Goal: Obtain resource: Download file/media

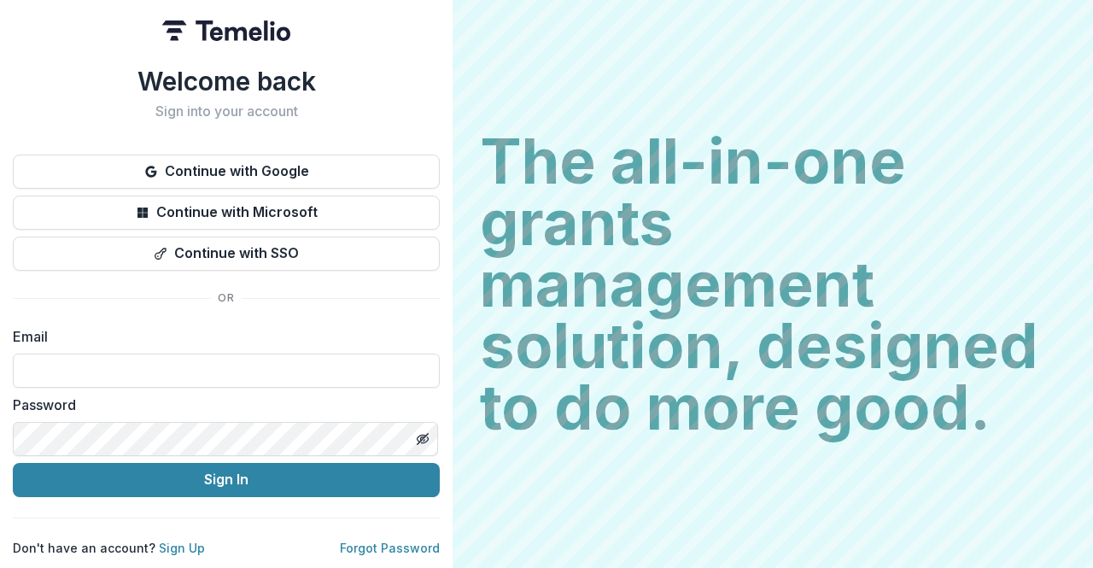
click at [499, 547] on div "The all-in-one grants management solution, designed to do more good. The all-in…" at bounding box center [772, 284] width 640 height 568
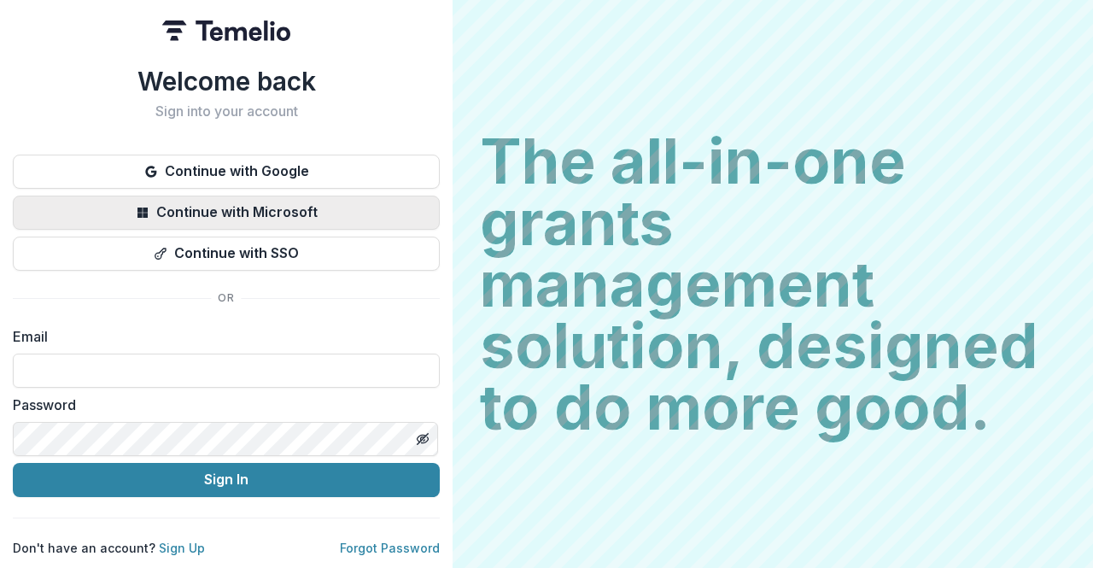
click at [267, 200] on button "Continue with Microsoft" at bounding box center [226, 212] width 427 height 34
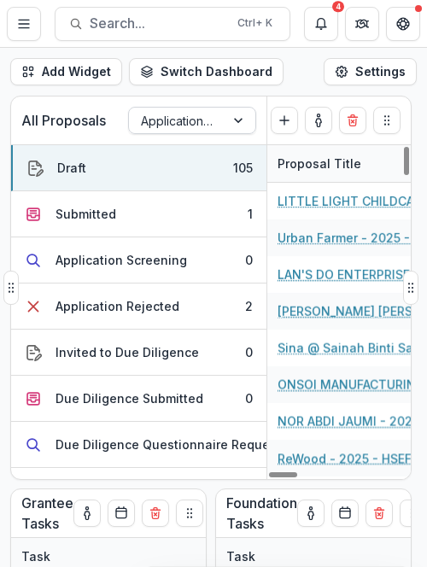
click at [154, 123] on div at bounding box center [177, 120] width 72 height 21
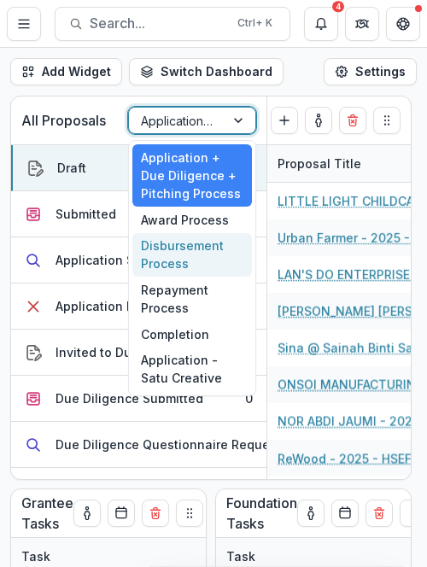
scroll to position [332, 0]
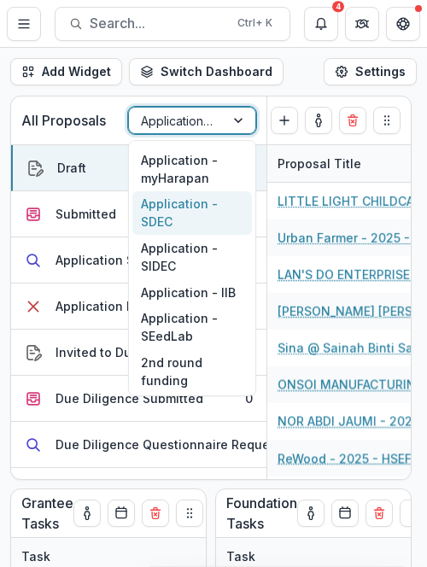
click at [193, 219] on div "Application - SDEC" at bounding box center [192, 213] width 120 height 44
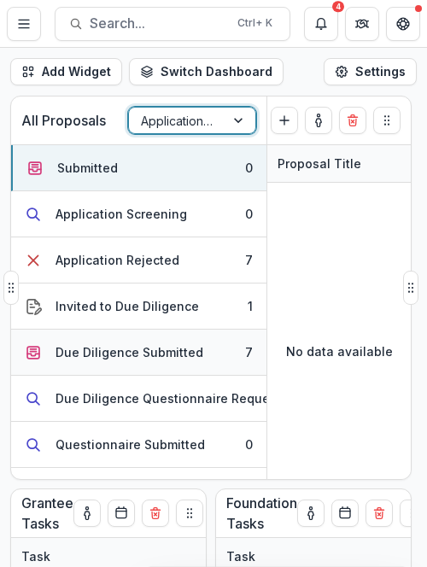
click at [159, 353] on div "Due Diligence Submitted" at bounding box center [129, 352] width 148 height 18
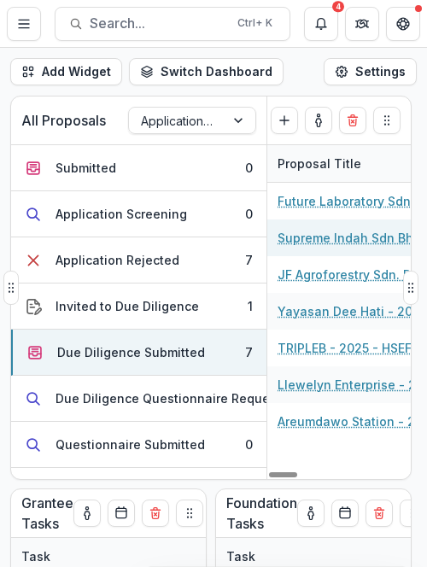
click at [311, 238] on link "Supreme Indah Sdn Bhd - 2025 - HSEF2025 - SDEC" at bounding box center [373, 238] width 193 height 18
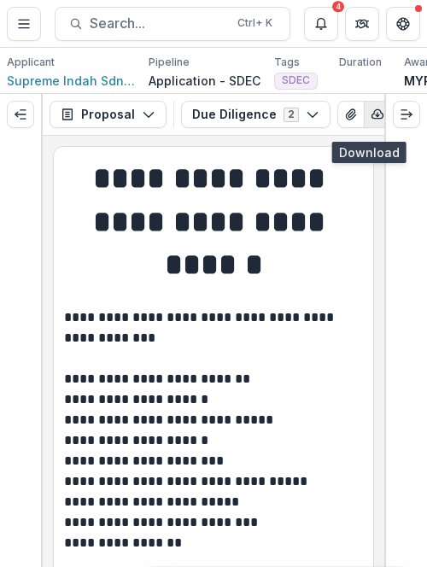
click at [370, 119] on icon "button" at bounding box center [377, 115] width 14 height 14
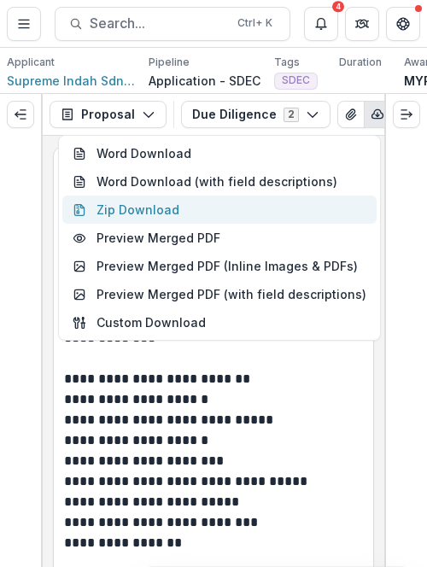
click at [352, 203] on button "Zip Download" at bounding box center [219, 209] width 314 height 28
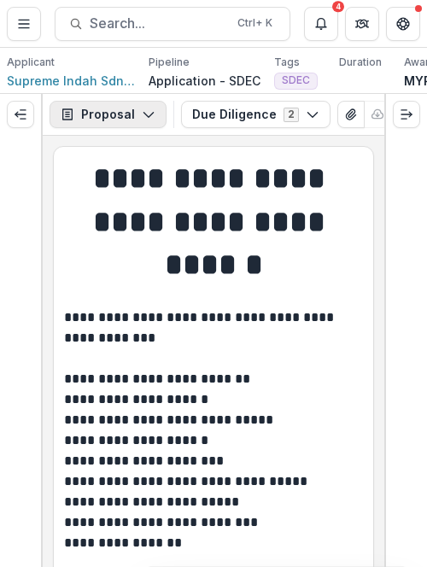
click at [144, 116] on icon "button" at bounding box center [149, 115] width 14 height 14
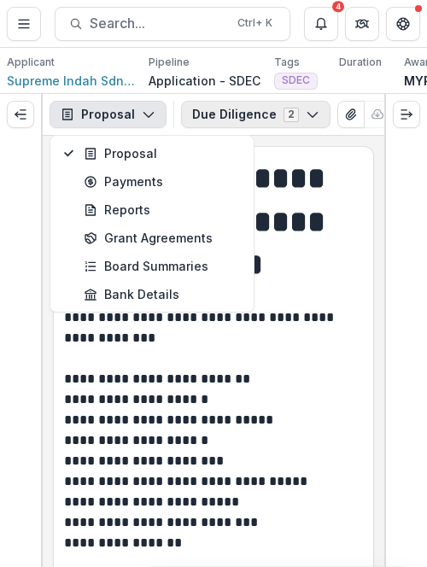
click at [210, 125] on button "Due Diligence 2" at bounding box center [255, 114] width 149 height 27
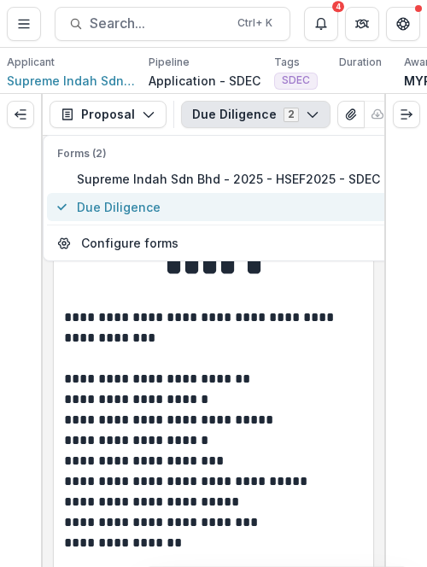
click at [195, 207] on span "Due Diligence" at bounding box center [228, 207] width 303 height 18
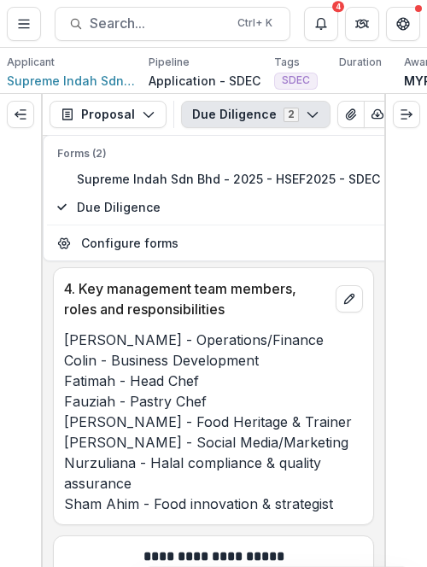
scroll to position [768, 0]
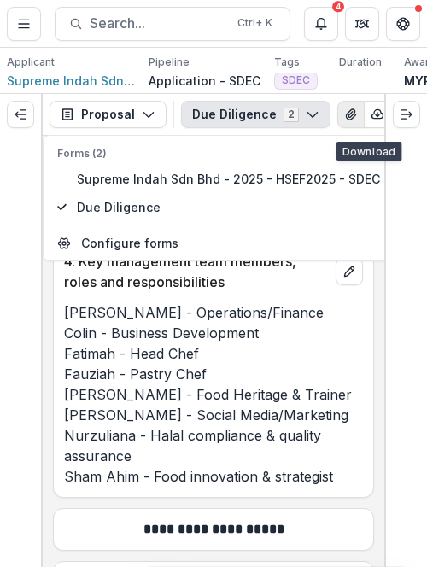
click at [346, 120] on icon "View Attached Files" at bounding box center [350, 114] width 9 height 10
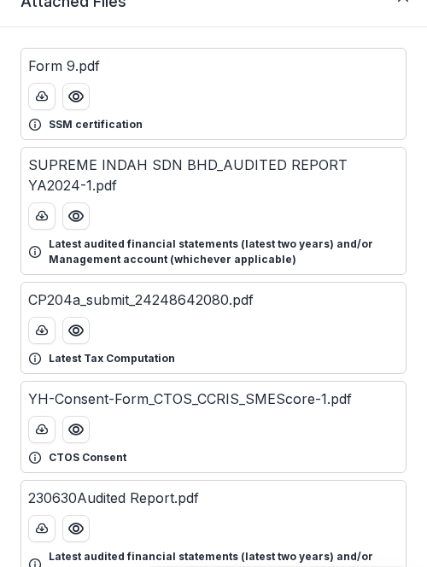
scroll to position [55, 0]
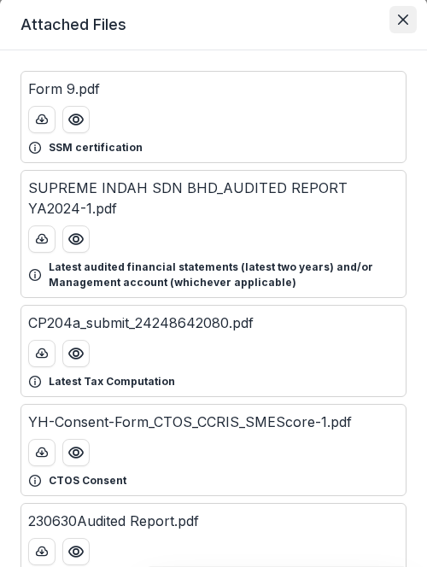
click at [398, 21] on icon "Close" at bounding box center [403, 20] width 10 height 10
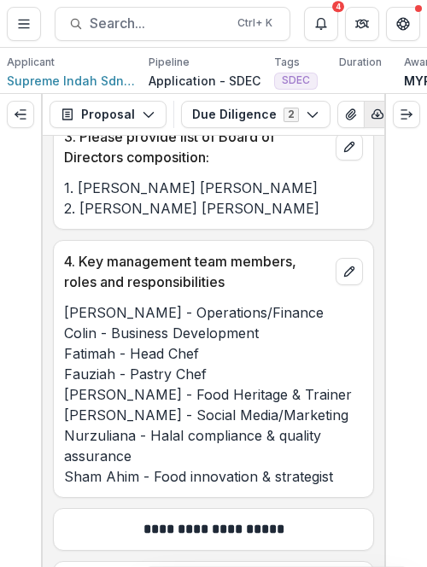
click at [365, 112] on button "button" at bounding box center [377, 114] width 27 height 27
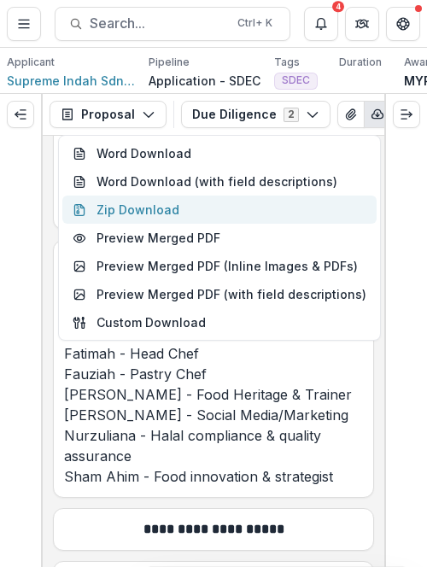
click at [254, 207] on button "Zip Download" at bounding box center [219, 209] width 314 height 28
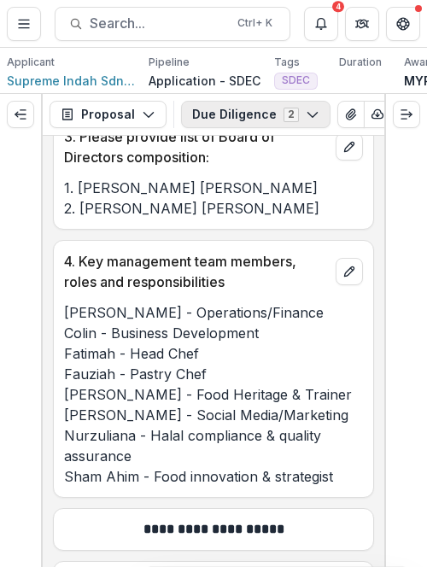
click at [287, 110] on button "Due Diligence 2" at bounding box center [255, 114] width 149 height 27
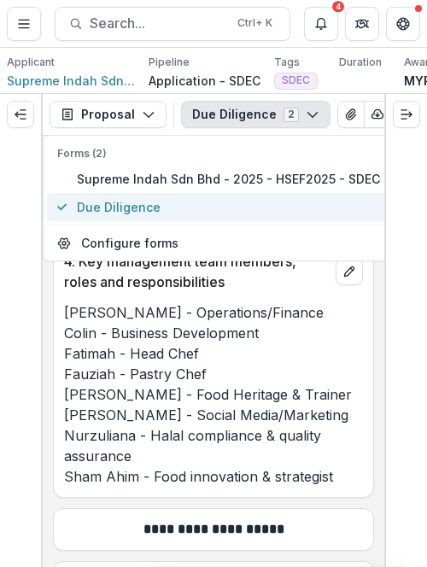
click at [241, 211] on span "Due Diligence" at bounding box center [228, 207] width 303 height 18
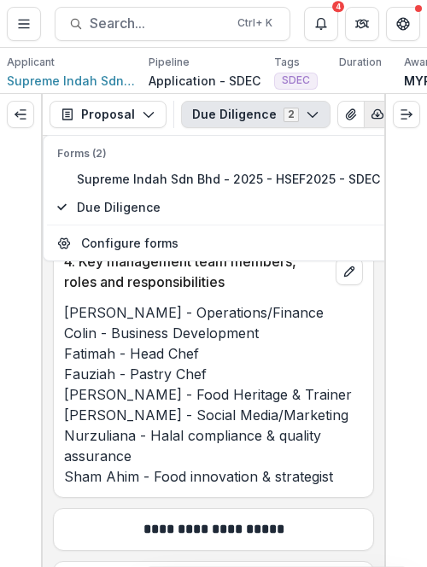
click at [364, 128] on button "button" at bounding box center [377, 114] width 27 height 27
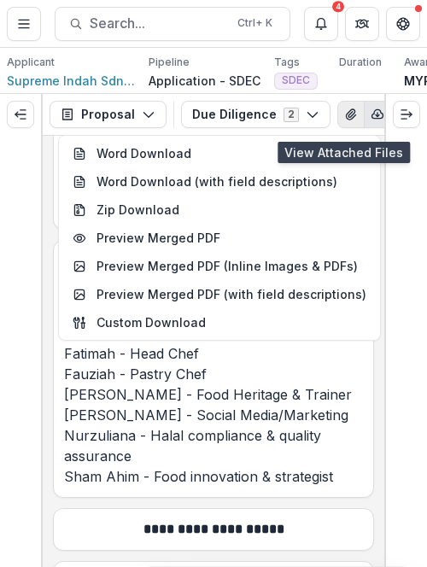
click at [345, 128] on button "View Attached Files" at bounding box center [350, 114] width 27 height 27
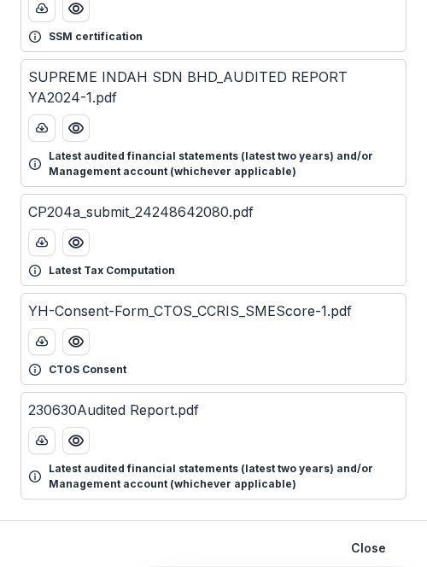
scroll to position [141, 0]
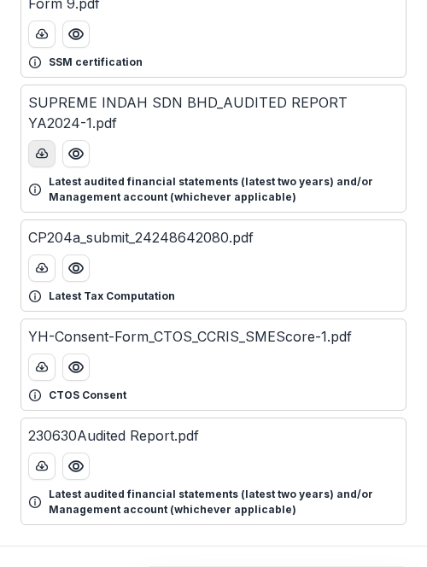
click at [44, 163] on button "download-button" at bounding box center [41, 153] width 27 height 27
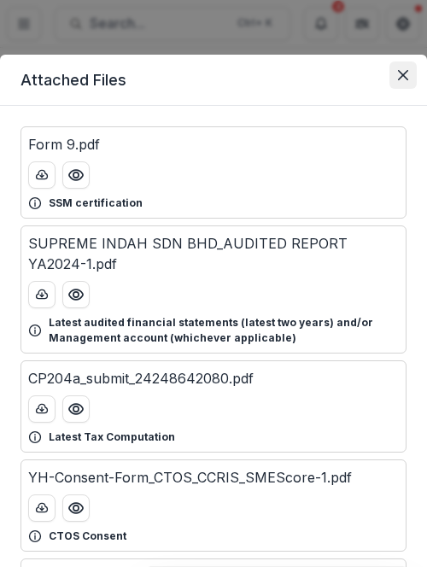
click at [398, 73] on icon "Close" at bounding box center [403, 75] width 10 height 10
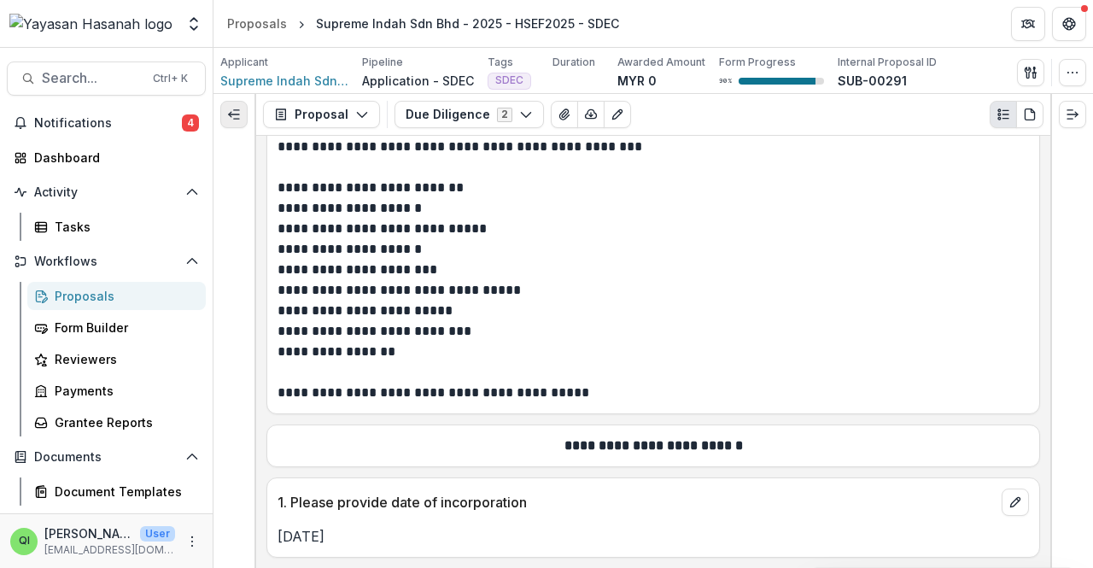
click at [242, 105] on button "Expand left" at bounding box center [233, 114] width 27 height 27
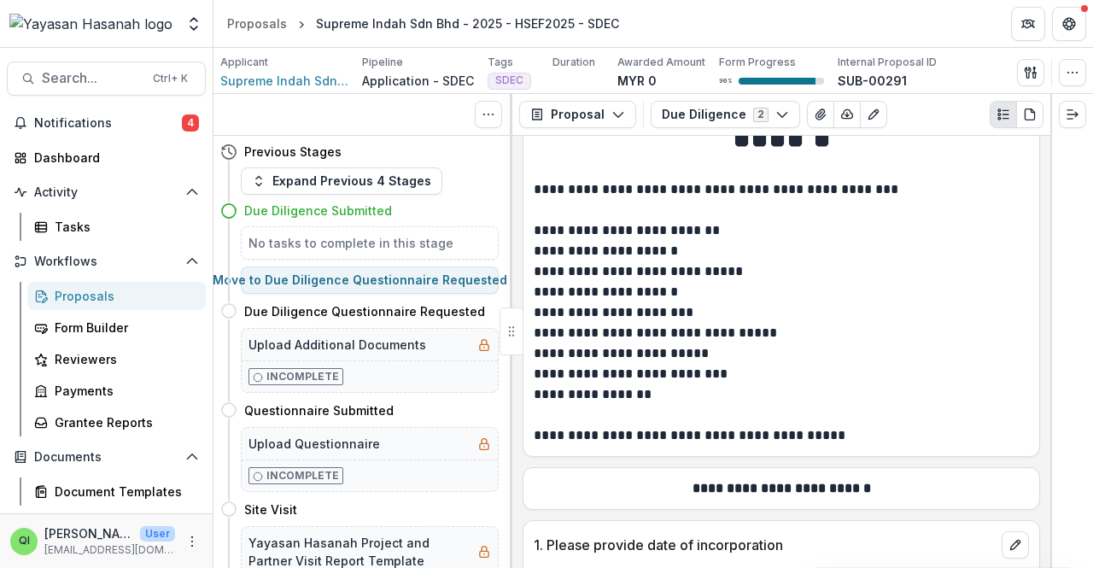
scroll to position [127, 0]
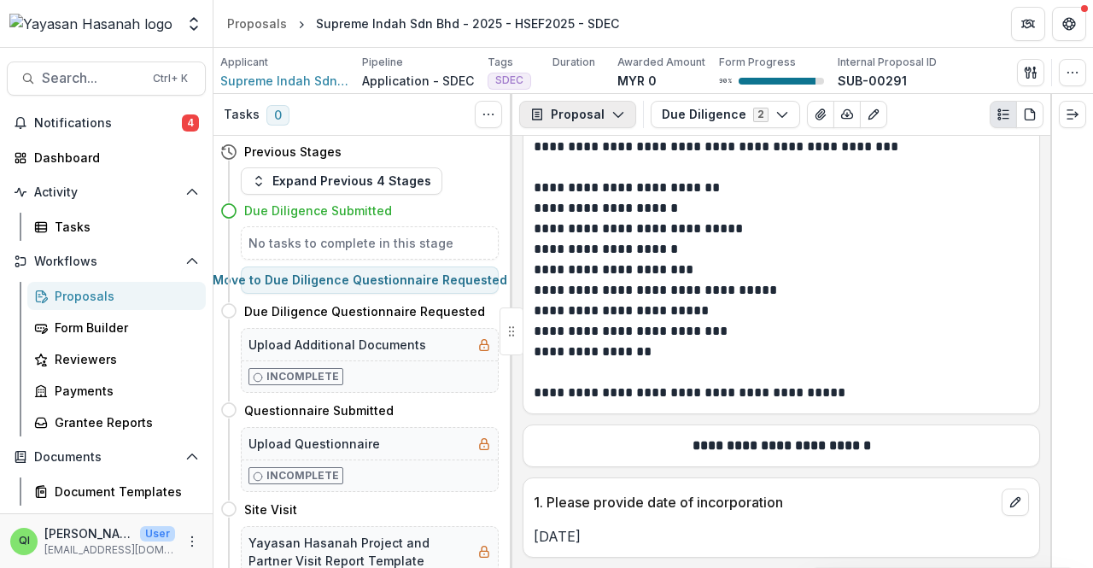
click at [563, 115] on button "Proposal" at bounding box center [577, 114] width 117 height 27
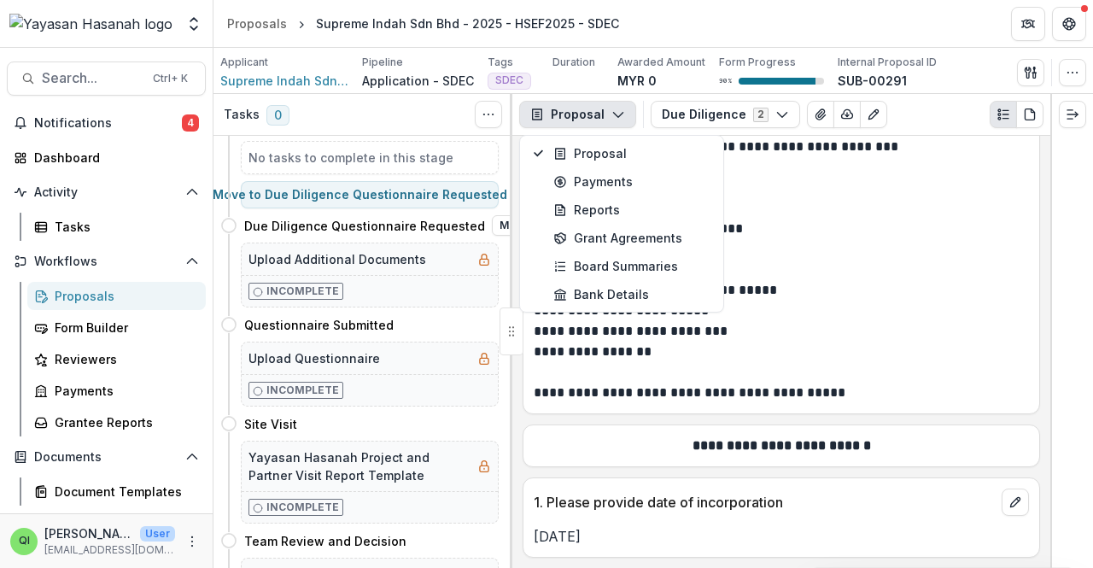
scroll to position [0, 0]
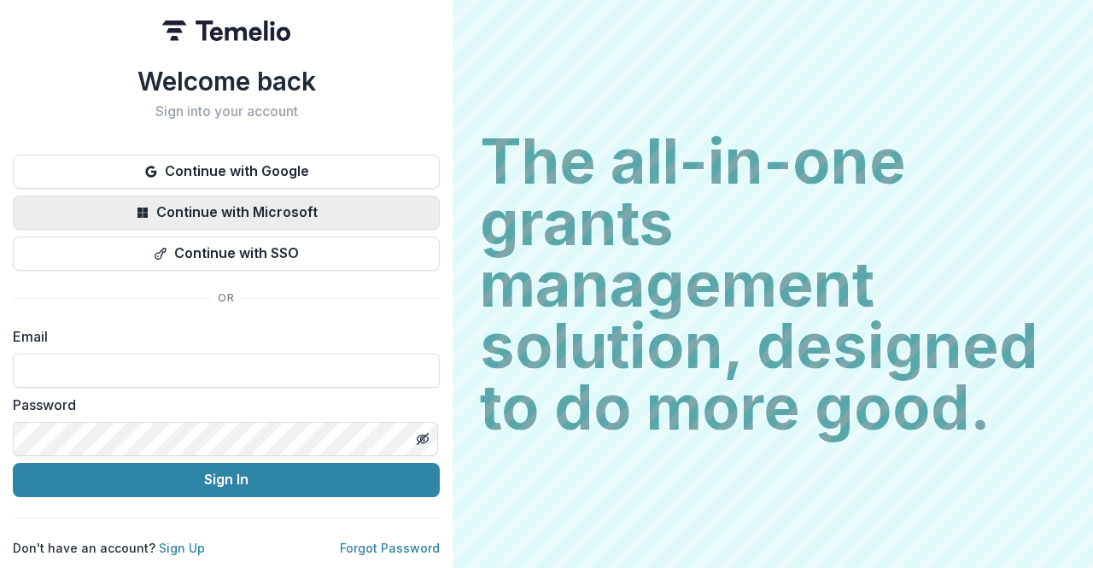
click at [238, 204] on button "Continue with Microsoft" at bounding box center [226, 212] width 427 height 34
click at [239, 204] on button "Continue with Microsoft" at bounding box center [226, 212] width 427 height 34
click at [359, 211] on button "Continue with Microsoft" at bounding box center [226, 212] width 427 height 34
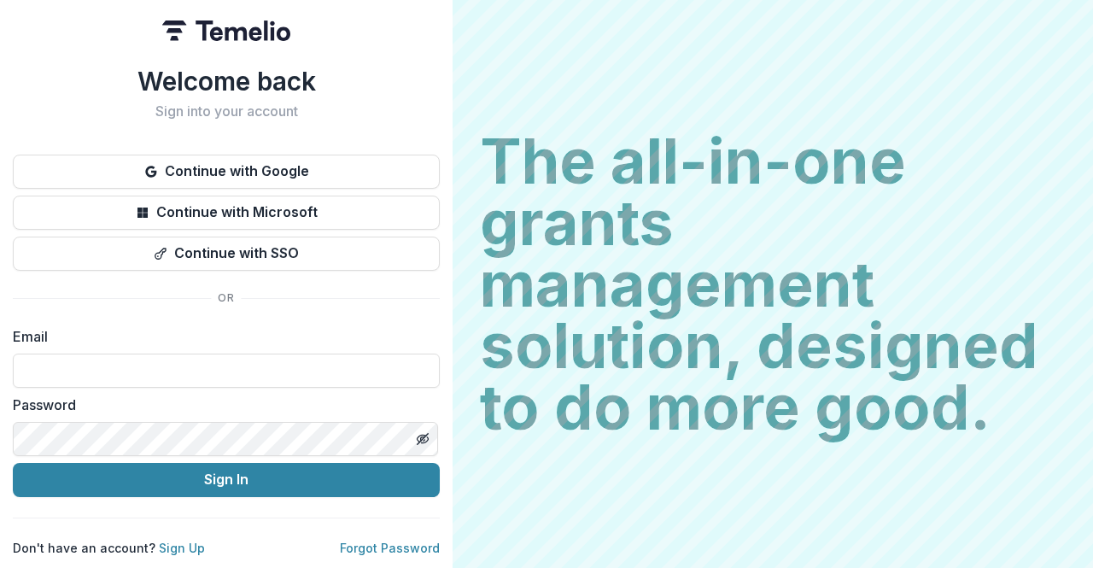
click at [650, 262] on h2 "The all-in-one grants management solution, designed to do more good." at bounding box center [773, 284] width 586 height 307
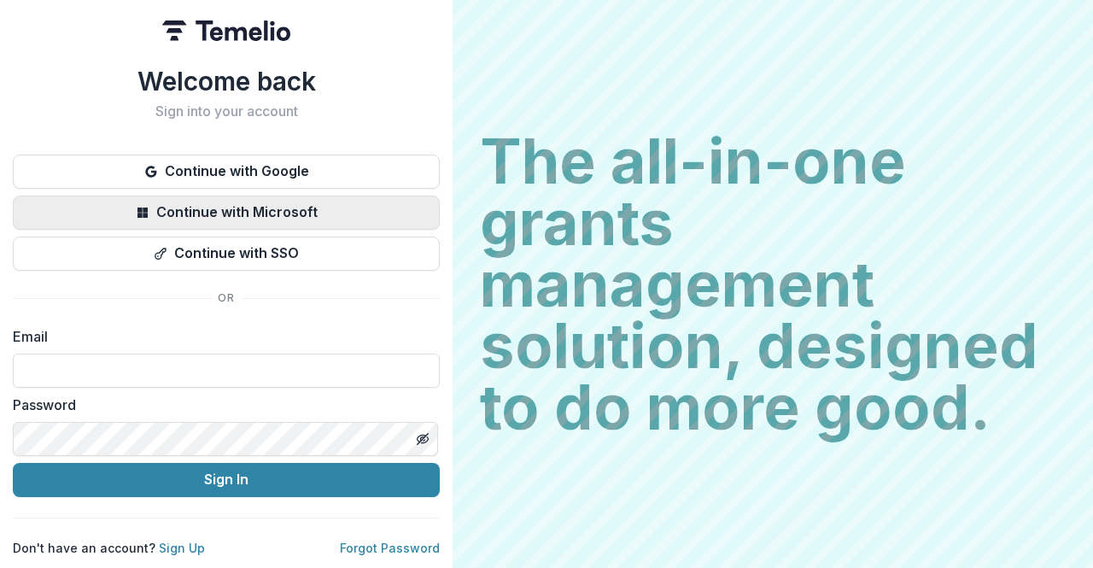
click at [382, 209] on button "Continue with Microsoft" at bounding box center [226, 212] width 427 height 34
click at [382, 210] on button "Continue with Microsoft" at bounding box center [226, 212] width 427 height 34
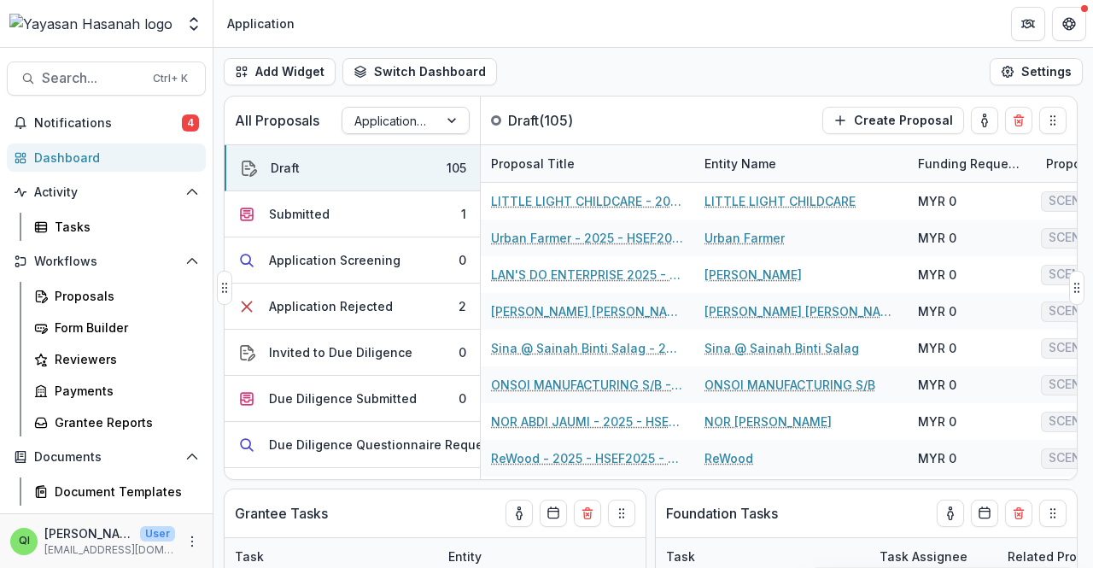
click at [405, 119] on div at bounding box center [390, 120] width 72 height 21
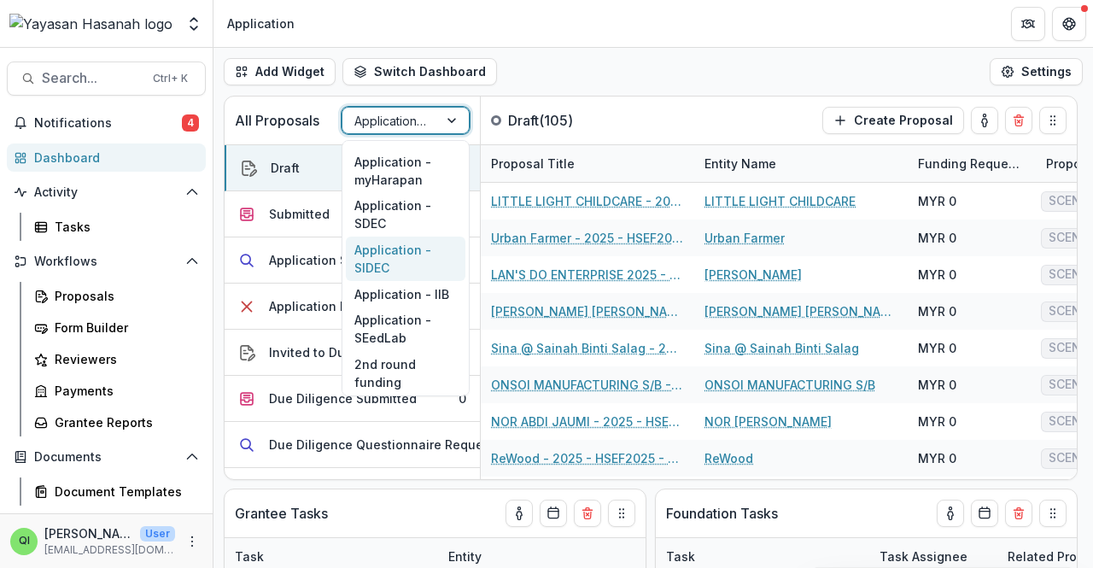
scroll to position [332, 0]
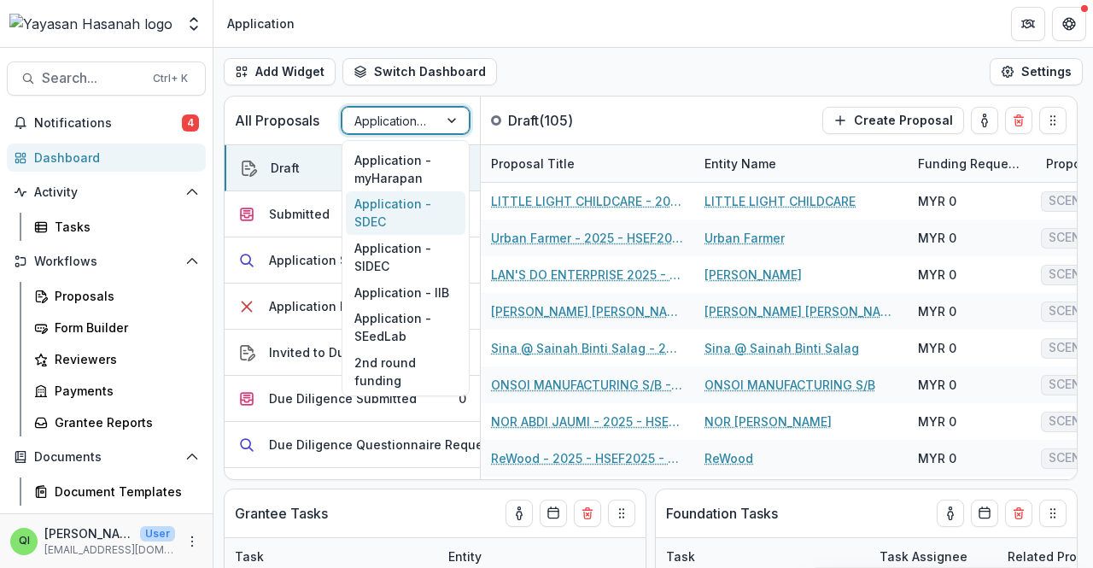
click at [417, 216] on div "Application - SDEC" at bounding box center [406, 213] width 120 height 44
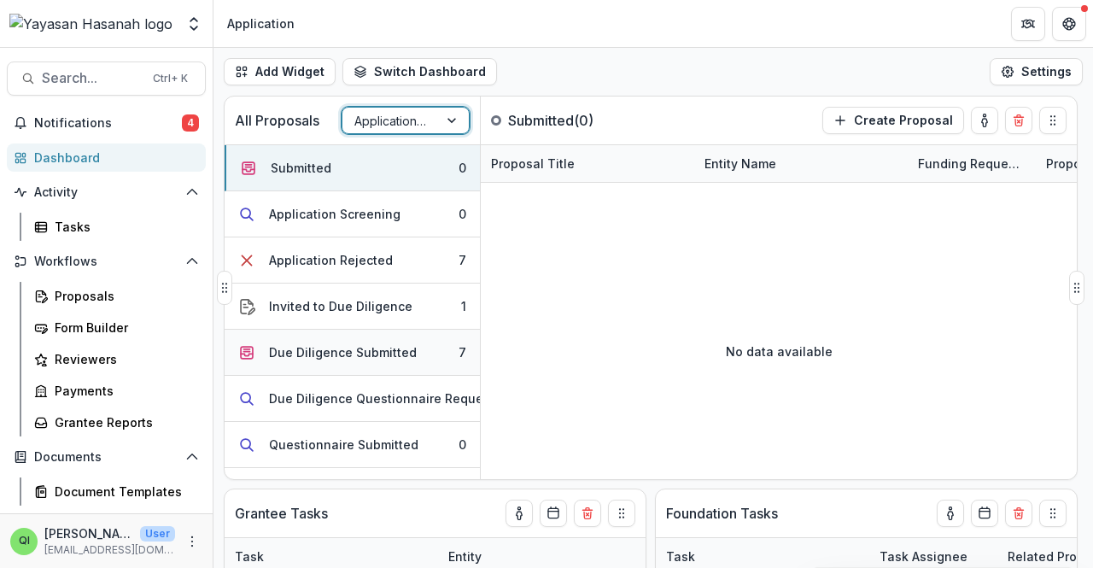
click at [386, 353] on div "Due Diligence Submitted" at bounding box center [343, 352] width 148 height 18
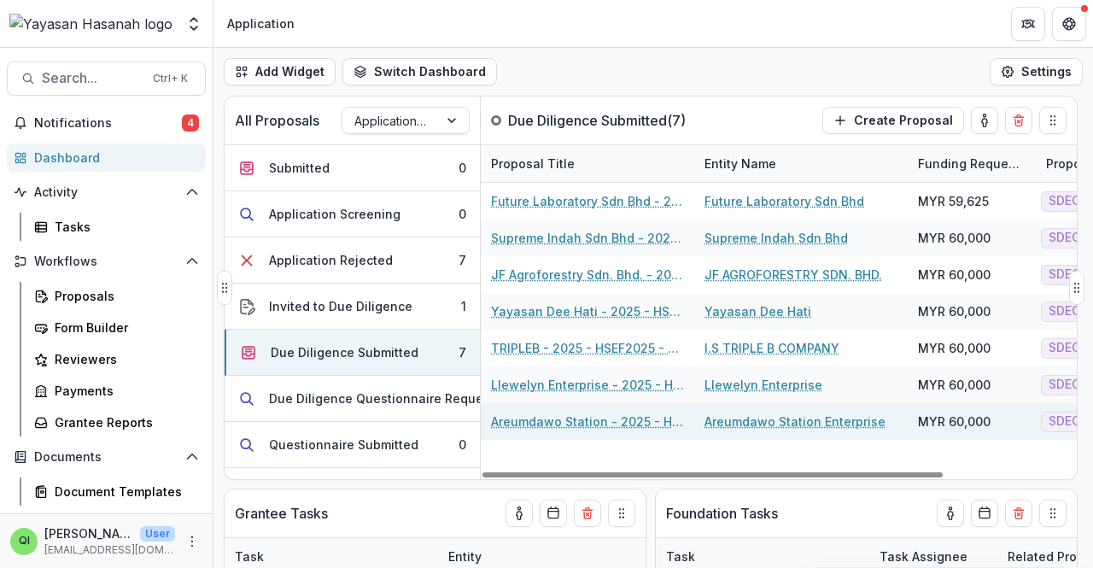
click at [569, 424] on link "Areumdawo Station - 2025 - HSEF2025 - SDEC" at bounding box center [587, 421] width 193 height 18
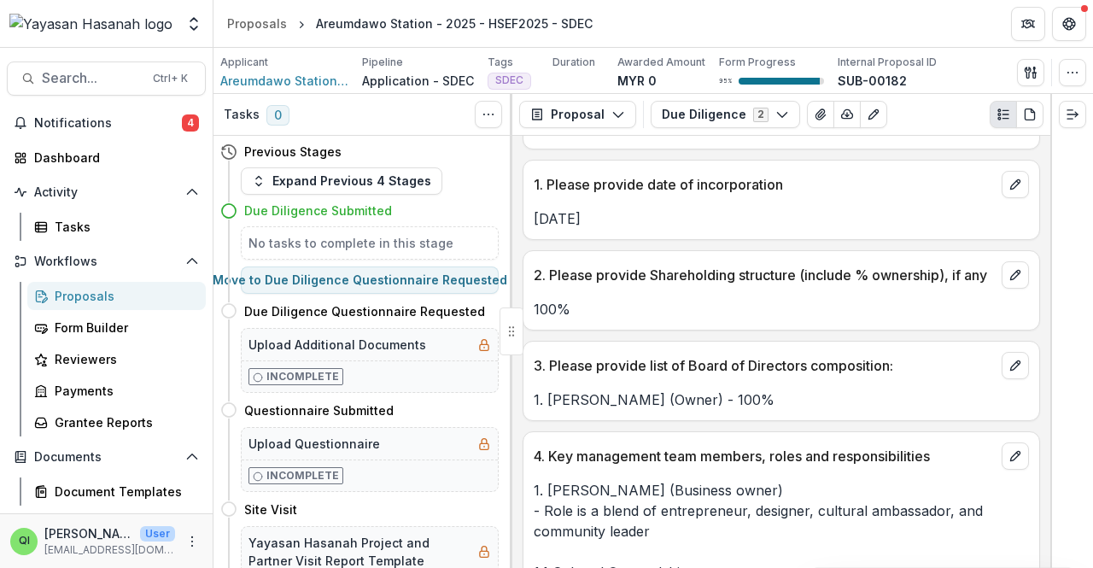
scroll to position [341, 0]
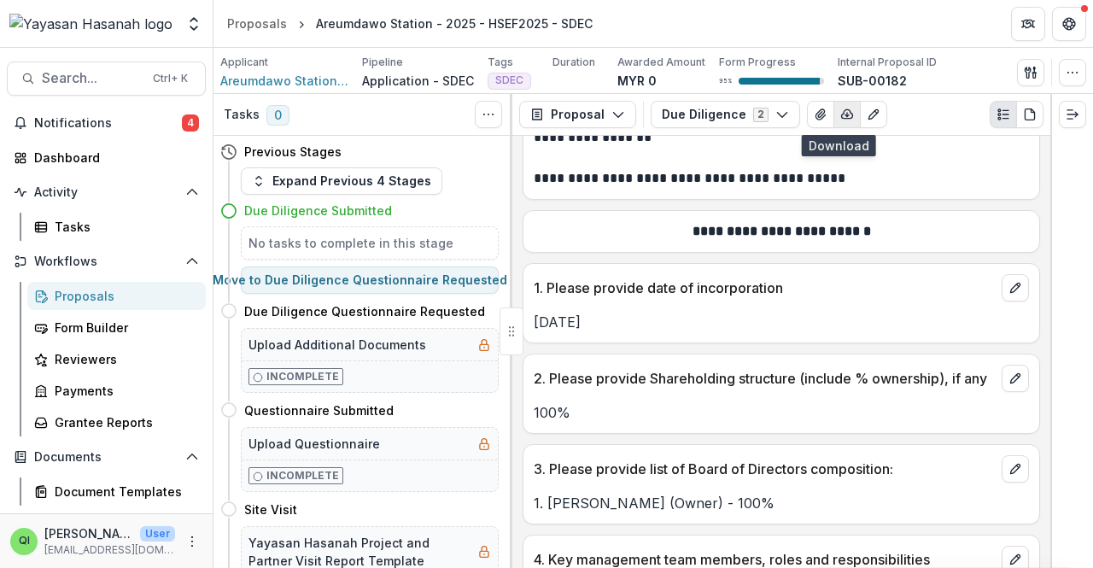
click at [833, 110] on button "button" at bounding box center [846, 114] width 27 height 27
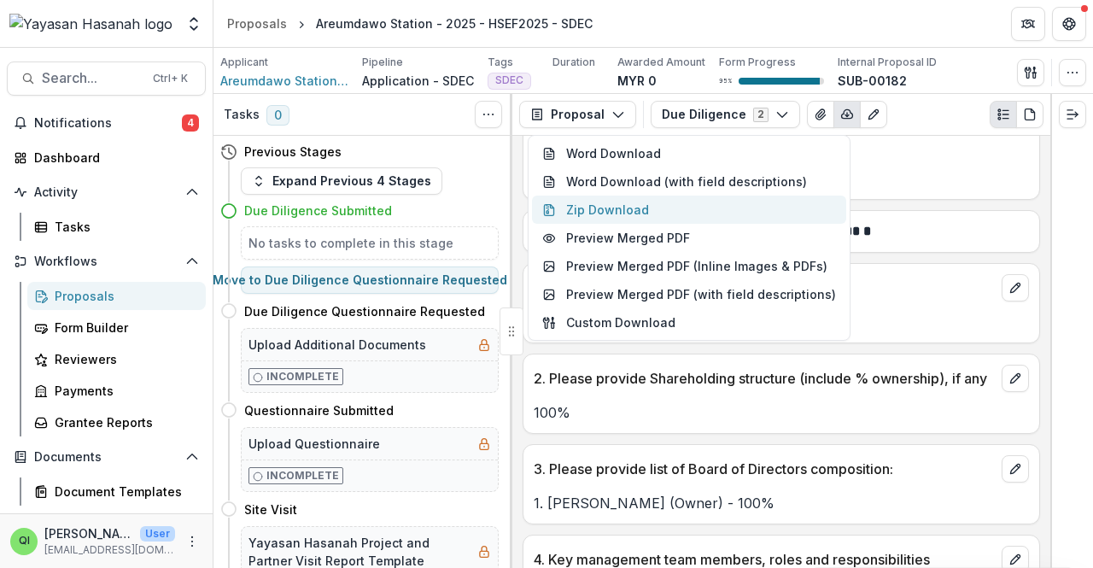
click at [777, 208] on button "Zip Download" at bounding box center [689, 209] width 314 height 28
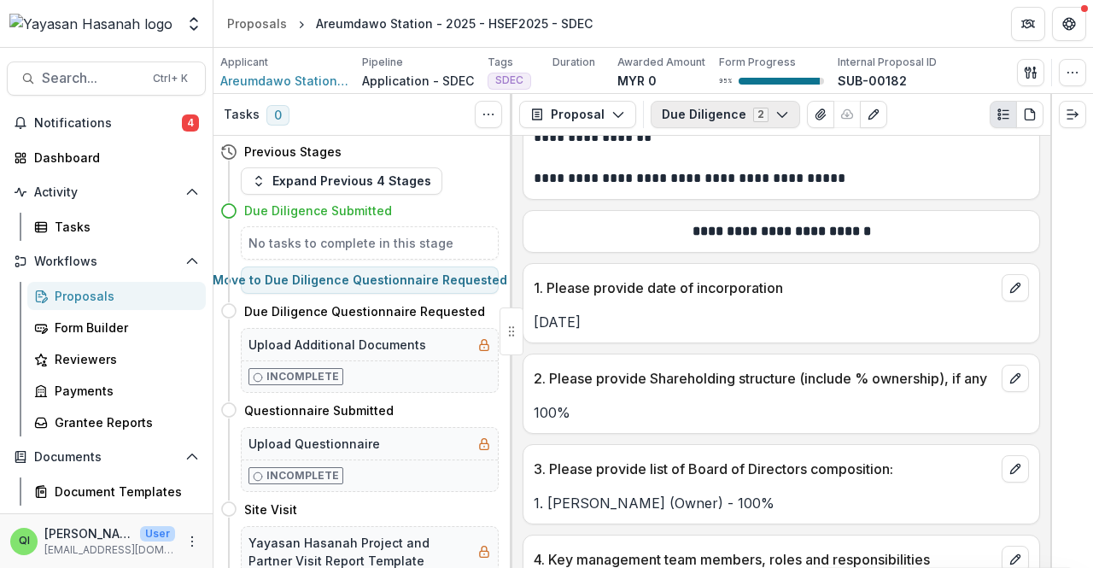
click at [673, 114] on button "Due Diligence 2" at bounding box center [724, 114] width 149 height 27
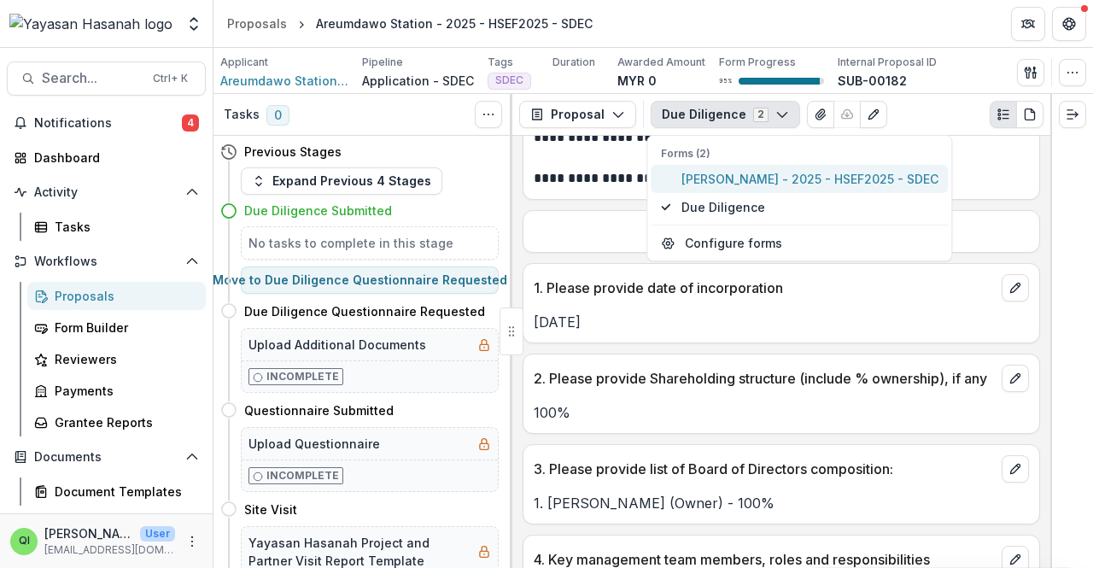
click at [691, 175] on span "Fedrick Ding - 2025 - HSEF2025 - SDEC" at bounding box center [809, 179] width 257 height 18
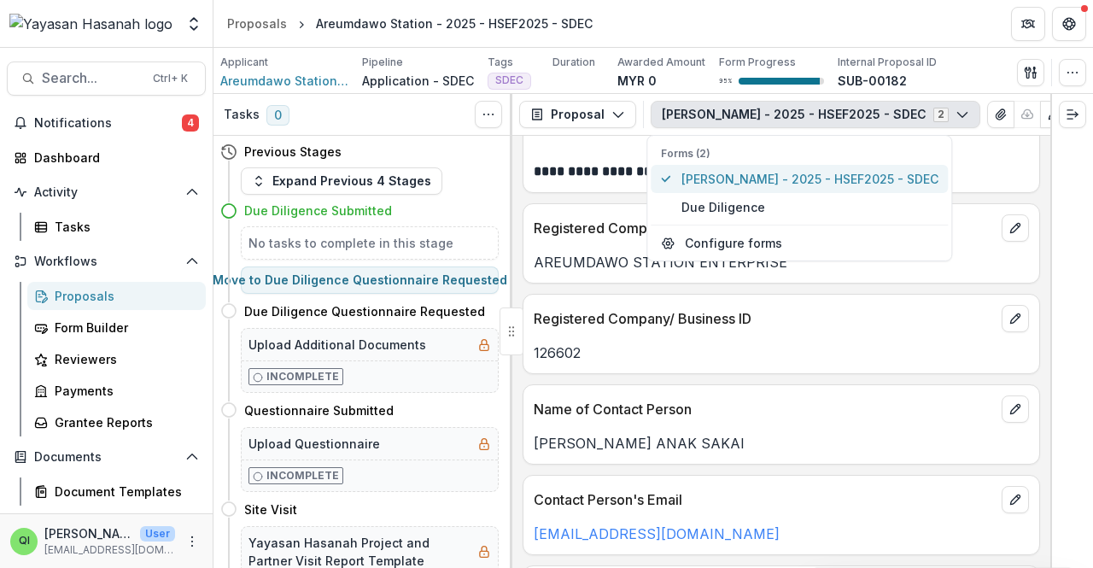
scroll to position [727, 0]
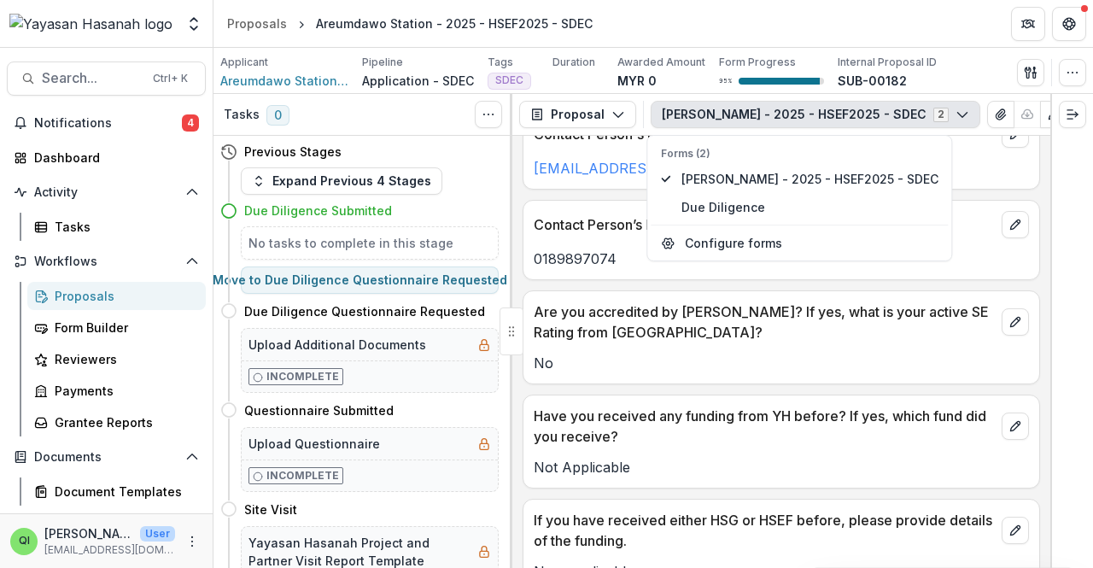
click at [796, 119] on button "Fedrick Ding - 2025 - HSEF2025 - SDEC 2" at bounding box center [815, 114] width 330 height 27
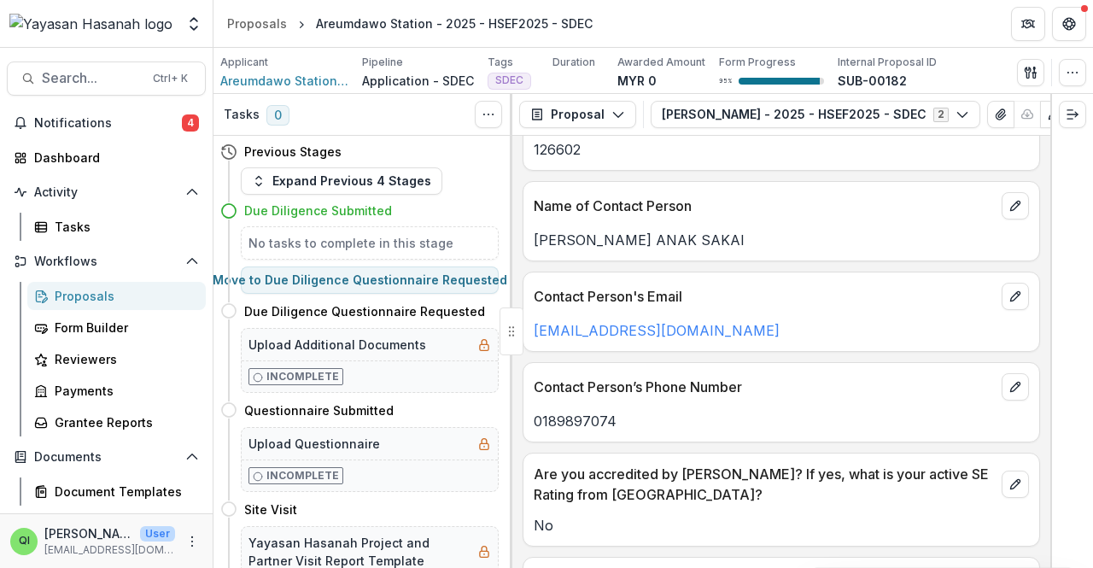
scroll to position [471, 0]
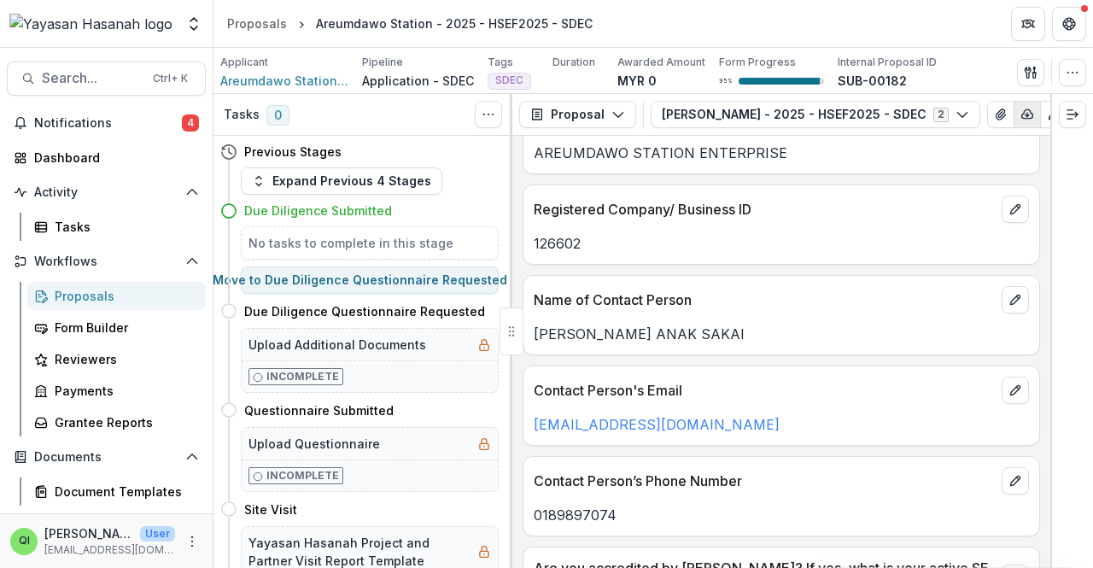
click at [1020, 119] on icon "button" at bounding box center [1027, 115] width 14 height 14
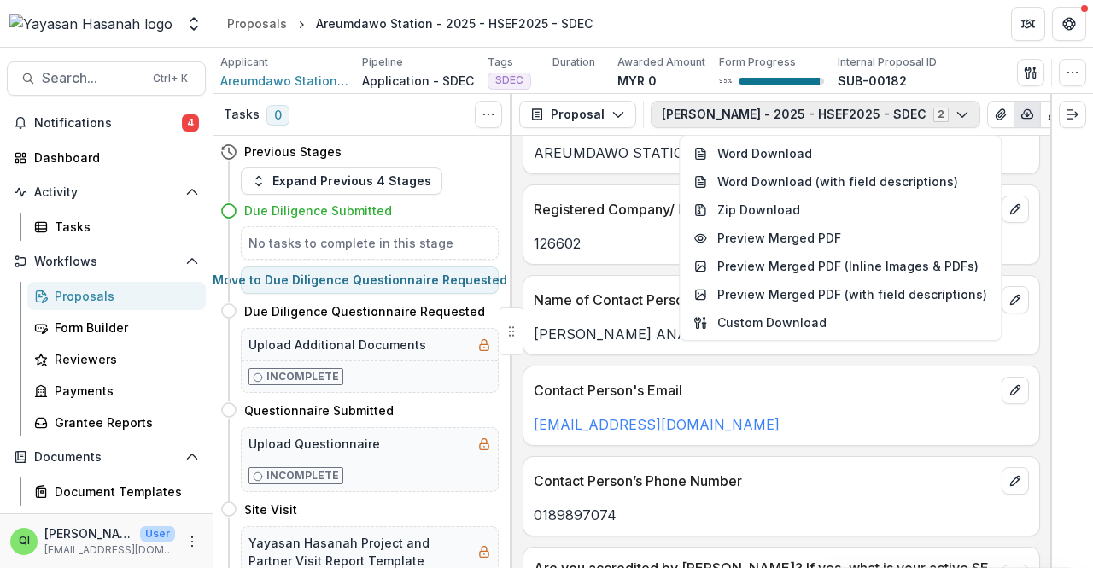
click at [955, 110] on icon "button" at bounding box center [962, 115] width 14 height 14
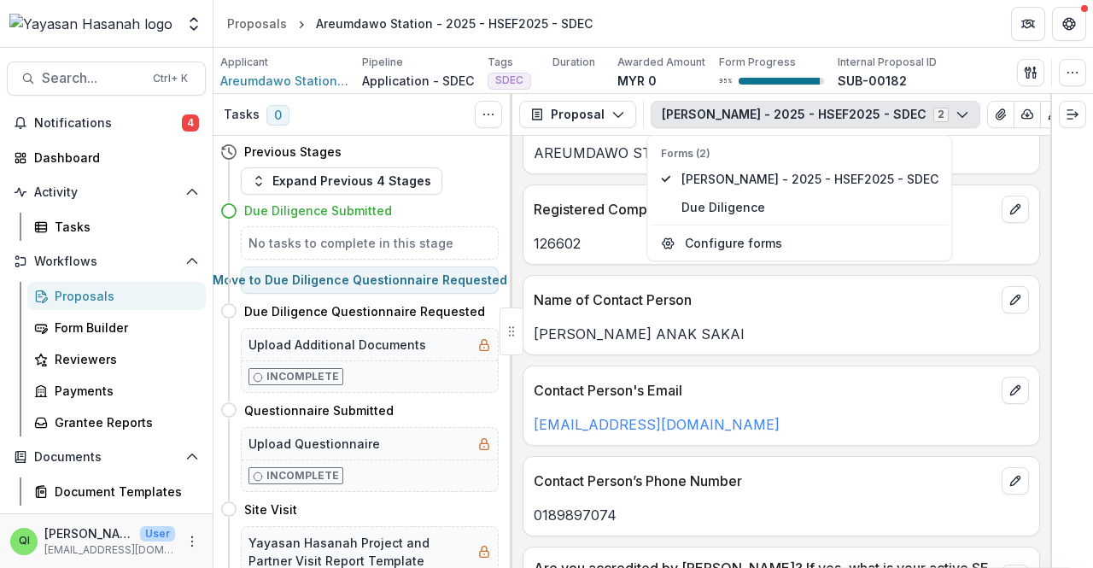
click at [888, 102] on button "Fedrick Ding - 2025 - HSEF2025 - SDEC 2" at bounding box center [815, 114] width 330 height 27
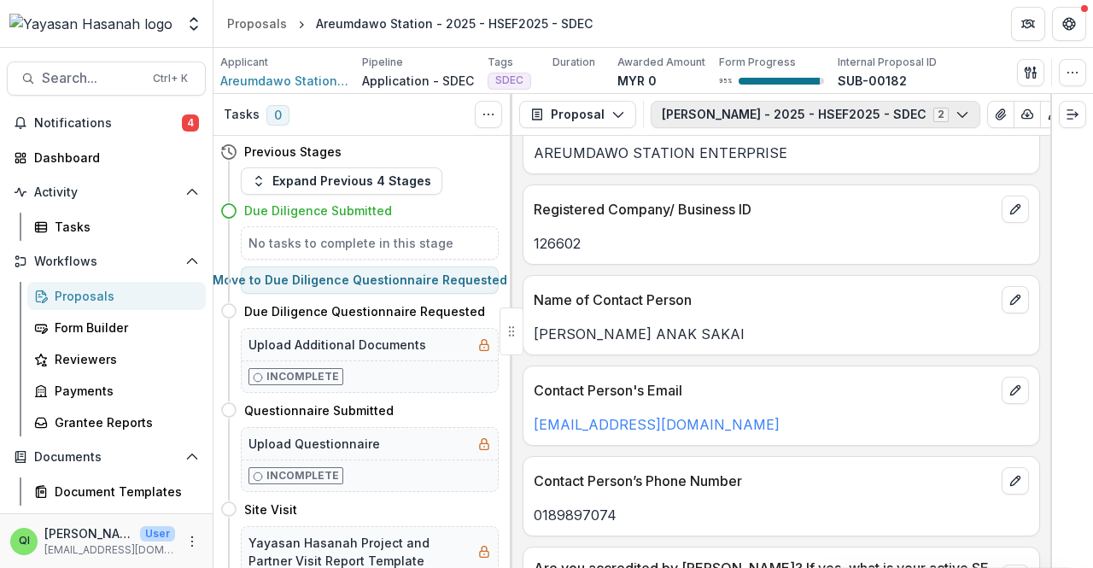
click at [850, 116] on button "Fedrick Ding - 2025 - HSEF2025 - SDEC 2" at bounding box center [815, 114] width 330 height 27
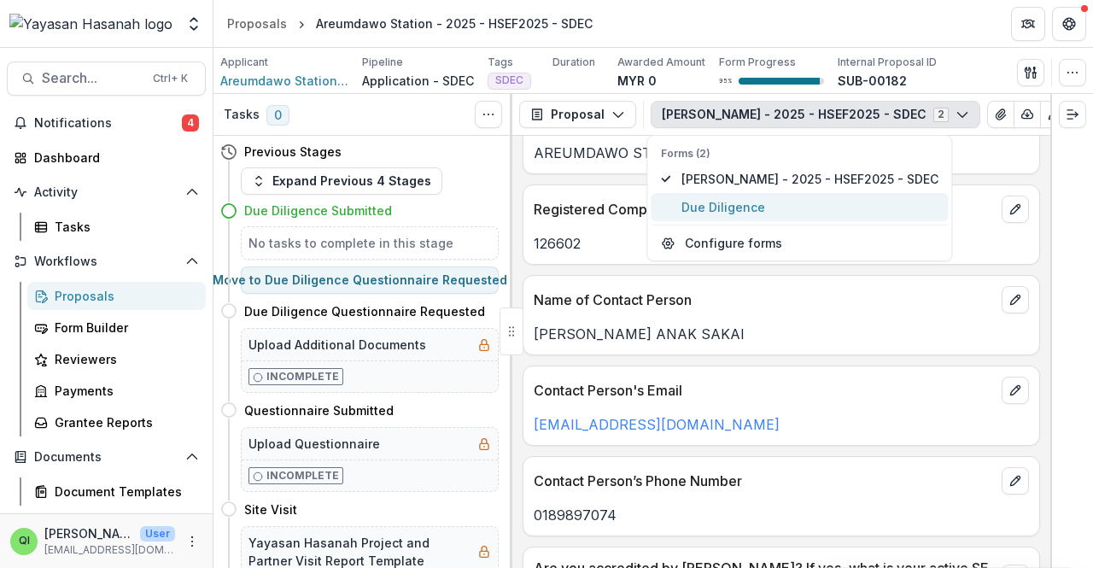
click at [808, 202] on span "Due Diligence" at bounding box center [809, 207] width 257 height 18
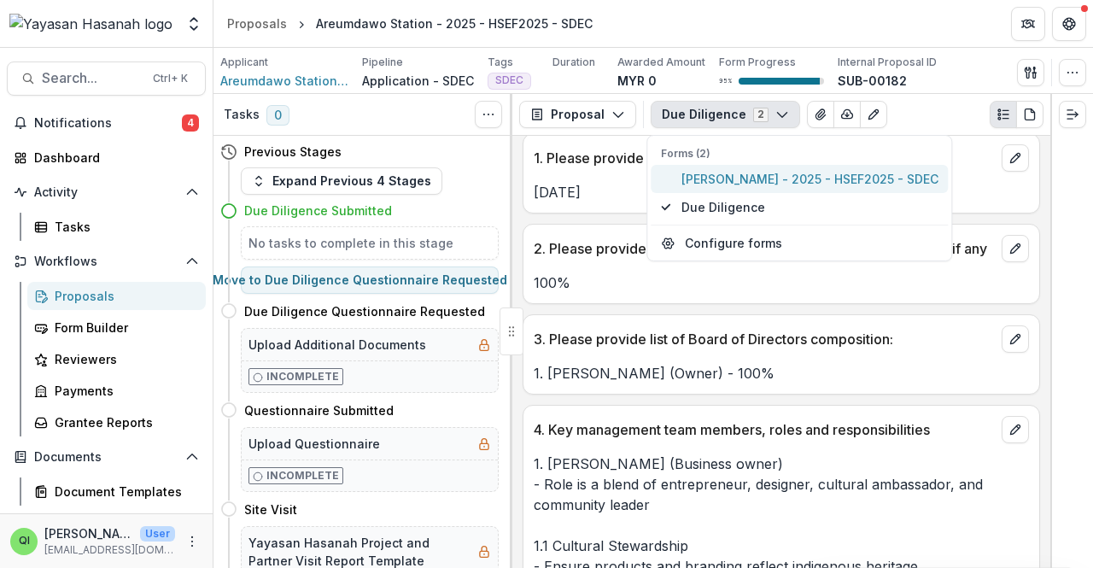
scroll to position [878, 0]
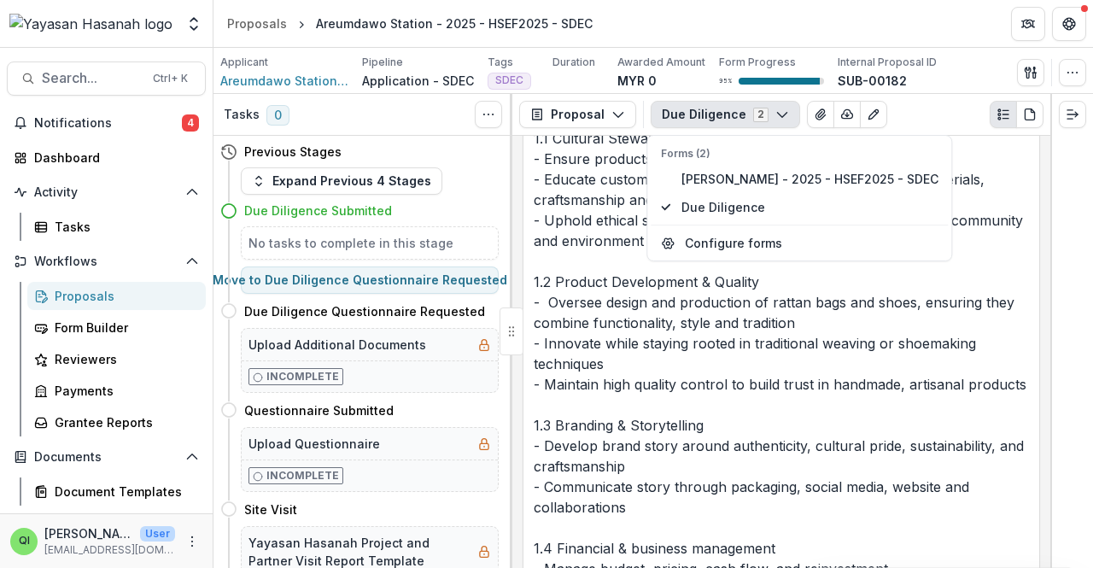
click at [948, 102] on div "Due Diligence 2 Forms (2) Fedrick Ding - 2025 - HSEF2025 - SDEC Due Diligence C…" at bounding box center [846, 114] width 393 height 27
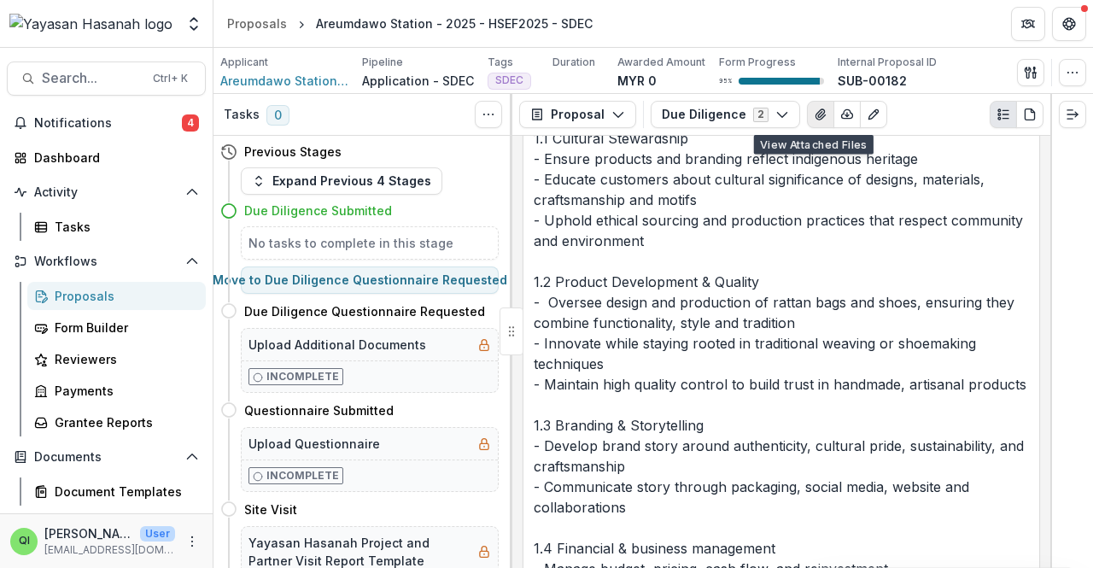
click at [814, 120] on icon "View Attached Files" at bounding box center [821, 115] width 14 height 14
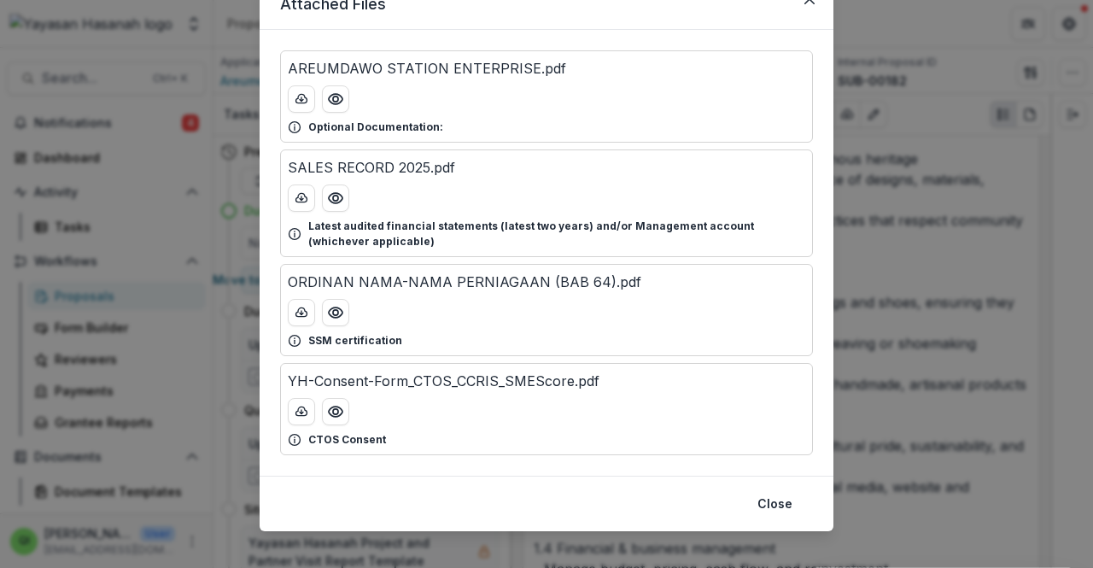
scroll to position [90, 0]
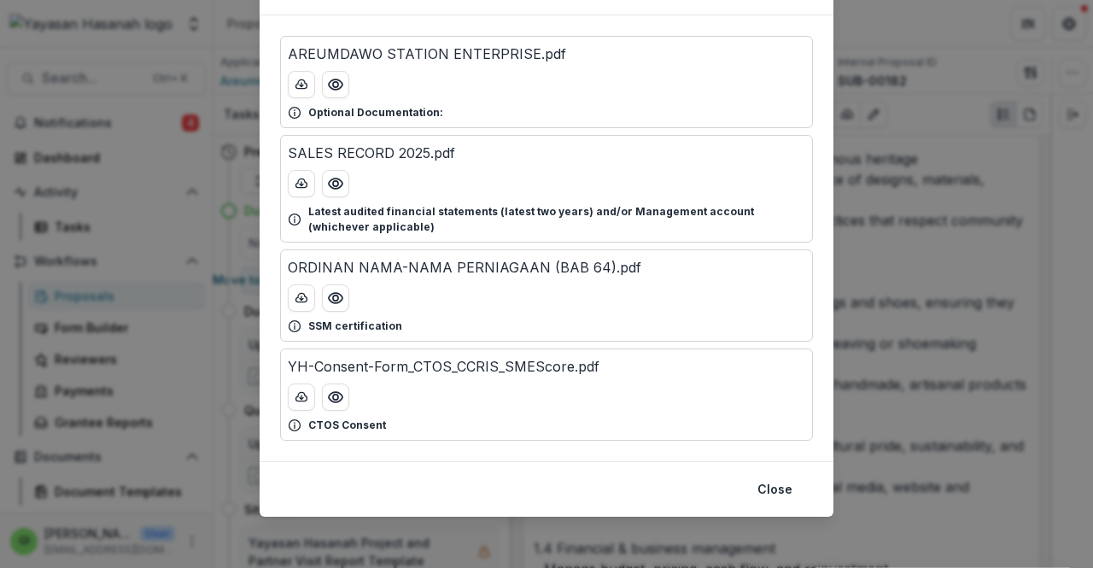
click at [921, 201] on div "Attached Files AREUMDAWO STATION ENTERPRISE.pdf Optional Documentation: SALES R…" at bounding box center [546, 284] width 1093 height 568
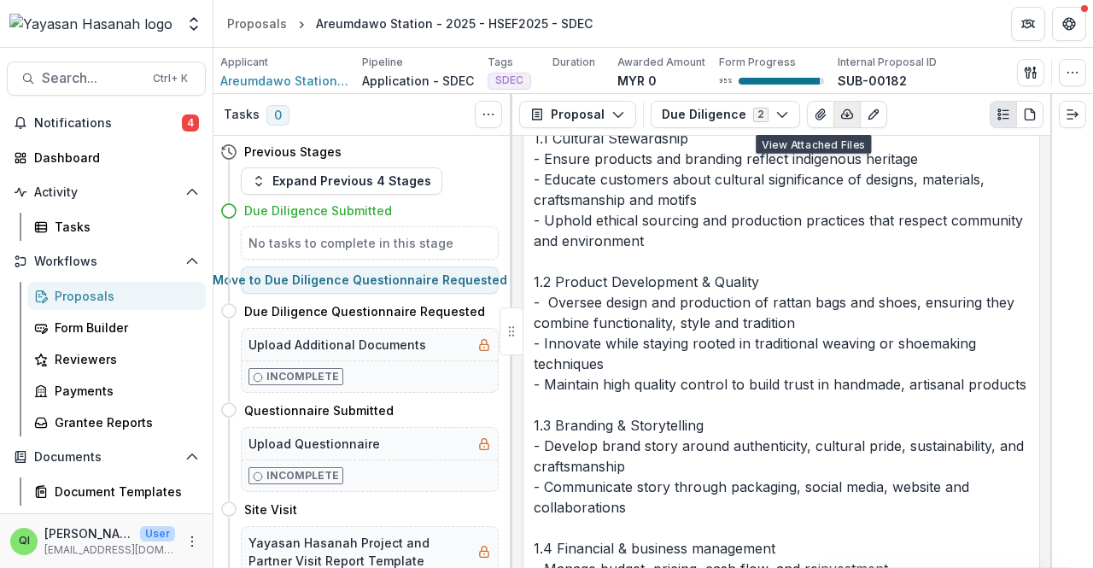
click at [842, 110] on icon "button" at bounding box center [847, 114] width 11 height 9
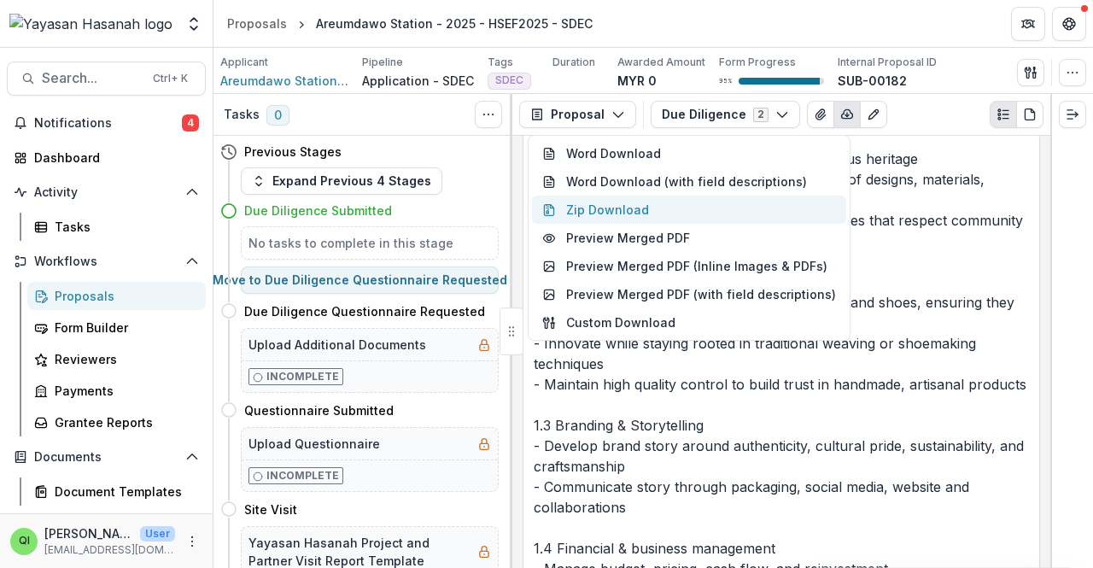
click at [709, 214] on button "Zip Download" at bounding box center [689, 209] width 314 height 28
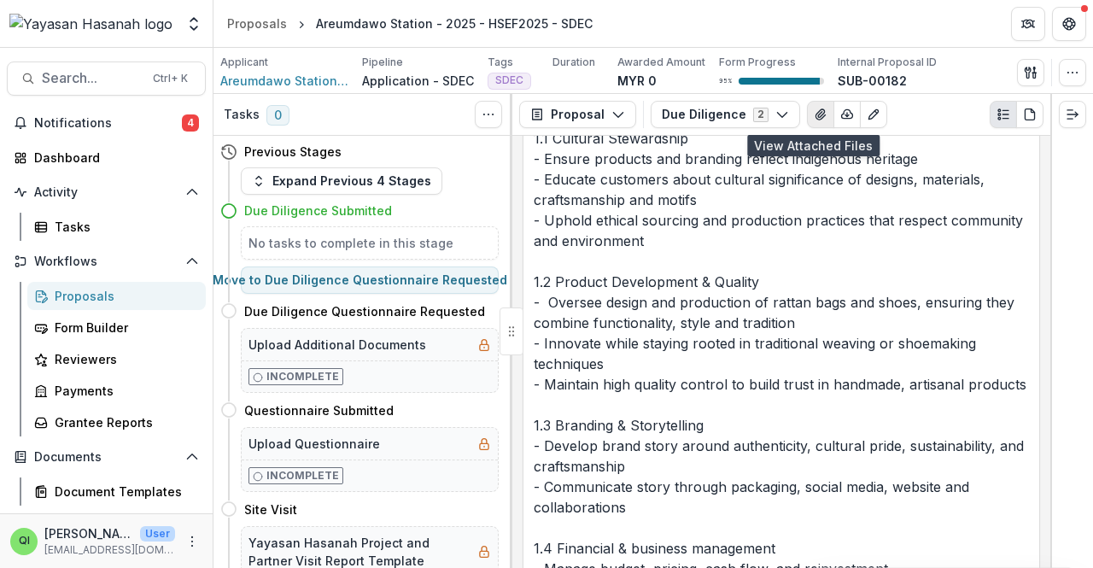
click at [814, 116] on icon "View Attached Files" at bounding box center [821, 115] width 14 height 14
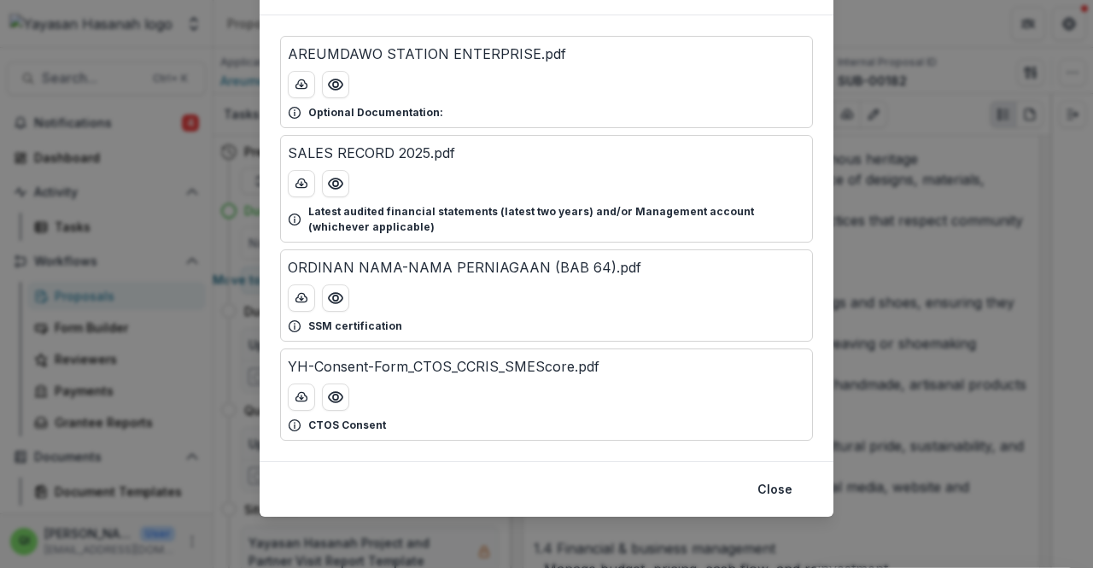
scroll to position [0, 0]
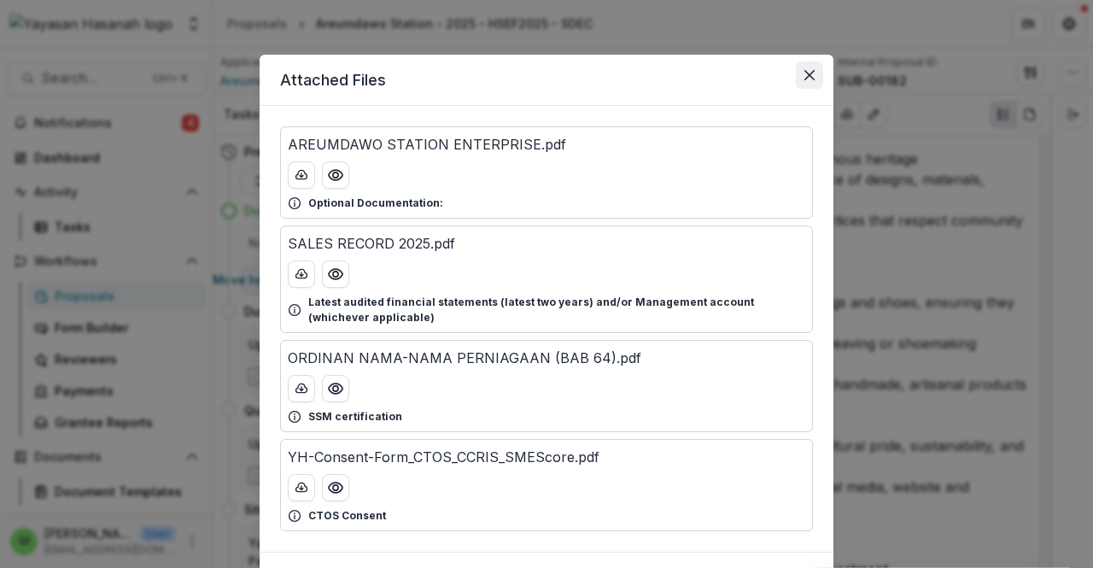
click at [804, 71] on icon "Close" at bounding box center [809, 75] width 10 height 10
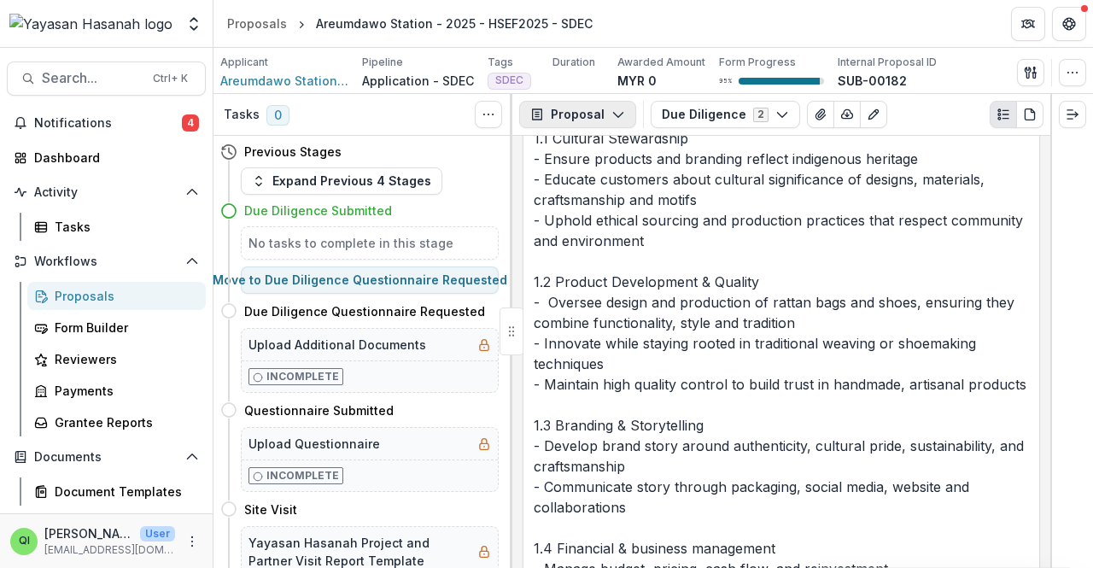
click at [610, 105] on button "Proposal" at bounding box center [577, 114] width 117 height 27
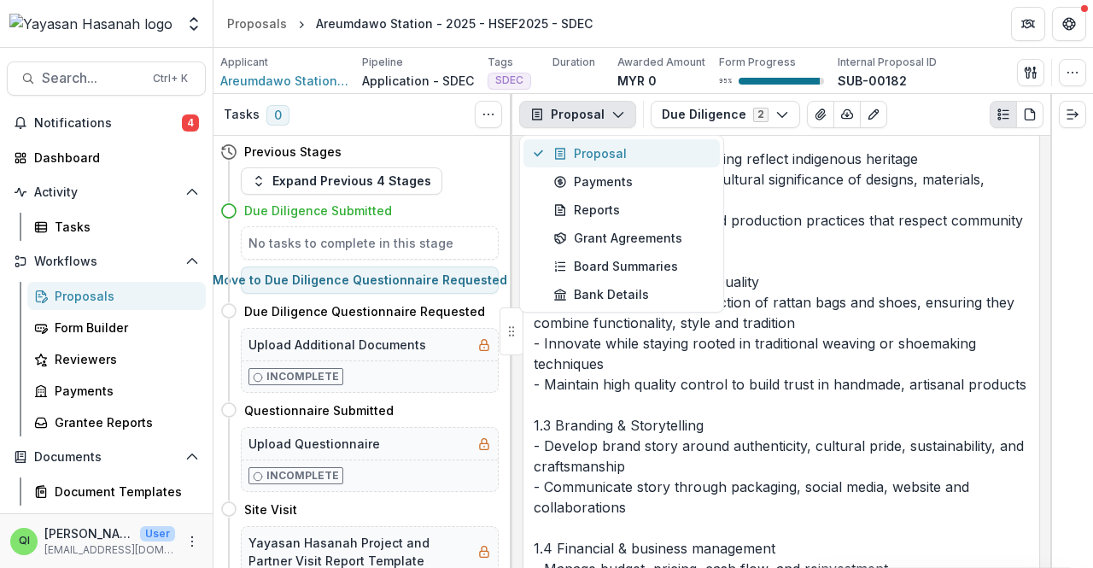
click at [608, 157] on div "Proposal" at bounding box center [631, 153] width 156 height 18
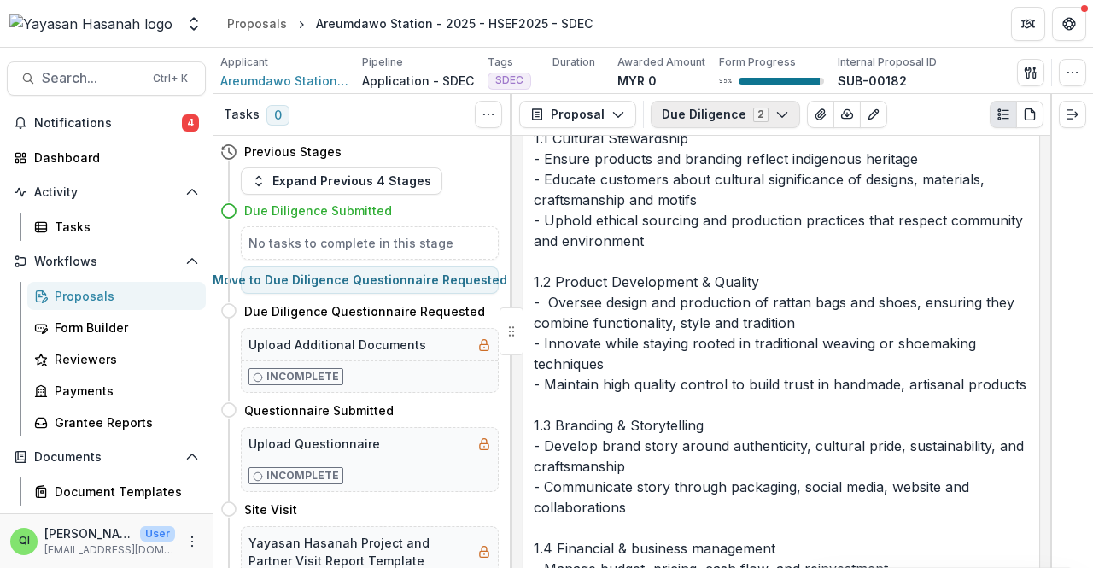
click at [694, 120] on button "Due Diligence 2" at bounding box center [724, 114] width 149 height 27
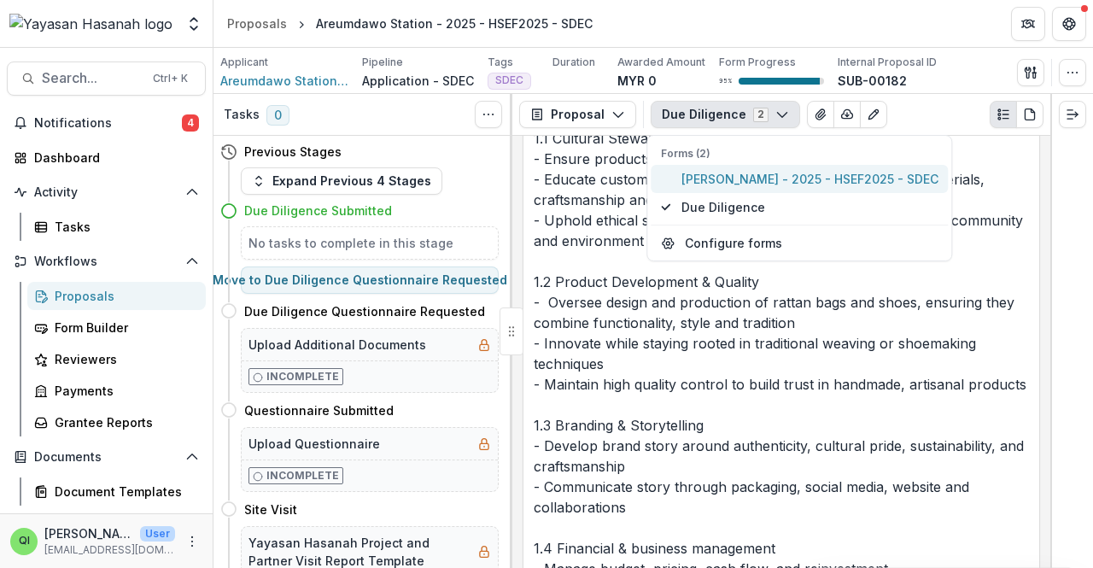
click at [715, 183] on span "Fedrick Ding - 2025 - HSEF2025 - SDEC" at bounding box center [809, 179] width 257 height 18
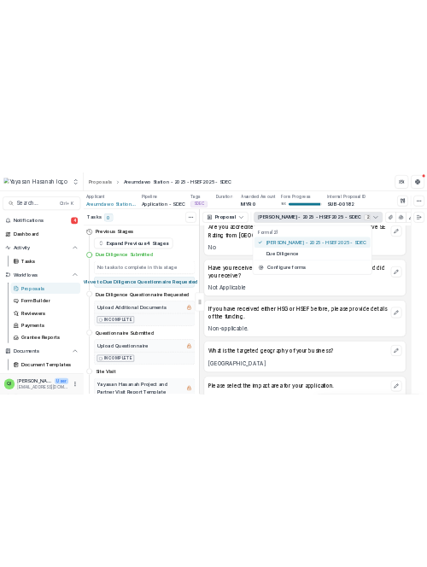
scroll to position [1265, 0]
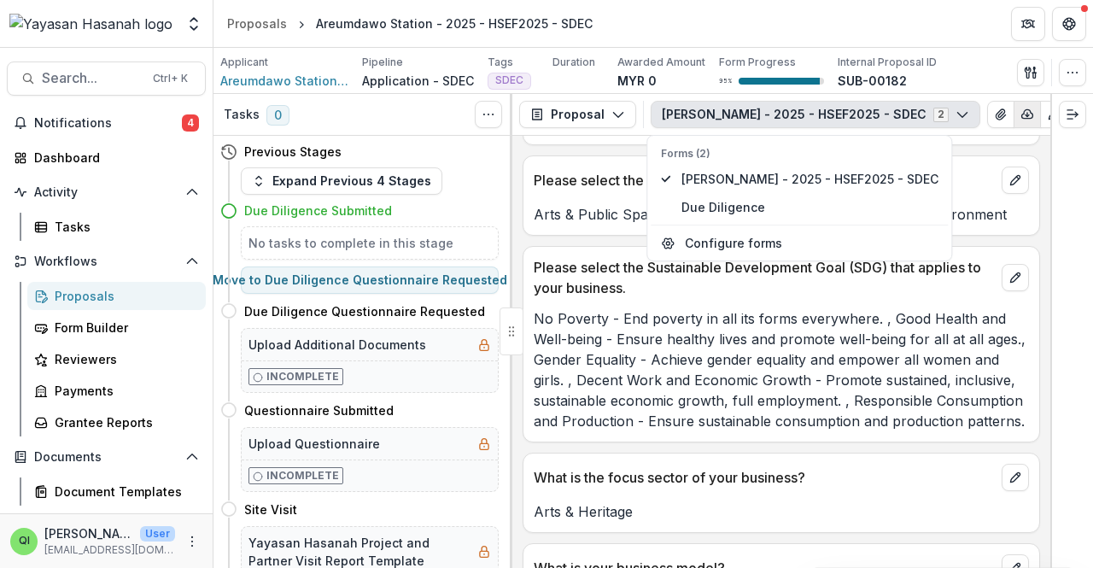
click at [1013, 116] on button "button" at bounding box center [1026, 114] width 27 height 27
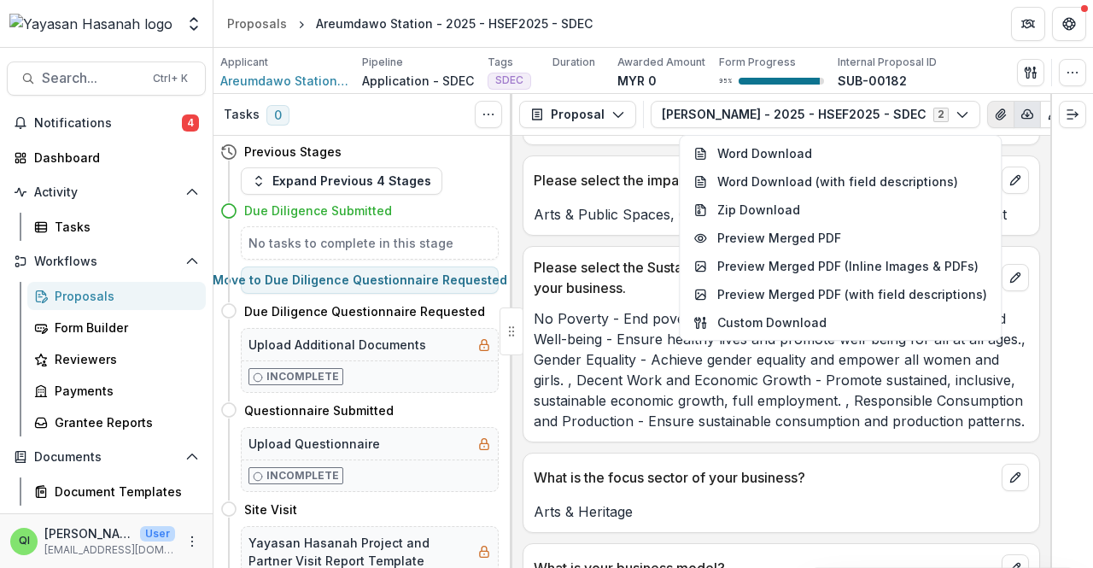
click at [994, 116] on icon "View Attached Files" at bounding box center [1001, 115] width 14 height 14
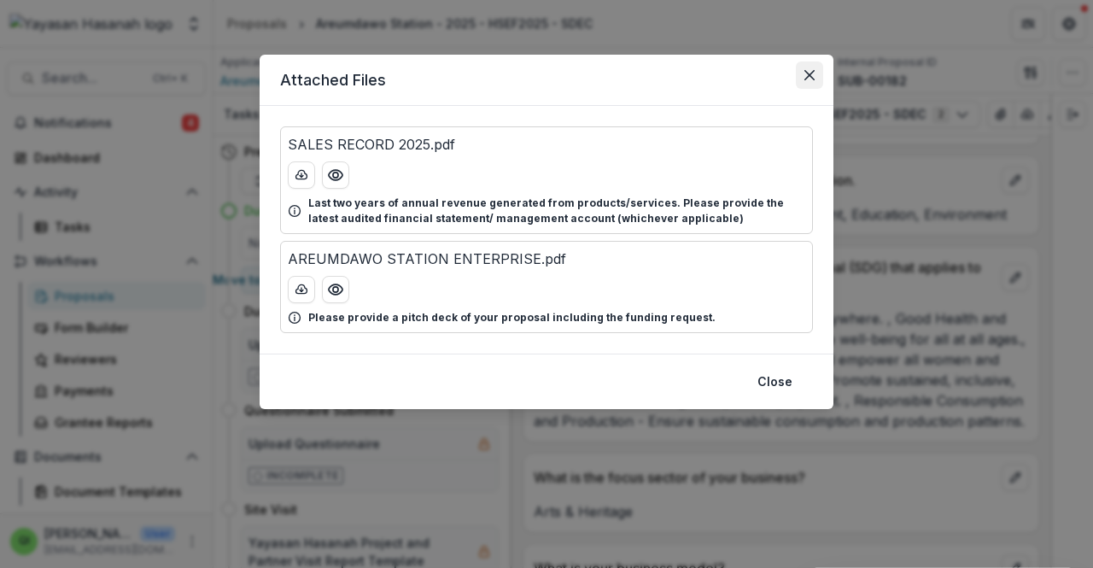
click at [800, 73] on button "Close" at bounding box center [809, 74] width 27 height 27
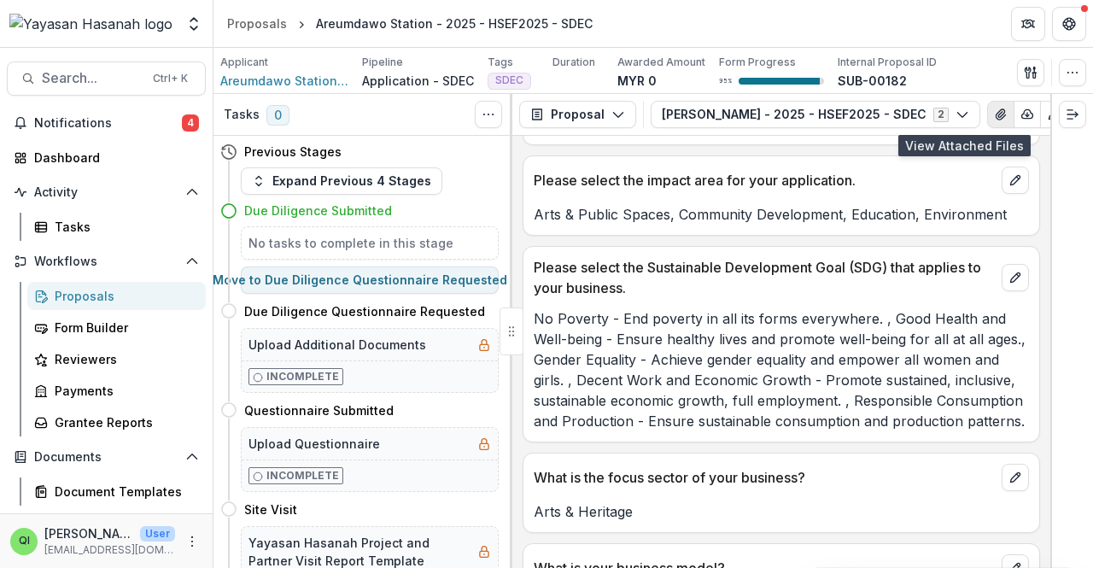
click at [994, 114] on icon "View Attached Files" at bounding box center [1001, 115] width 14 height 14
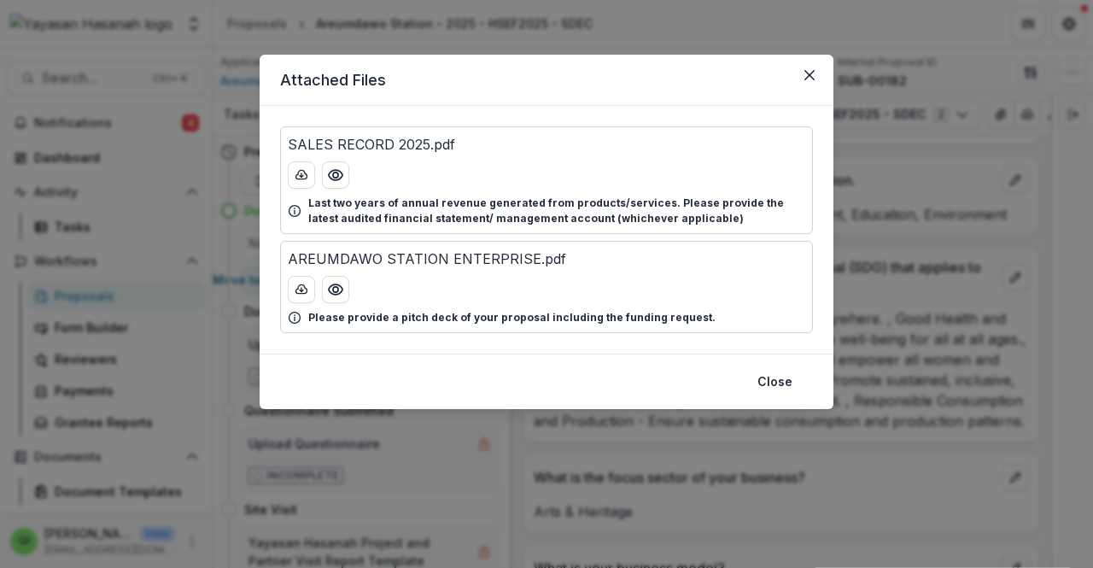
click at [828, 74] on header "Attached Files" at bounding box center [547, 80] width 574 height 51
click at [813, 79] on icon "Close" at bounding box center [809, 75] width 10 height 10
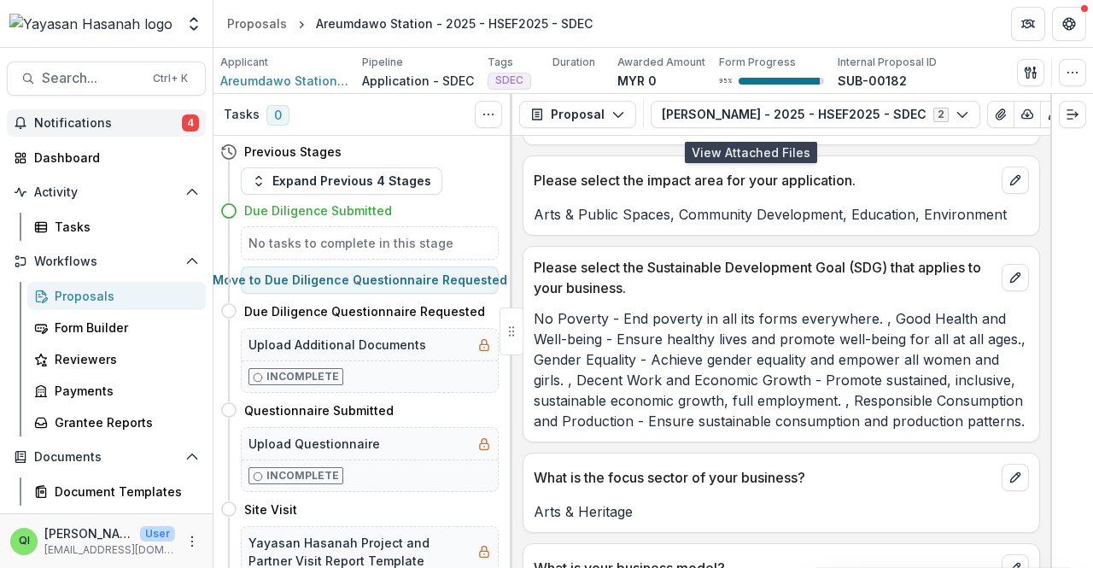
click at [155, 122] on span "Notifications" at bounding box center [108, 123] width 148 height 15
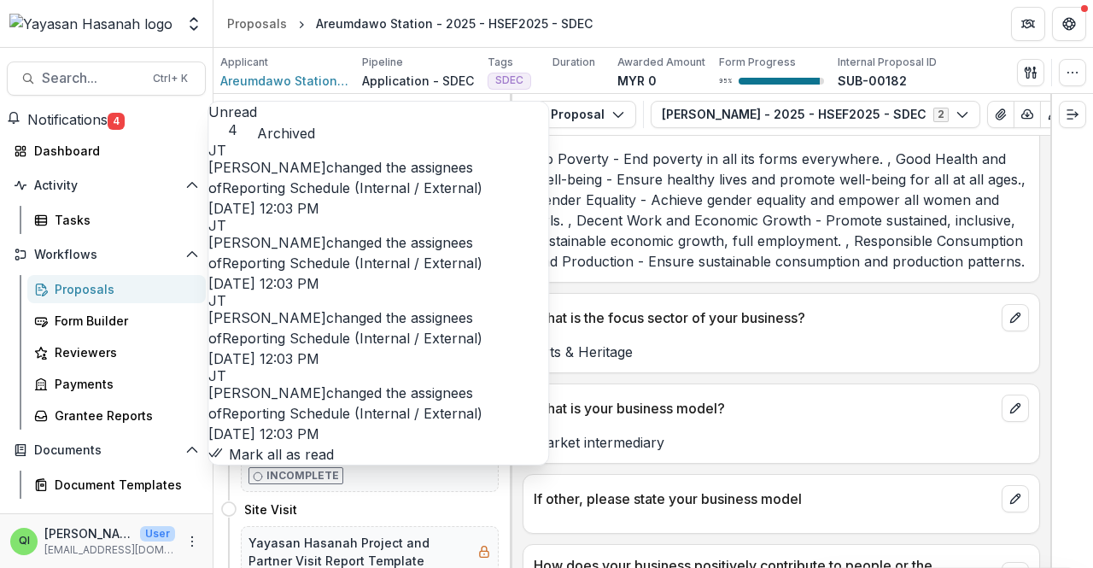
scroll to position [1521, 0]
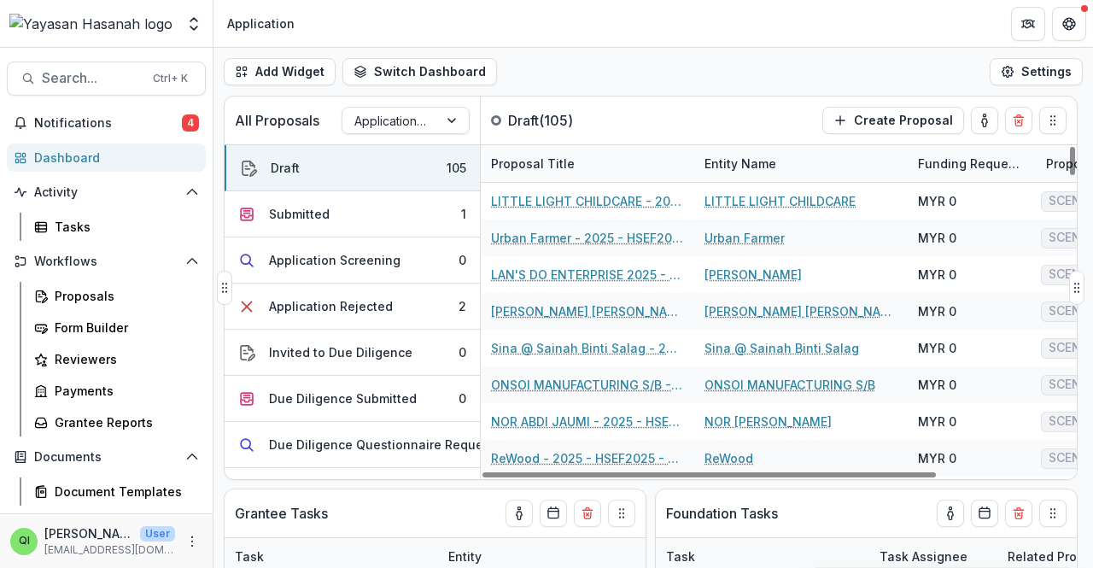
click at [792, 214] on div "LITTLE LIGHT CHILDCARE" at bounding box center [800, 201] width 193 height 37
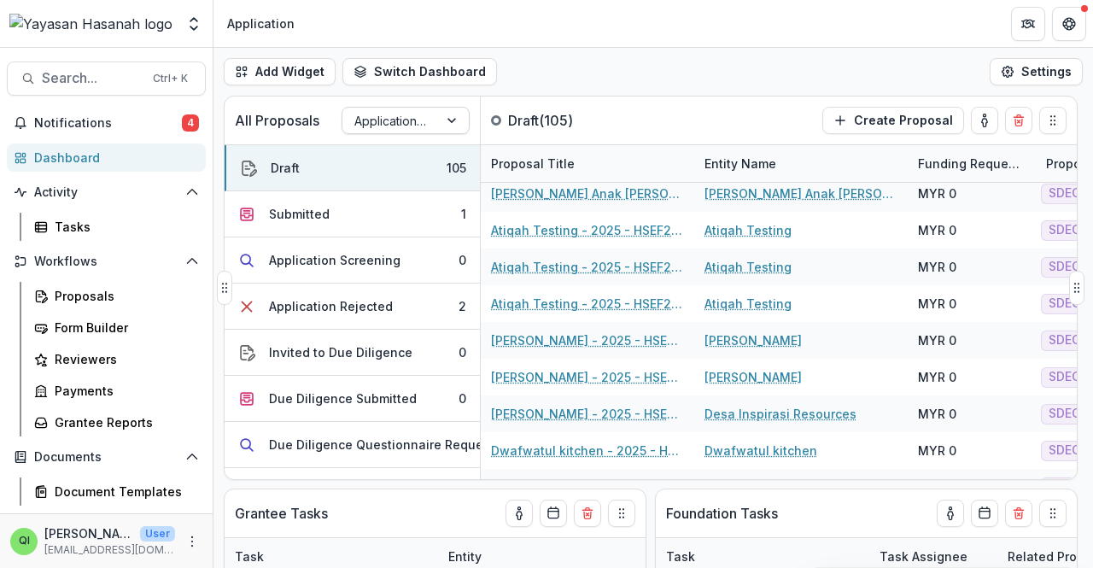
click at [435, 120] on div "Application + Due Diligence + Pitching Process" at bounding box center [390, 120] width 96 height 25
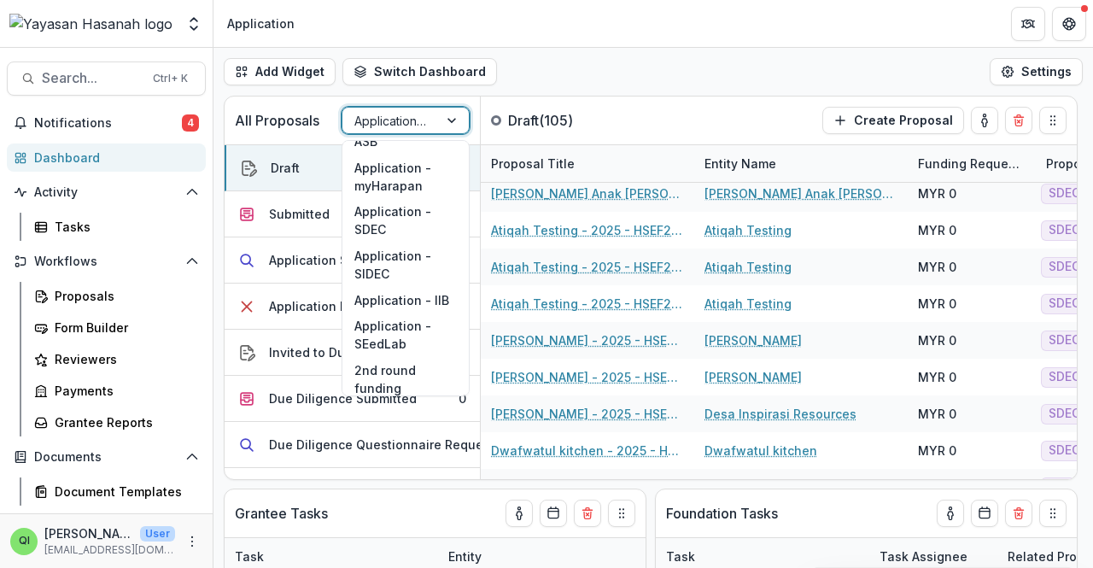
scroll to position [332, 0]
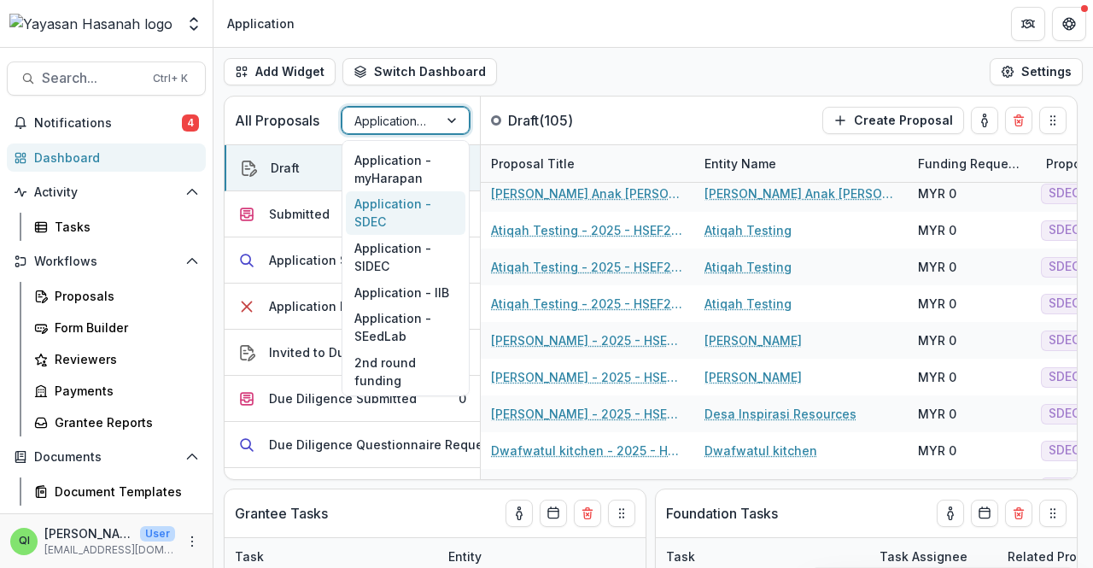
click at [423, 224] on div "Application - SDEC" at bounding box center [406, 213] width 120 height 44
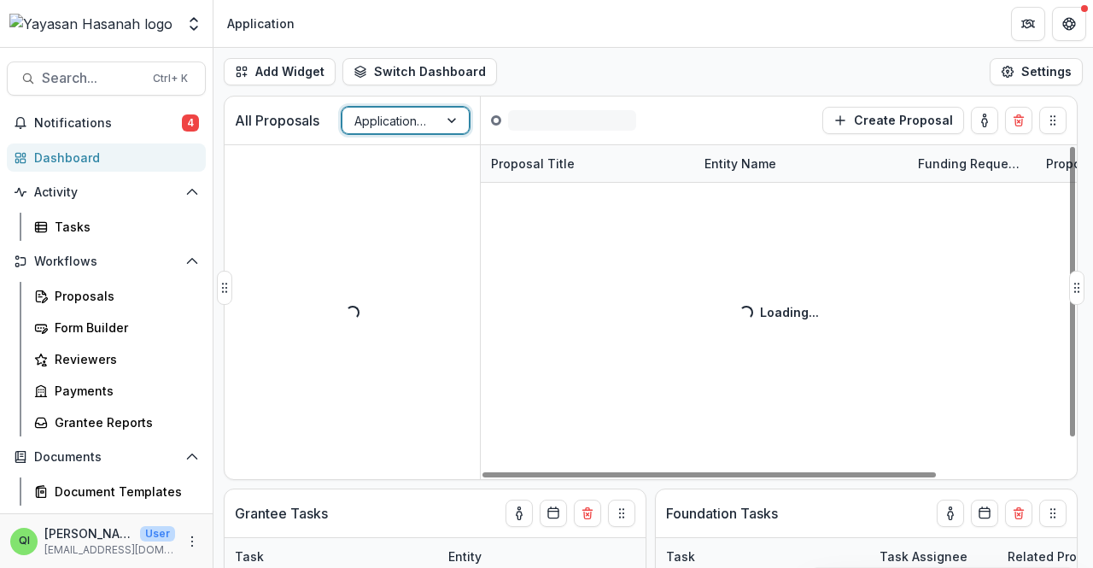
scroll to position [0, 0]
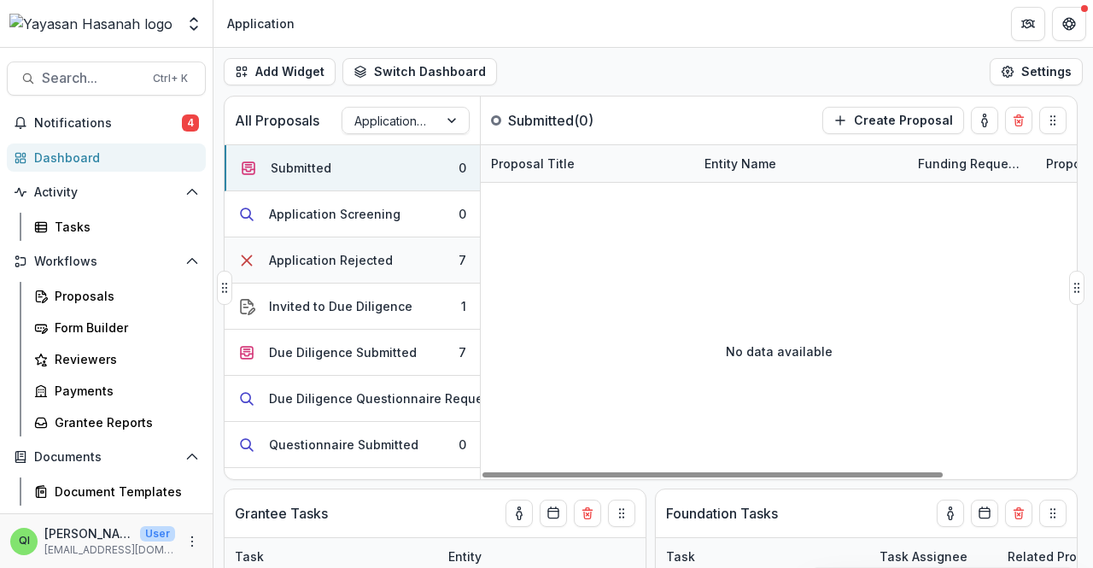
click at [418, 244] on button "Application Rejected 7" at bounding box center [352, 260] width 255 height 46
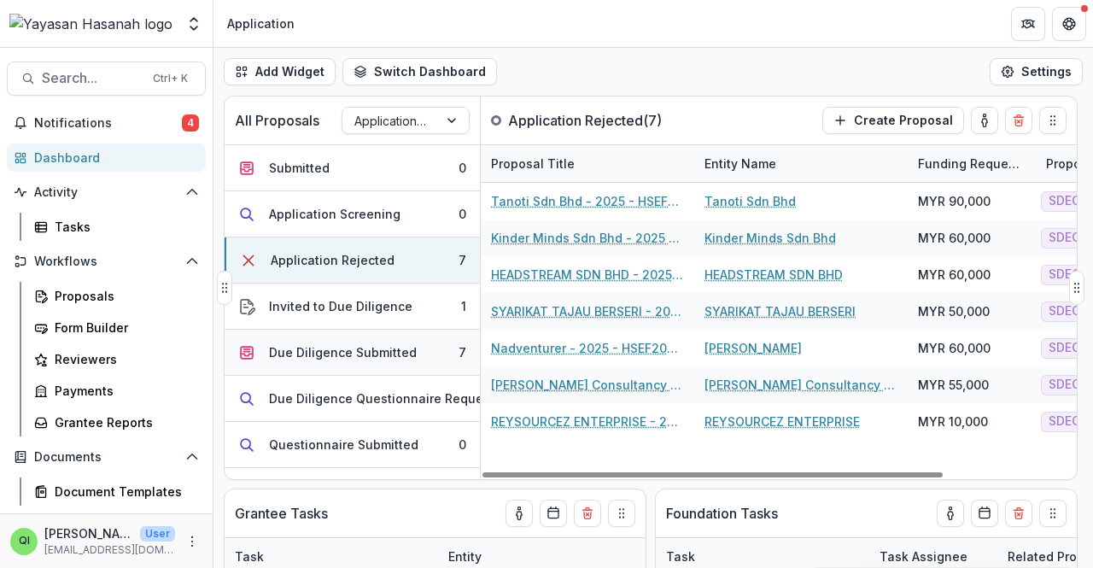
click at [430, 337] on button "Due Diligence Submitted 7" at bounding box center [352, 353] width 255 height 46
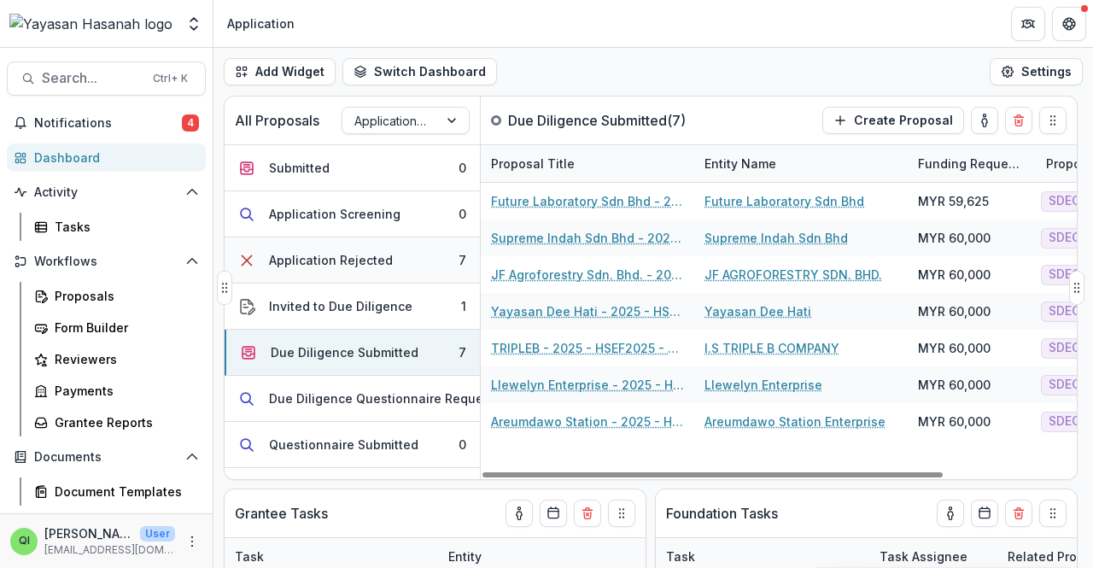
click at [413, 253] on button "Application Rejected 7" at bounding box center [352, 260] width 255 height 46
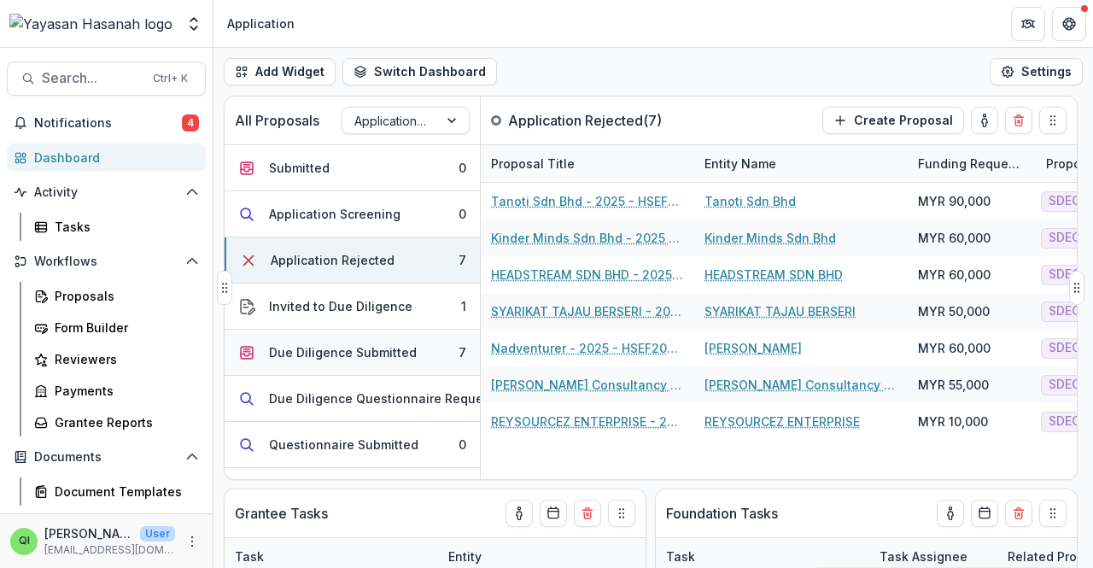
click at [415, 343] on button "Due Diligence Submitted 7" at bounding box center [352, 353] width 255 height 46
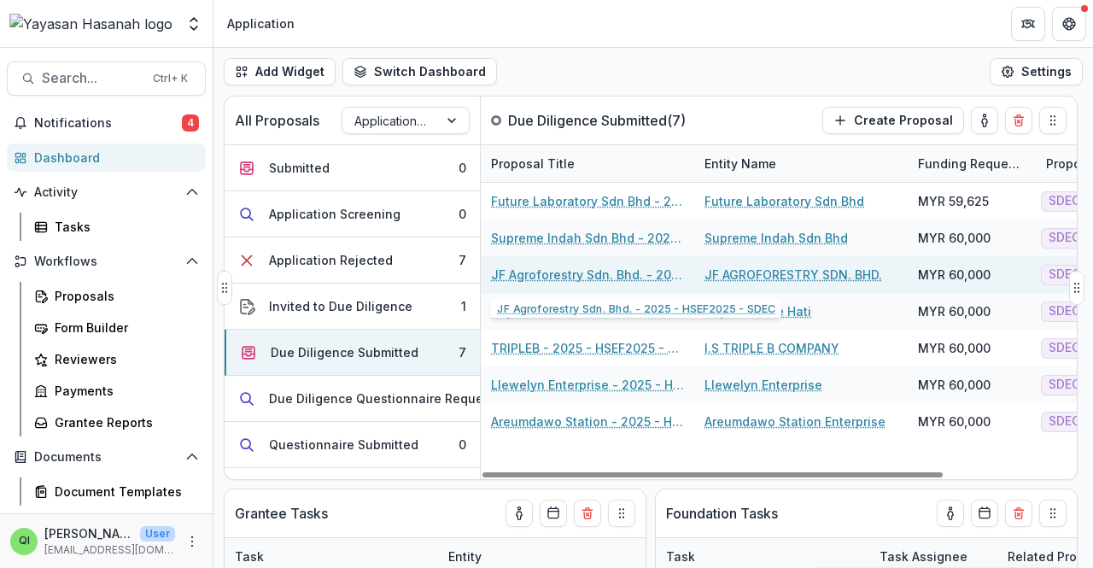
click at [569, 270] on link "JF Agroforestry Sdn. Bhd. - 2025 - HSEF2025 - SDEC" at bounding box center [587, 274] width 193 height 18
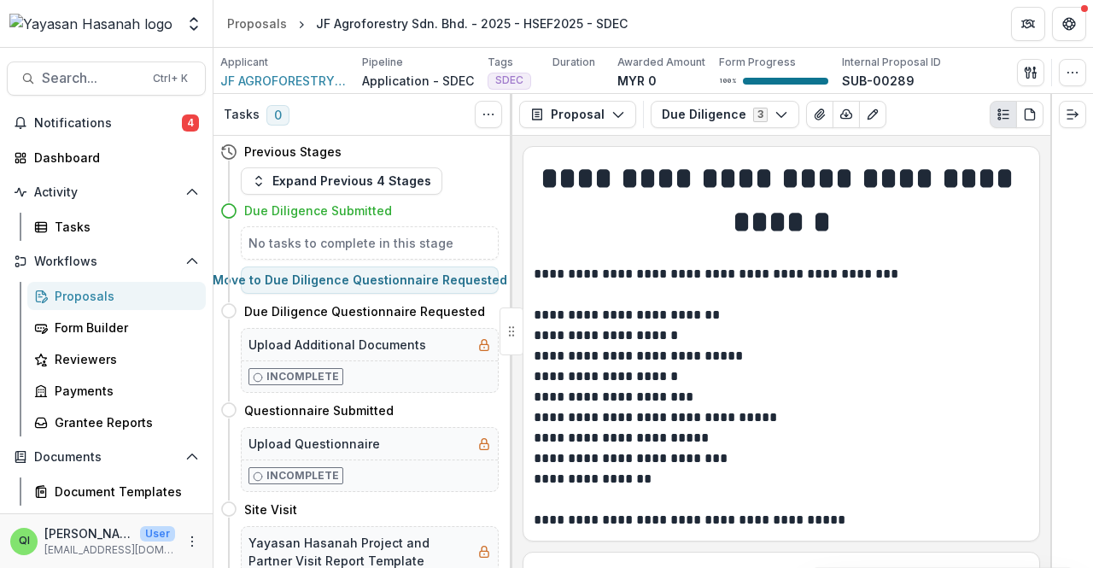
click at [874, 295] on p "**********" at bounding box center [779, 284] width 491 height 41
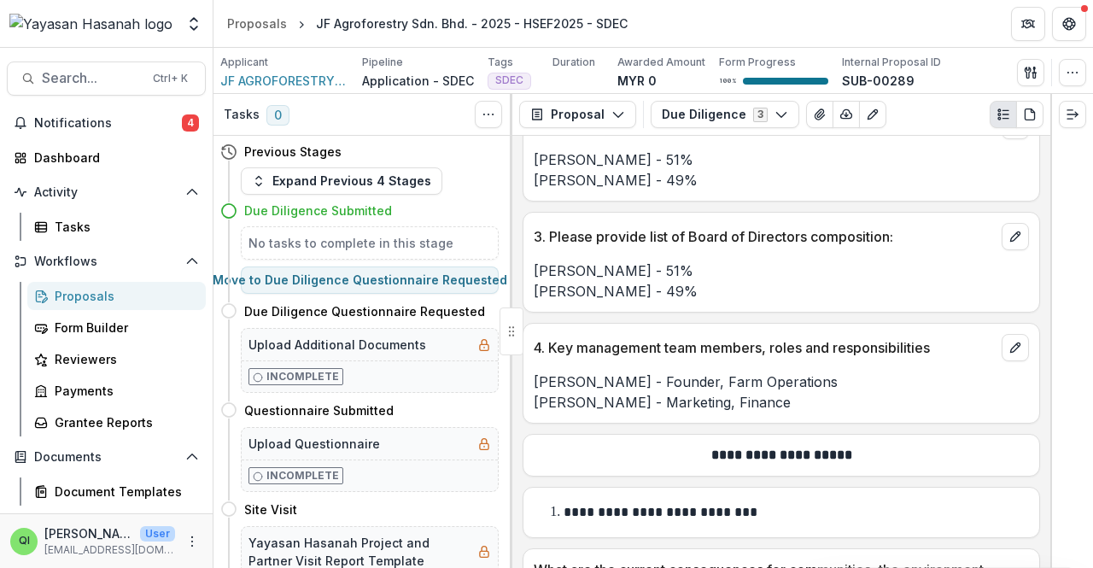
scroll to position [512, 0]
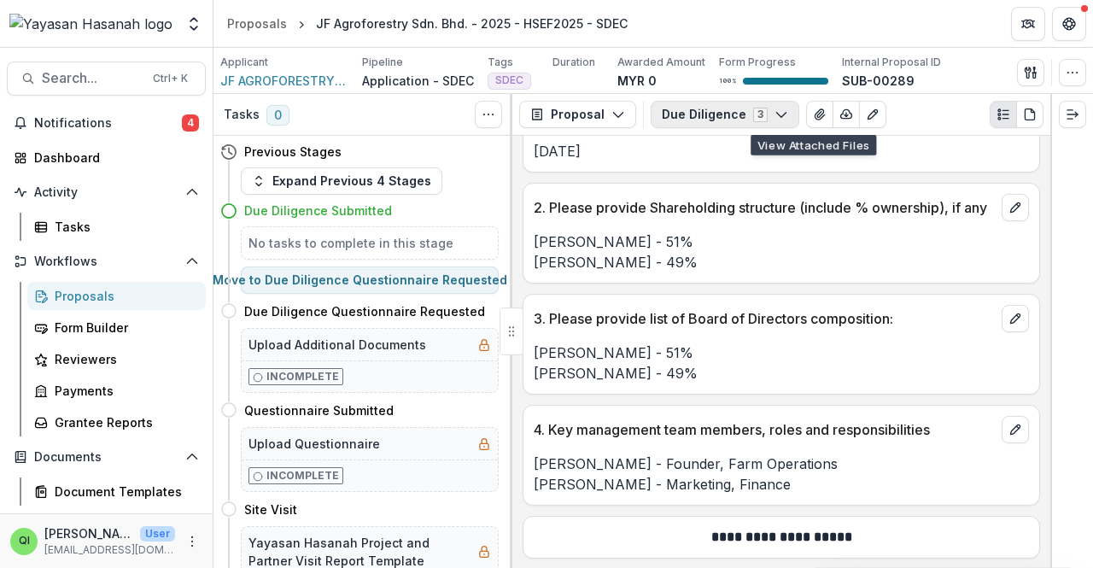
click at [781, 114] on button "Due Diligence 3" at bounding box center [724, 114] width 149 height 27
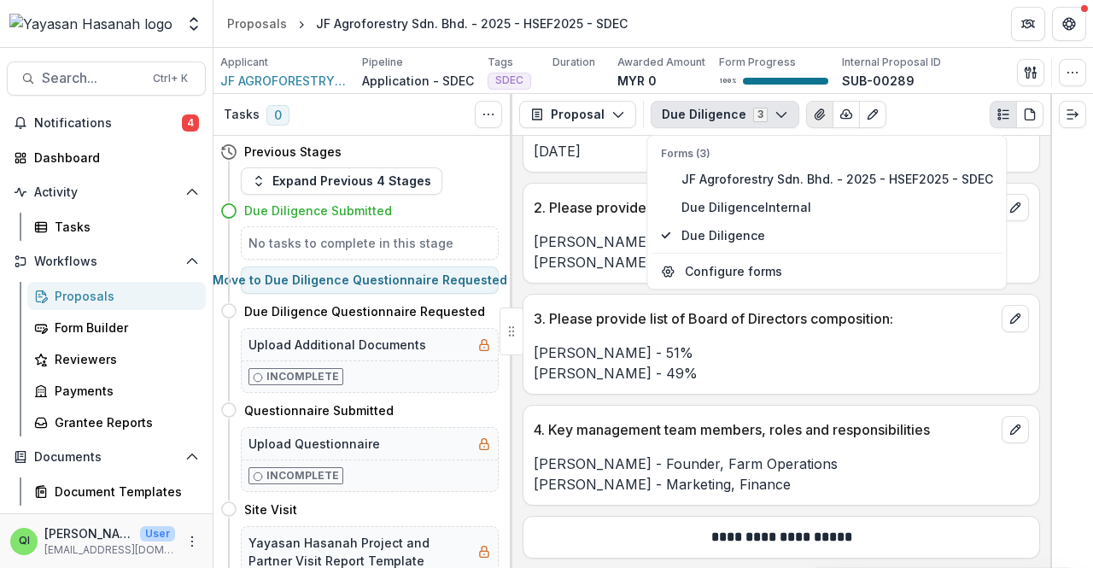
click at [808, 122] on button "View Attached Files" at bounding box center [819, 114] width 27 height 27
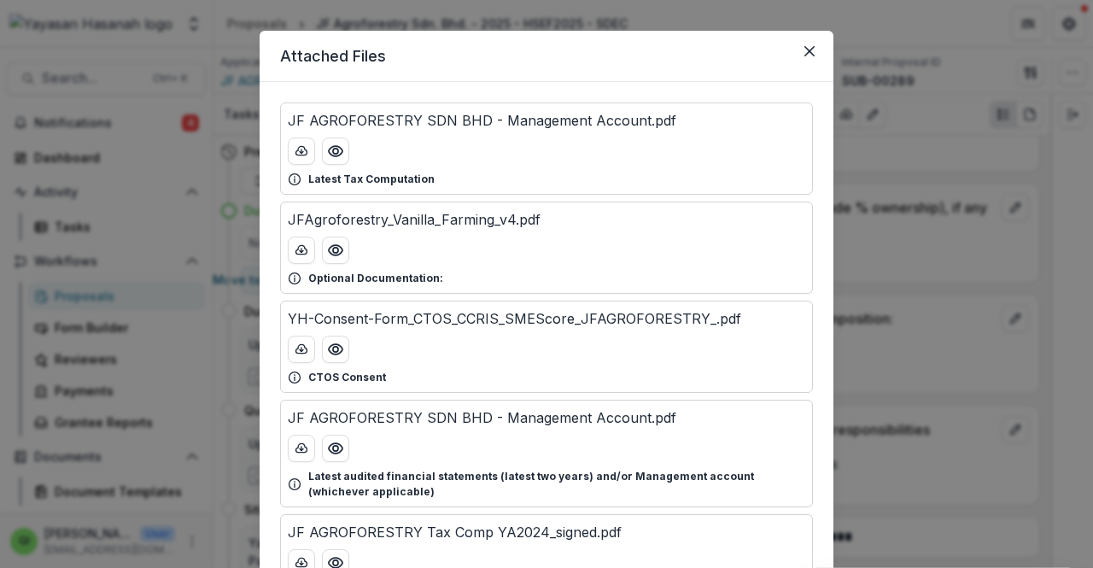
scroll to position [0, 0]
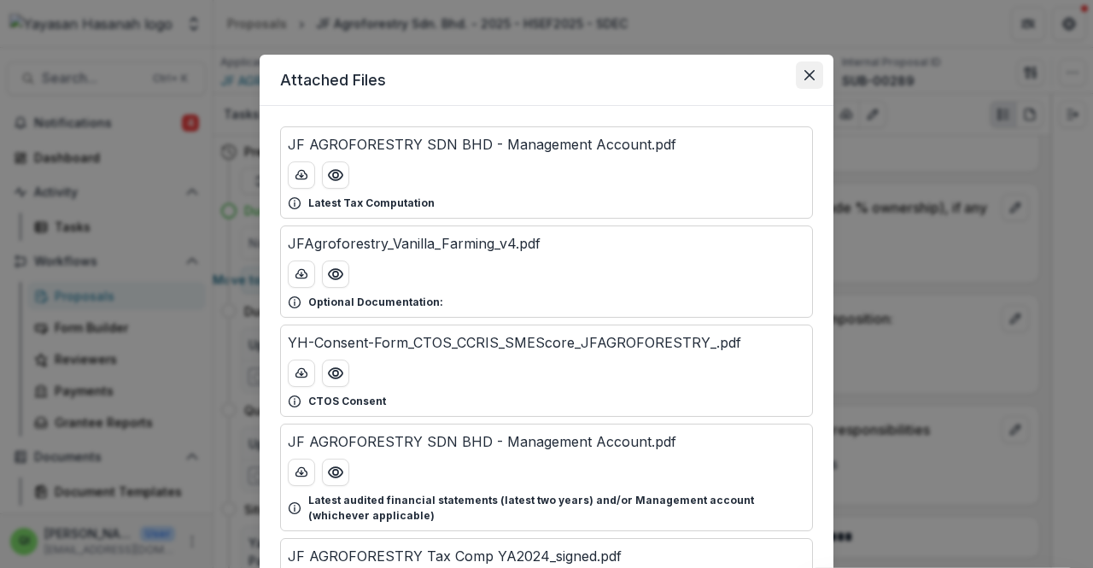
click at [809, 76] on icon "Close" at bounding box center [809, 75] width 10 height 10
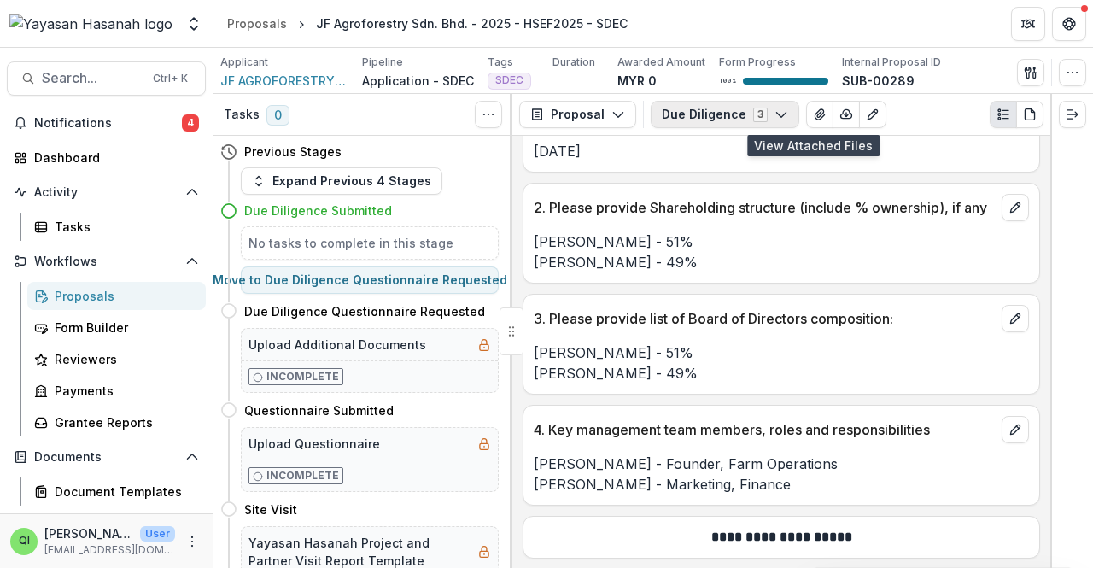
click at [763, 118] on button "Due Diligence 3" at bounding box center [724, 114] width 149 height 27
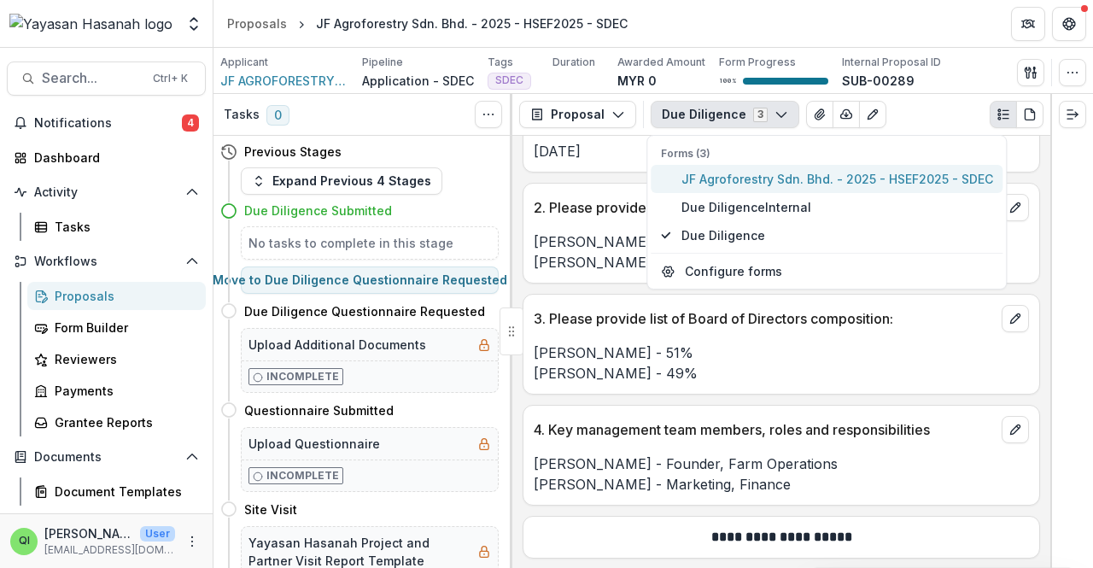
click at [756, 180] on span "JF Agroforestry Sdn. Bhd. - 2025 - HSEF2025 - SDEC" at bounding box center [837, 179] width 312 height 18
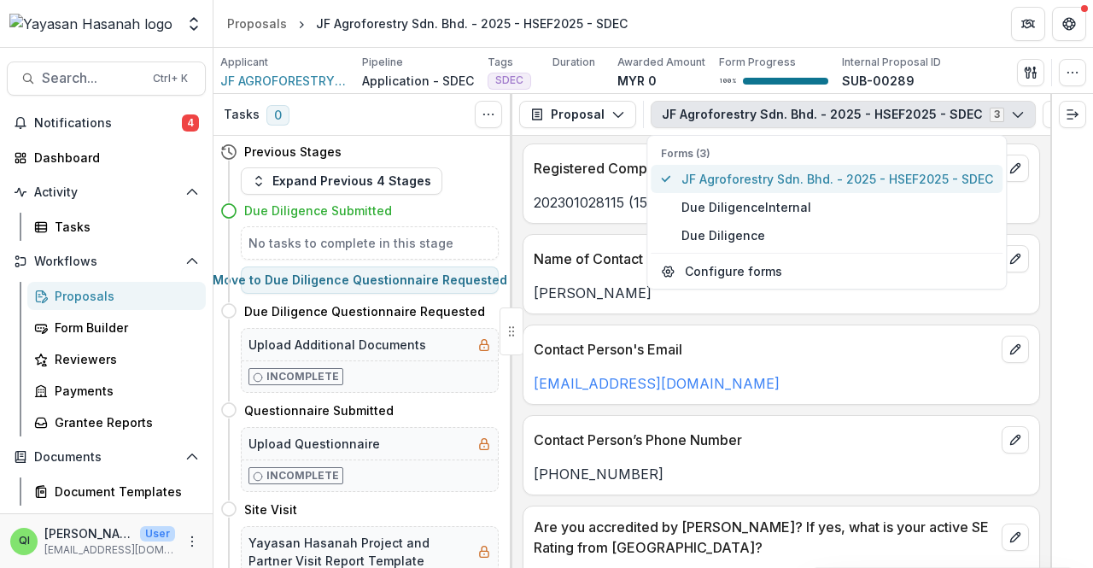
scroll to position [898, 0]
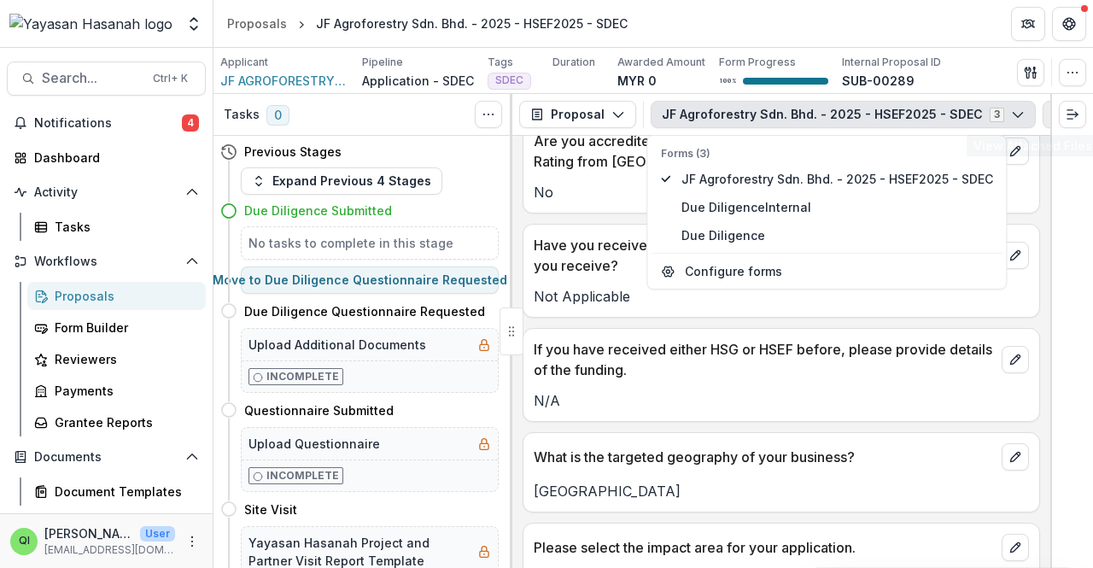
click at [1049, 120] on icon "View Attached Files" at bounding box center [1056, 115] width 14 height 14
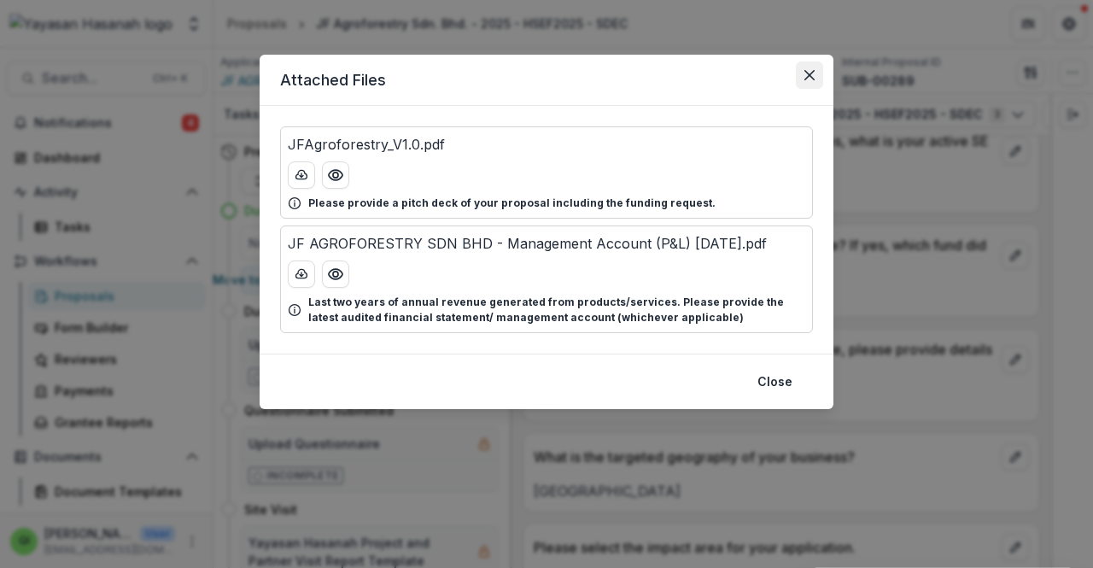
click at [805, 76] on icon "Close" at bounding box center [809, 75] width 10 height 10
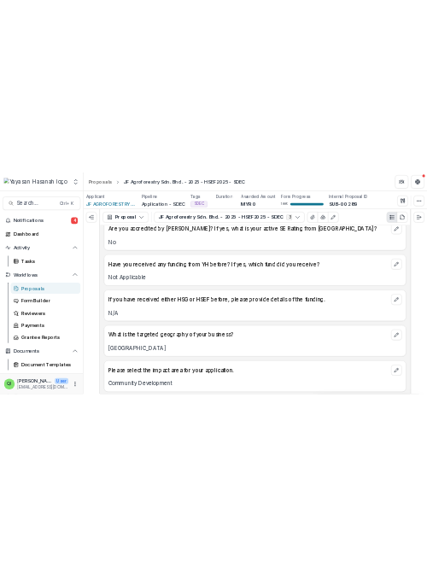
scroll to position [840, 0]
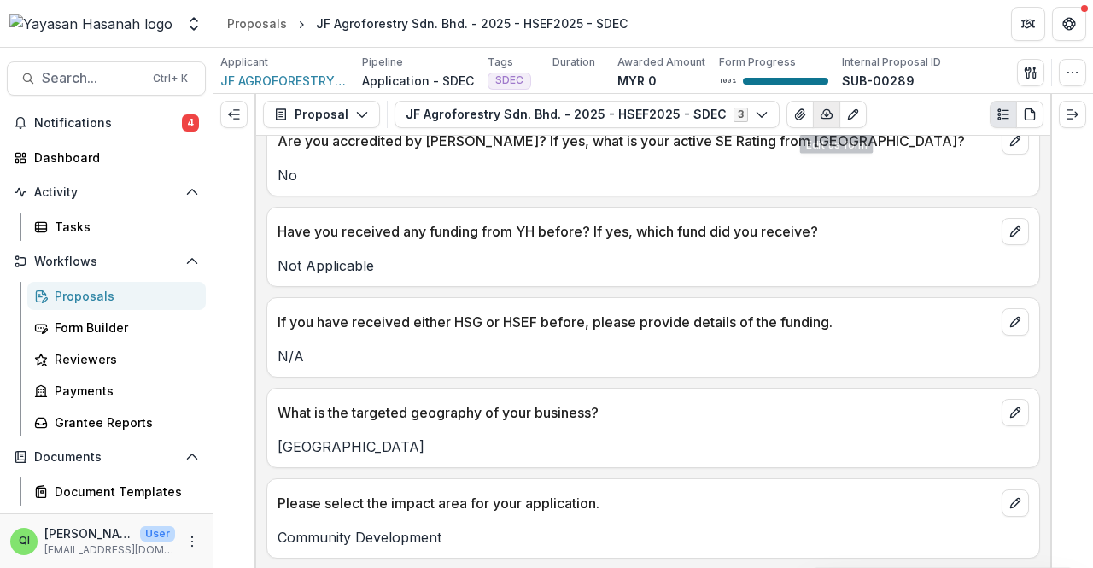
click at [820, 114] on icon "button" at bounding box center [827, 115] width 14 height 14
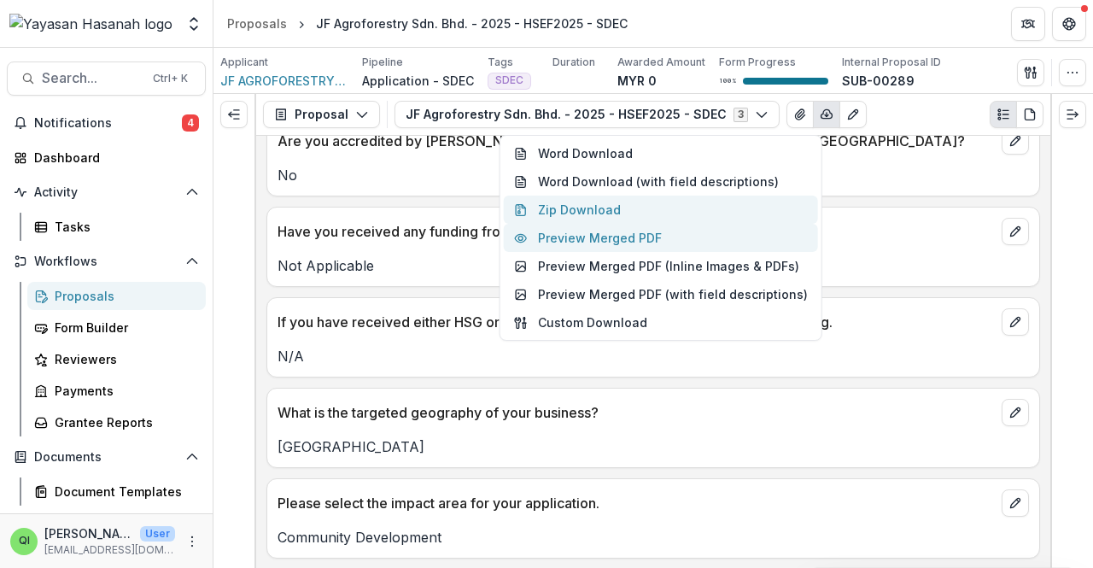
click at [645, 213] on button "Zip Download" at bounding box center [661, 209] width 314 height 28
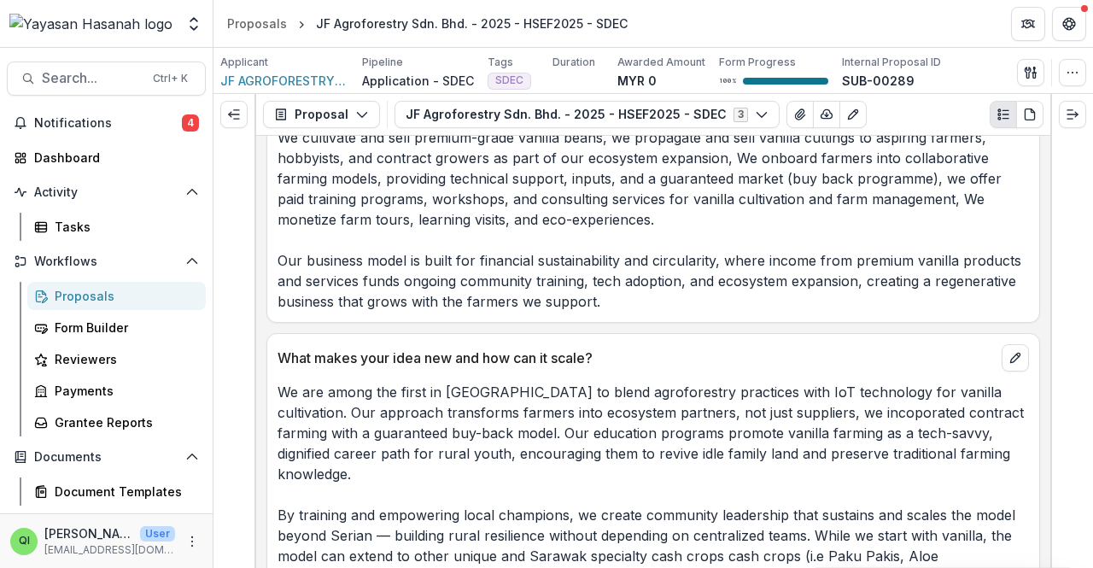
scroll to position [2247, 0]
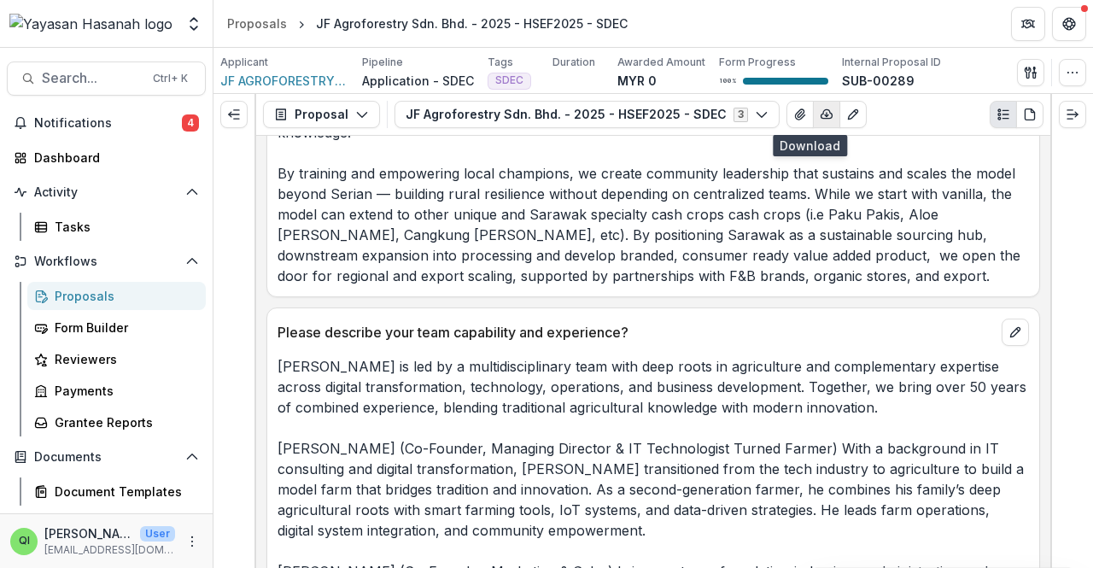
click at [814, 123] on button "button" at bounding box center [826, 114] width 27 height 27
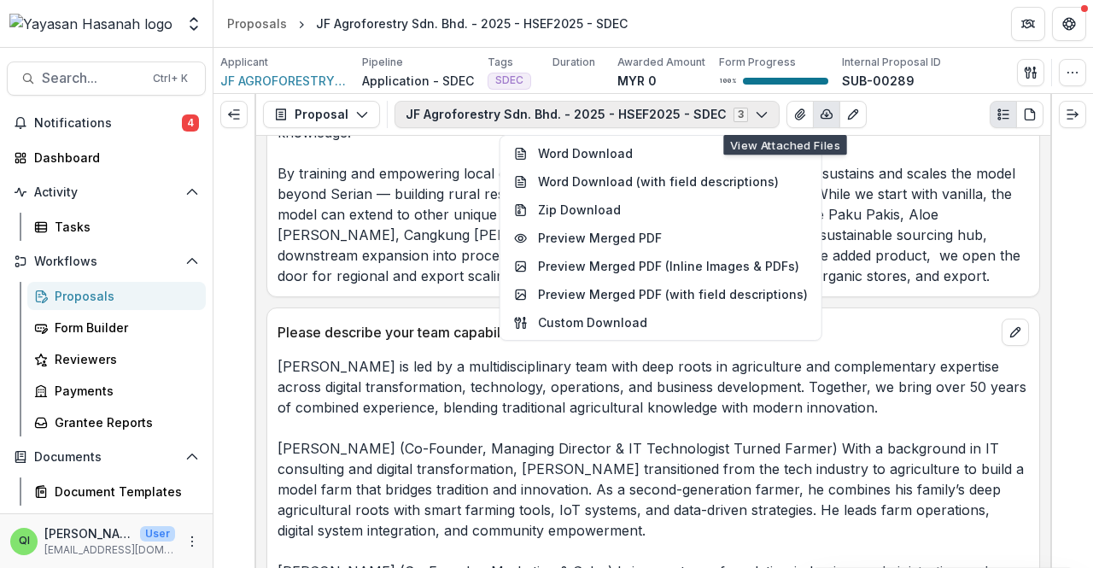
click at [756, 115] on polyline "button" at bounding box center [760, 115] width 9 height 5
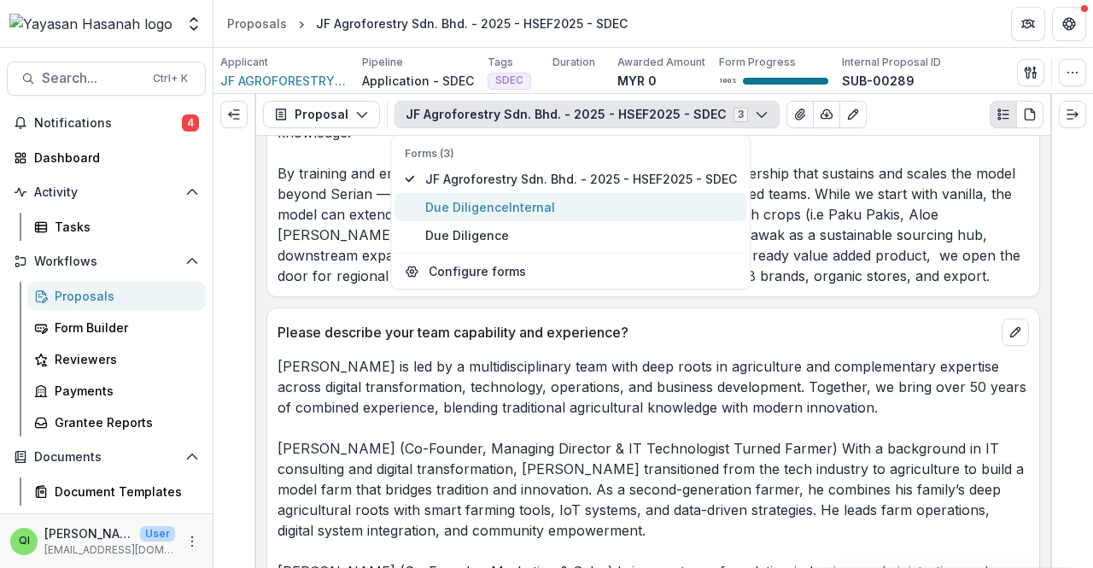
click at [698, 206] on span "Due Diligence Internal" at bounding box center [581, 207] width 312 height 18
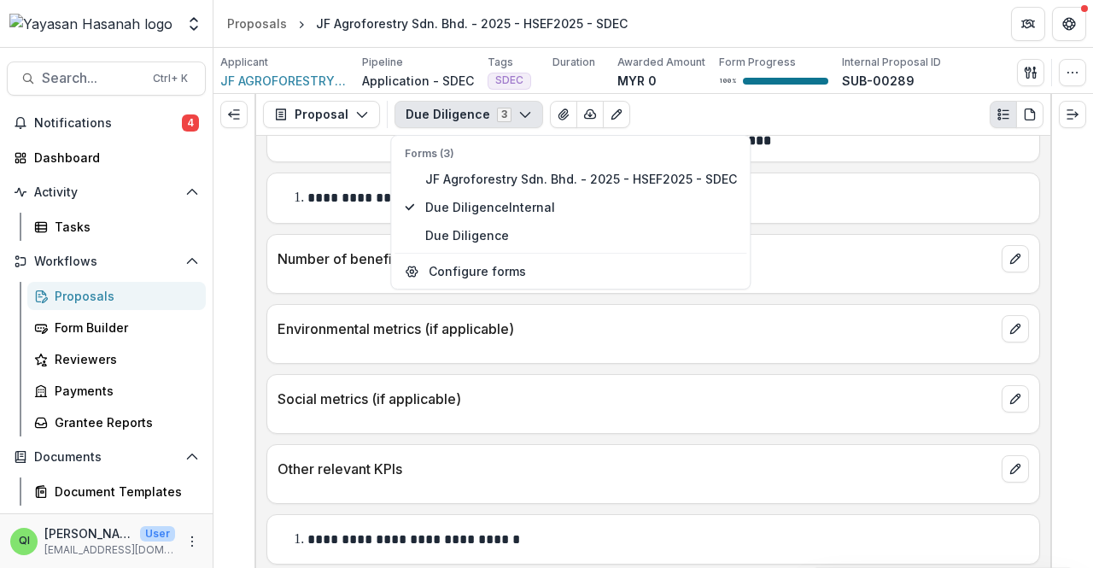
scroll to position [2901, 0]
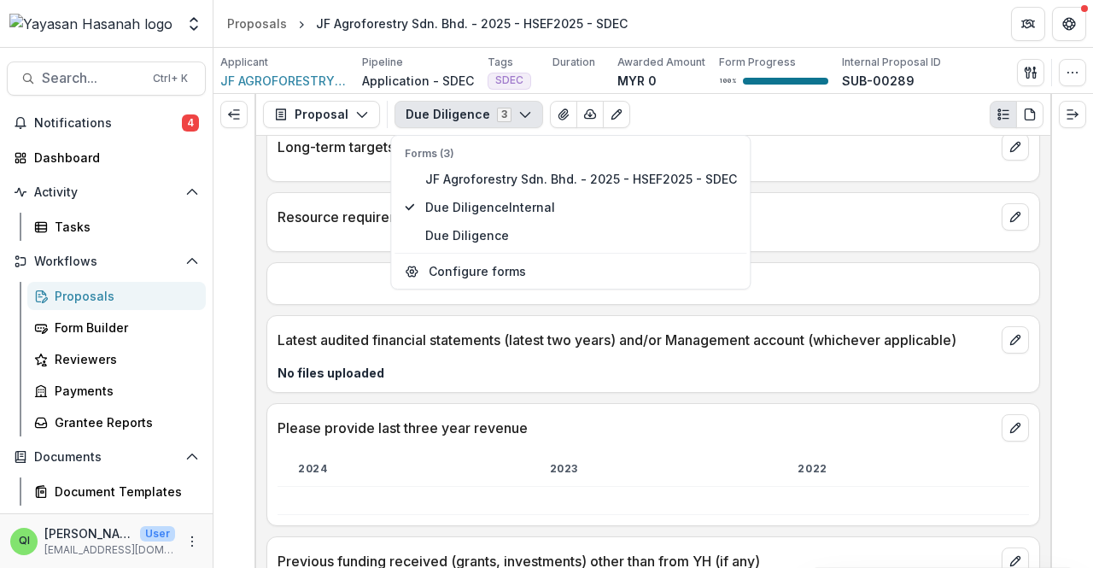
click at [700, 121] on div "Due Diligence 3 Forms (3) JF Agroforestry Sdn. Bhd. - 2025 - HSEF2025 - SDEC Du…" at bounding box center [718, 114] width 649 height 27
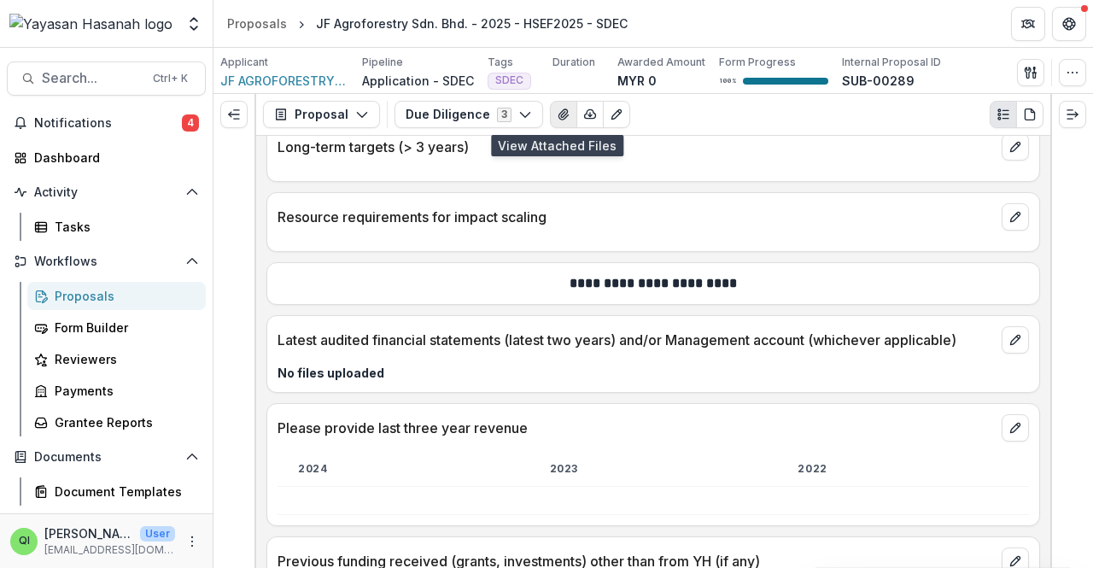
click at [555, 103] on button "View Attached Files" at bounding box center [563, 114] width 27 height 27
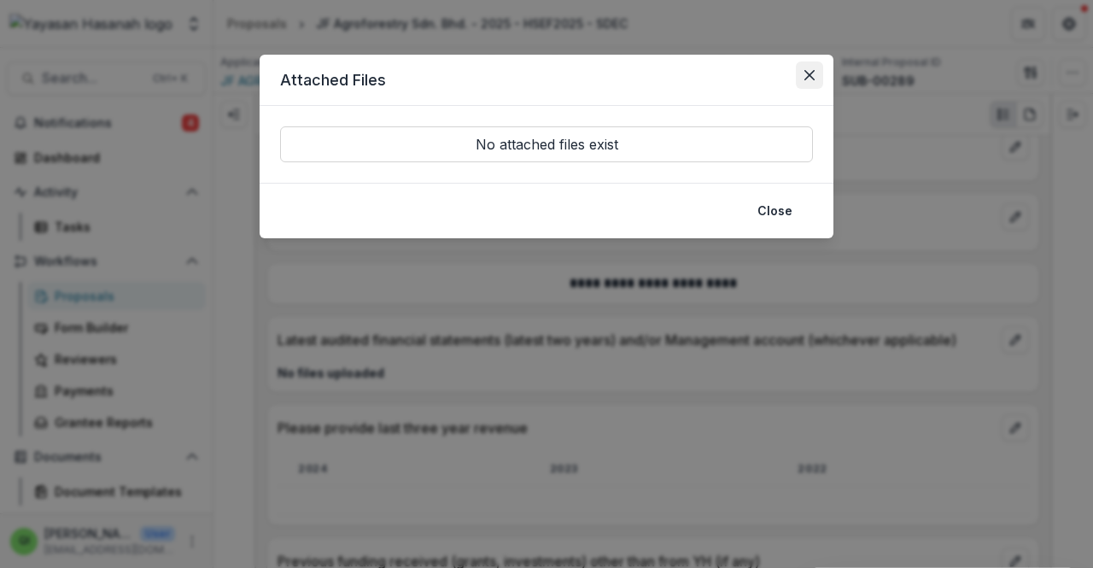
click at [809, 73] on icon "Close" at bounding box center [809, 75] width 10 height 10
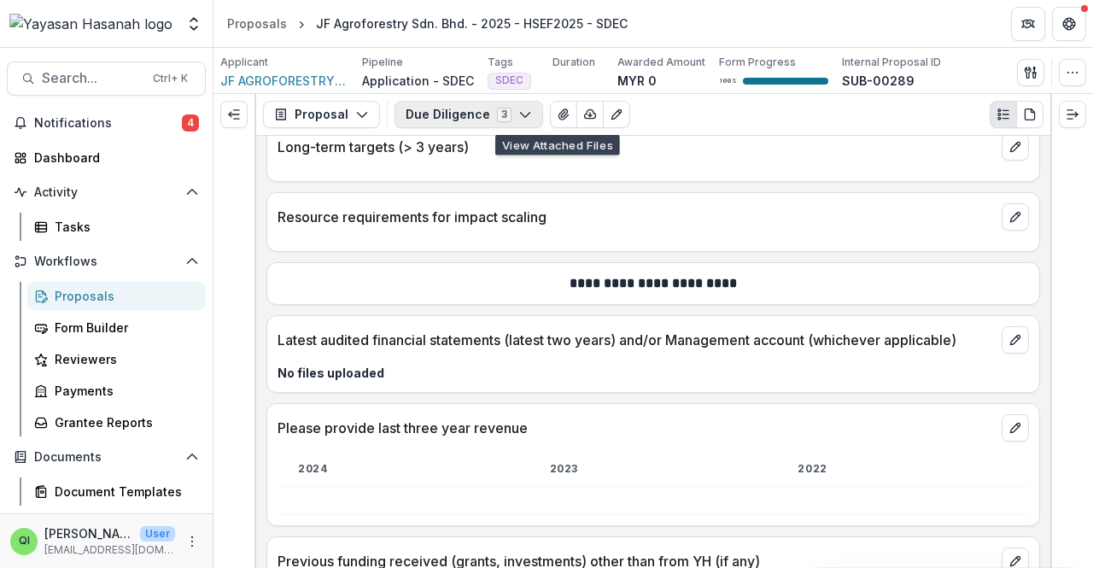
click at [497, 113] on button "Due Diligence 3" at bounding box center [468, 114] width 149 height 27
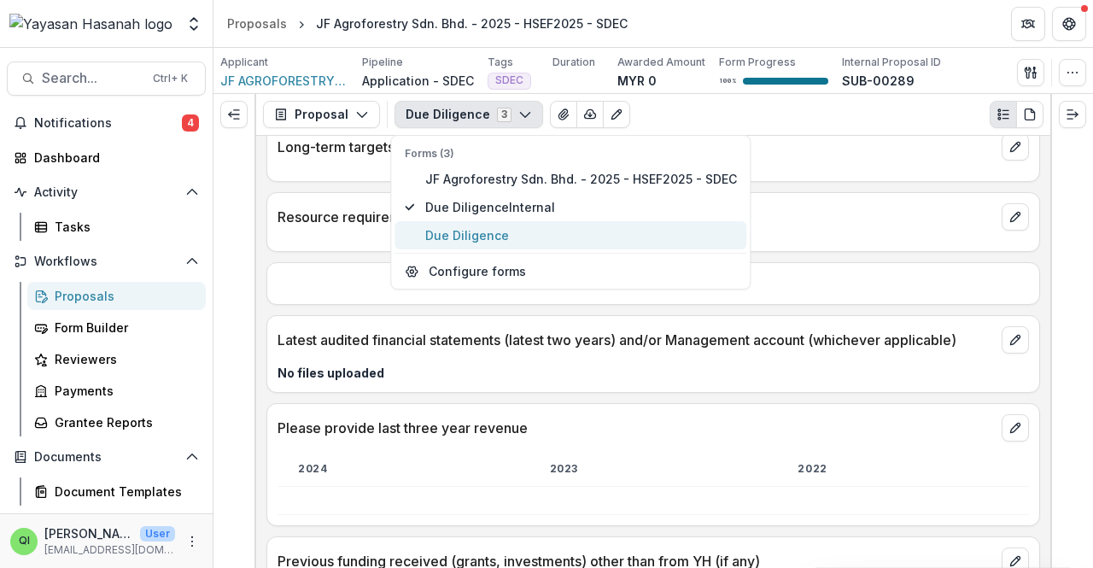
click at [519, 236] on span "Due Diligence" at bounding box center [581, 235] width 312 height 18
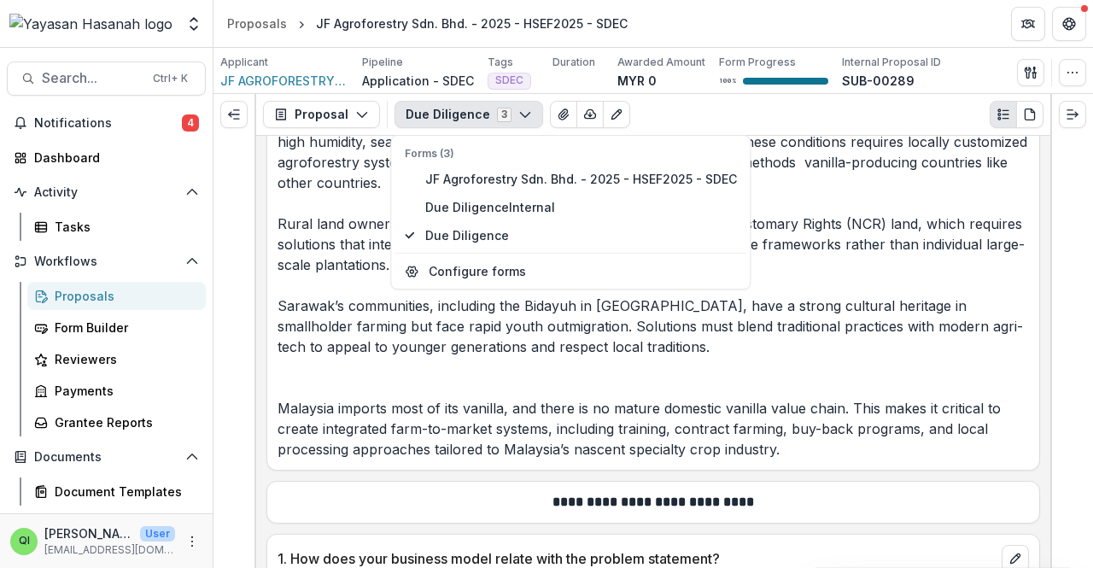
scroll to position [3341, 0]
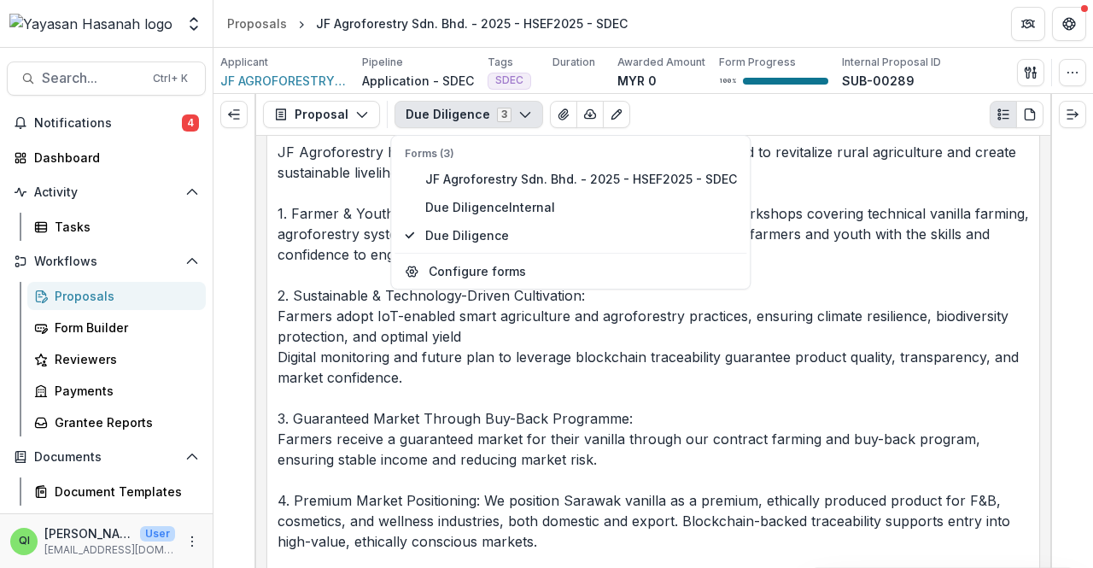
click at [382, 325] on p "JF Agroforestry has built a circular and inclusive farming model designed to re…" at bounding box center [652, 418] width 751 height 553
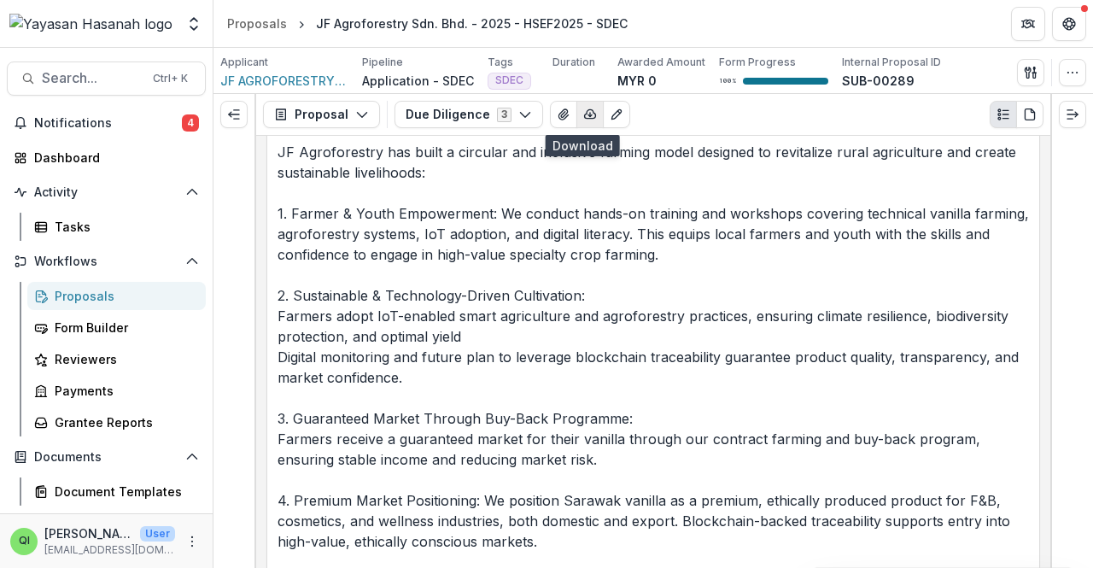
click at [583, 115] on icon "button" at bounding box center [590, 115] width 14 height 14
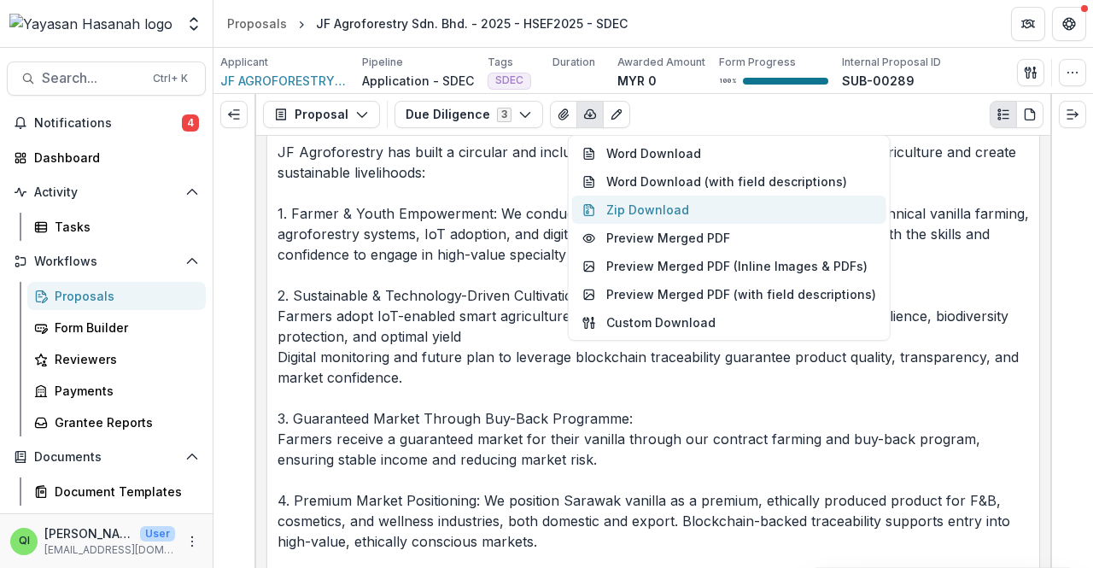
click at [659, 213] on button "Zip Download" at bounding box center [729, 209] width 314 height 28
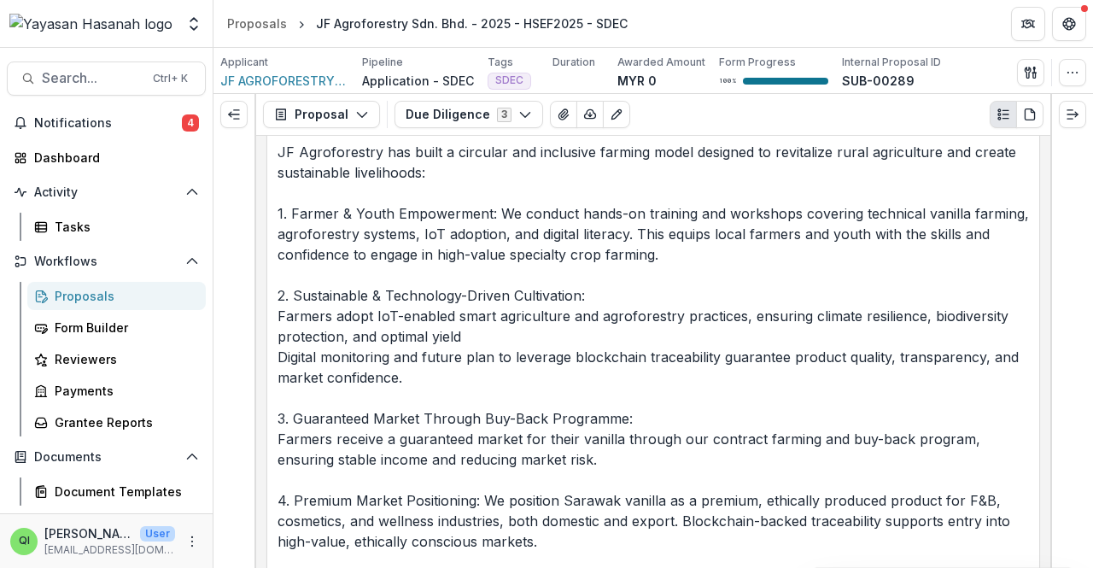
drag, startPoint x: 341, startPoint y: 361, endPoint x: 338, endPoint y: 416, distance: 54.7
click at [341, 361] on p "JF Agroforestry has built a circular and inclusive farming model designed to re…" at bounding box center [652, 418] width 751 height 553
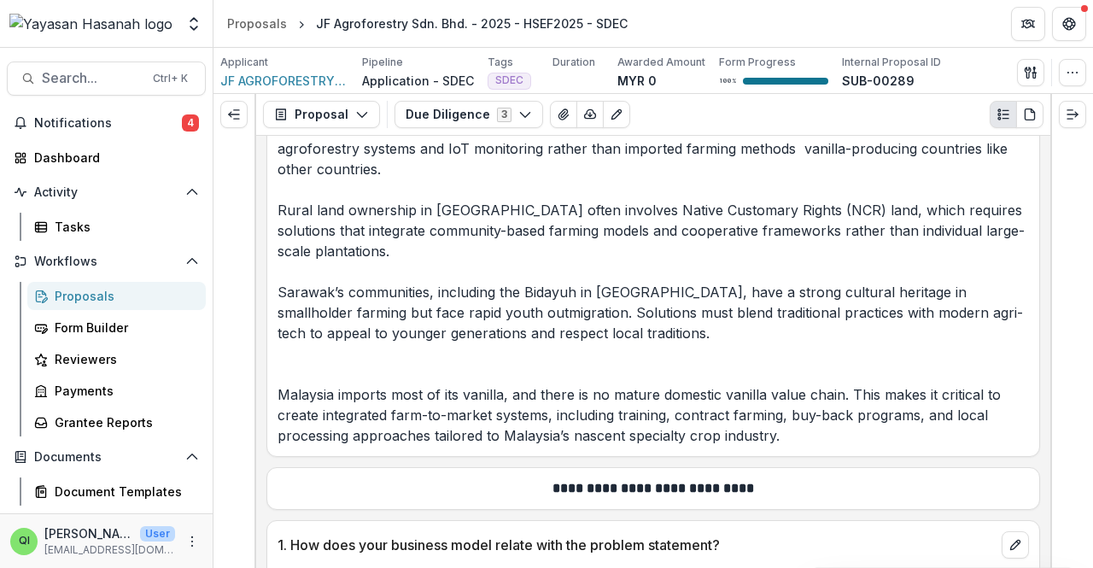
scroll to position [2914, 0]
click at [586, 119] on icon "button" at bounding box center [590, 115] width 14 height 14
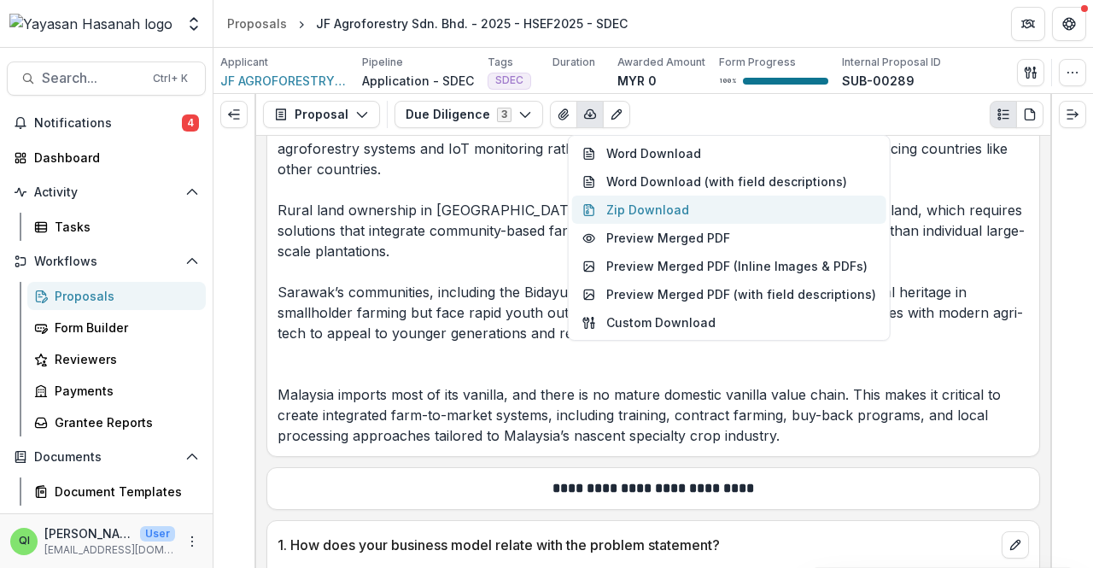
click at [627, 215] on button "Zip Download" at bounding box center [729, 209] width 314 height 28
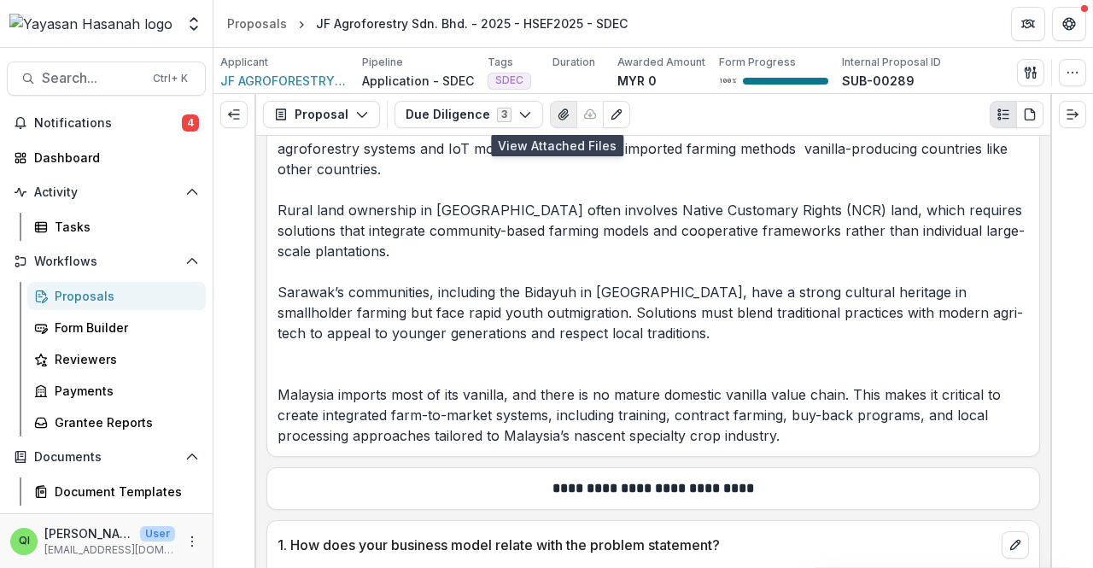
click at [557, 116] on icon "View Attached Files" at bounding box center [564, 115] width 14 height 14
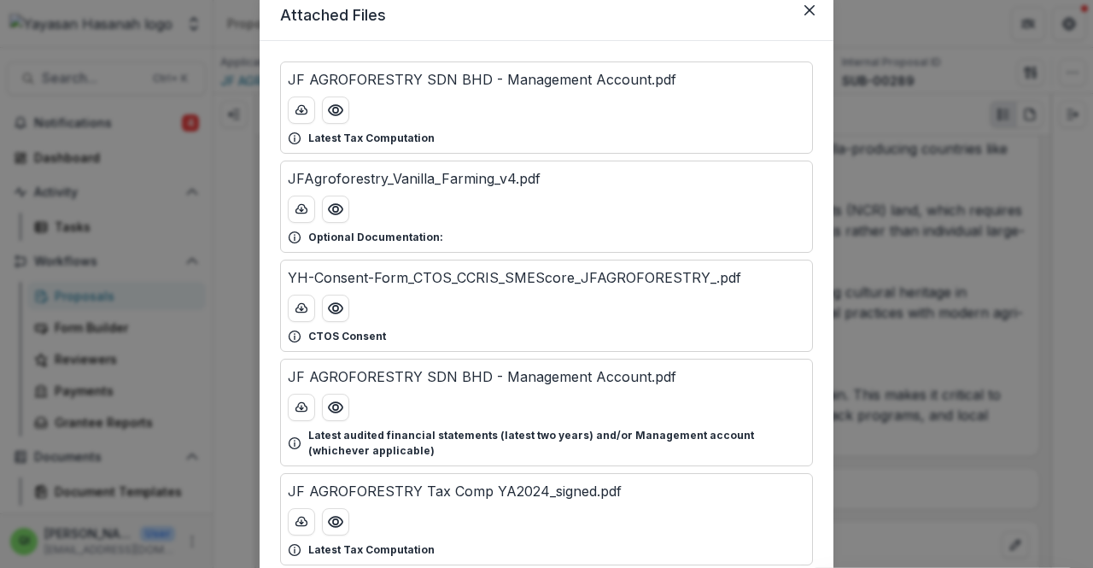
scroll to position [0, 0]
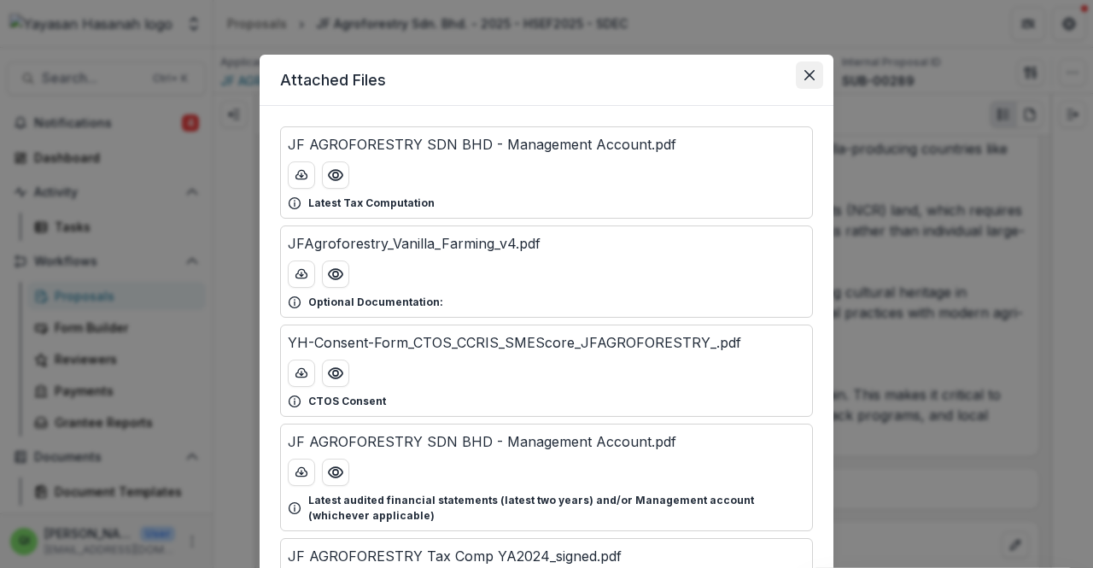
click at [811, 79] on icon "Close" at bounding box center [809, 75] width 10 height 10
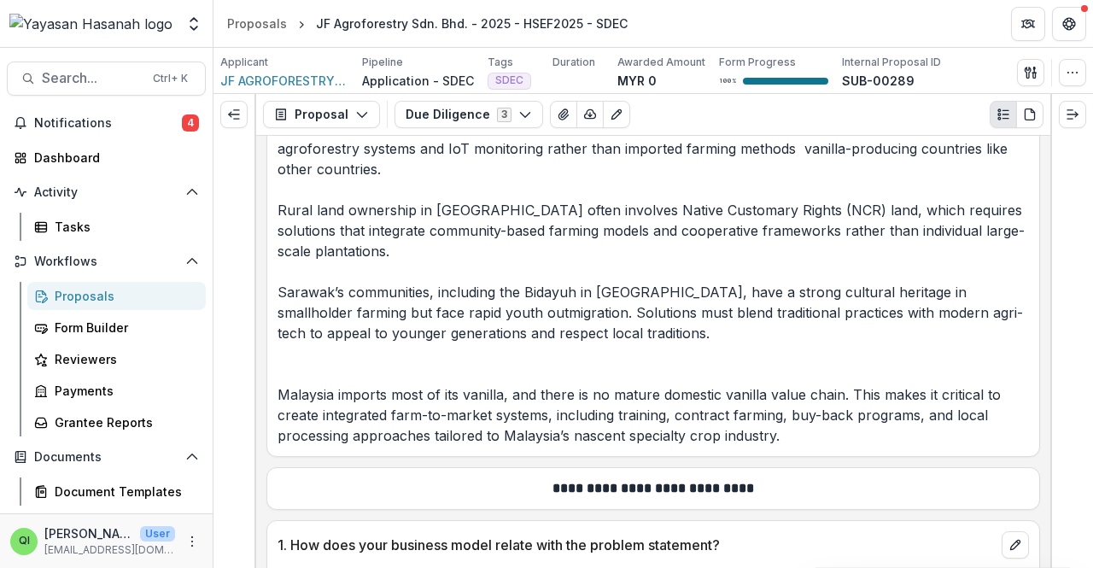
click at [319, 414] on p "Malaysia’s tropical climate allows for year-round vanilla cultivation but comes…" at bounding box center [652, 271] width 751 height 348
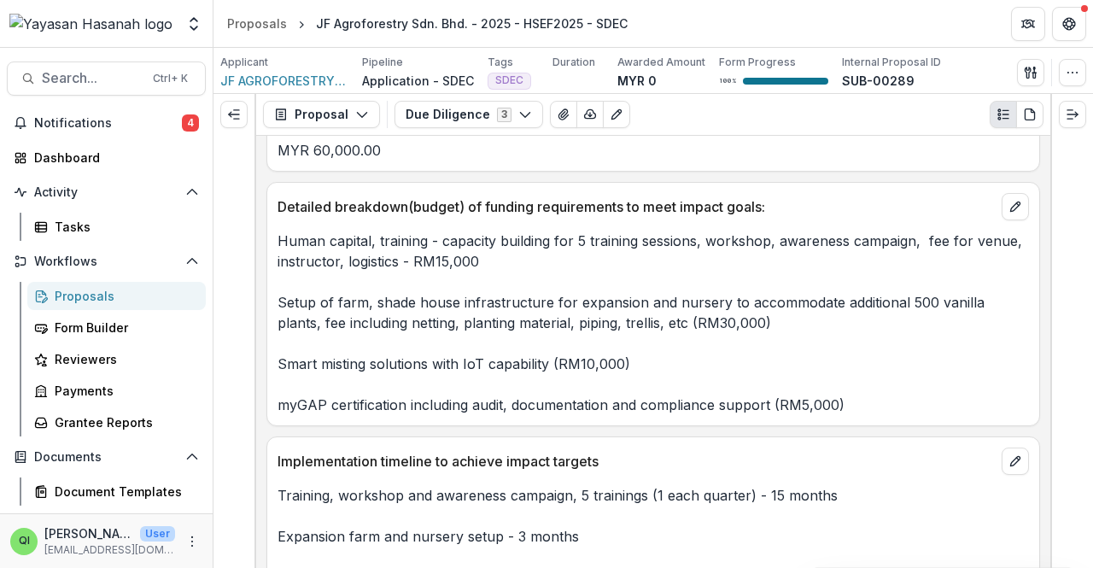
scroll to position [9914, 0]
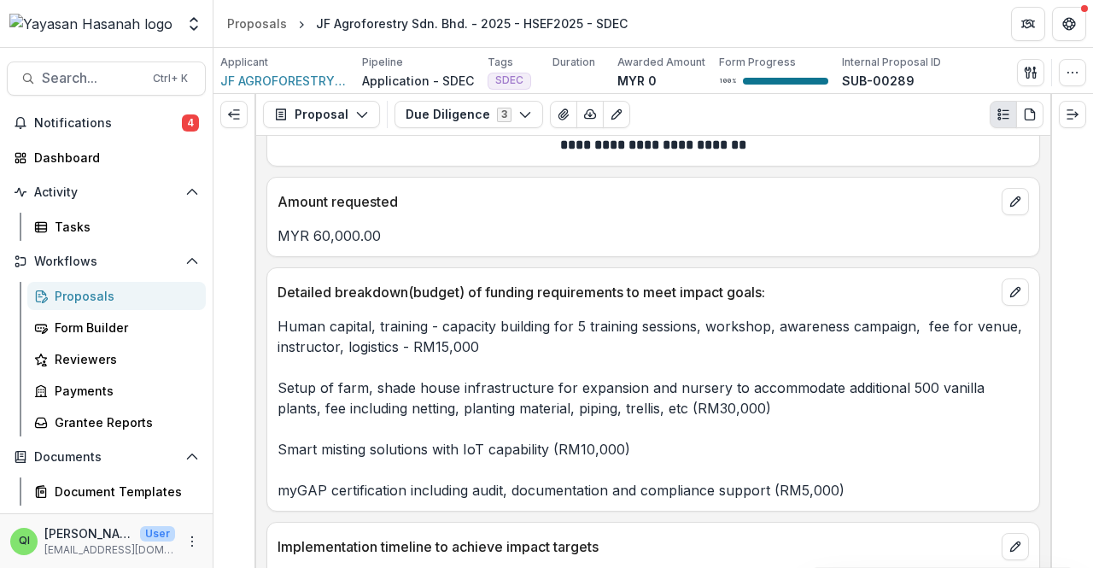
click at [389, 536] on p "Implementation timeline to achieve impact targets" at bounding box center [635, 546] width 717 height 20
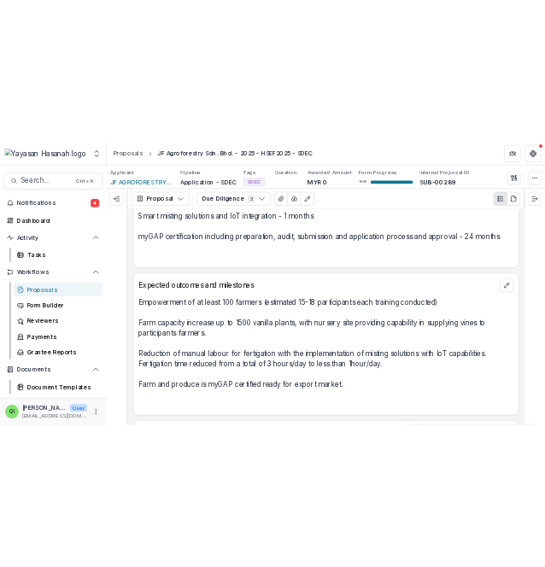
scroll to position [10427, 0]
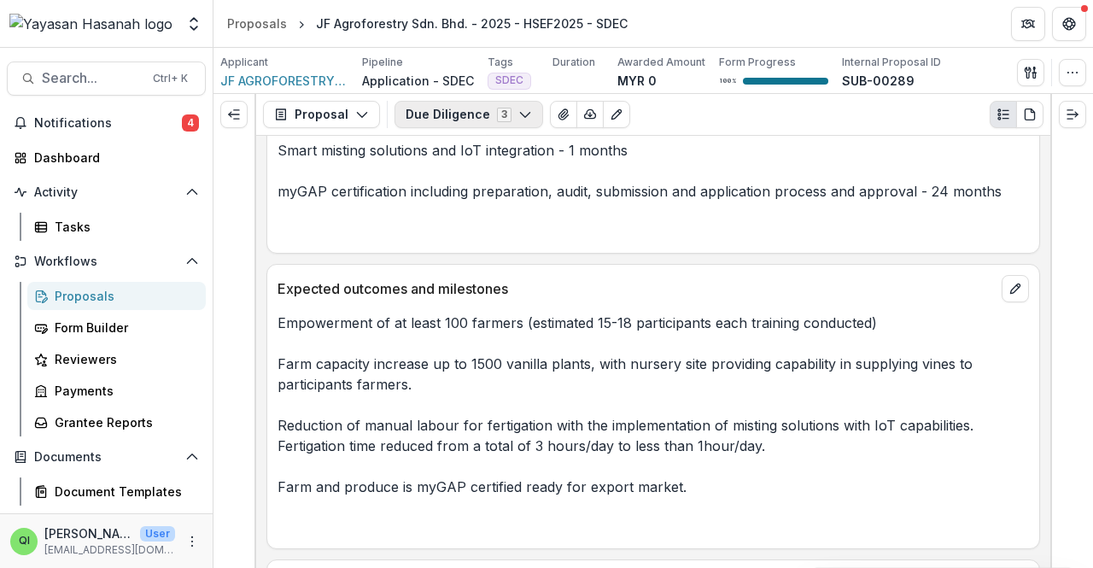
click at [494, 112] on button "Due Diligence 3" at bounding box center [468, 114] width 149 height 27
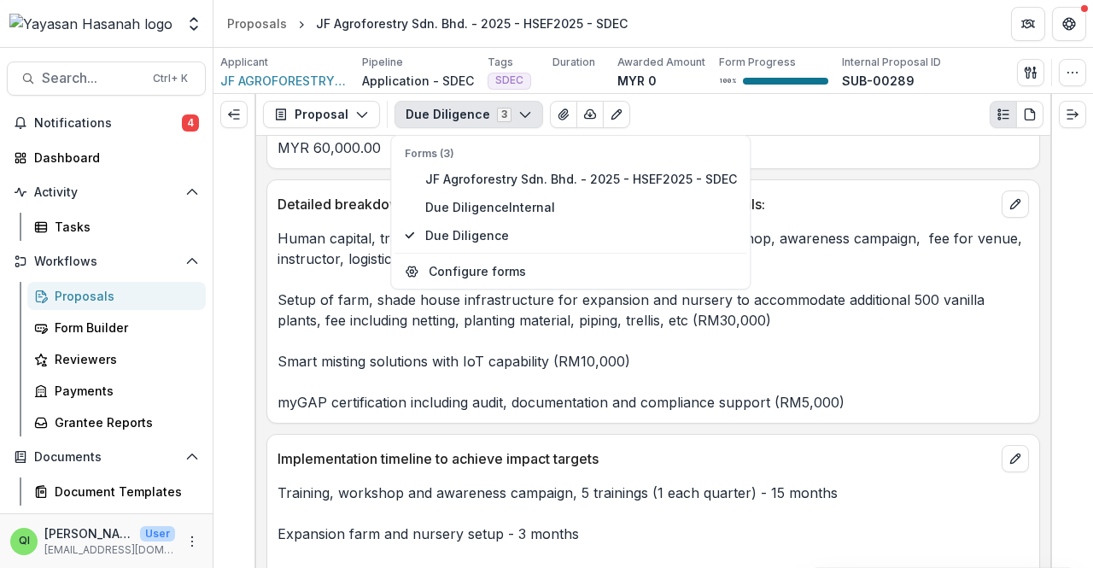
scroll to position [10000, 0]
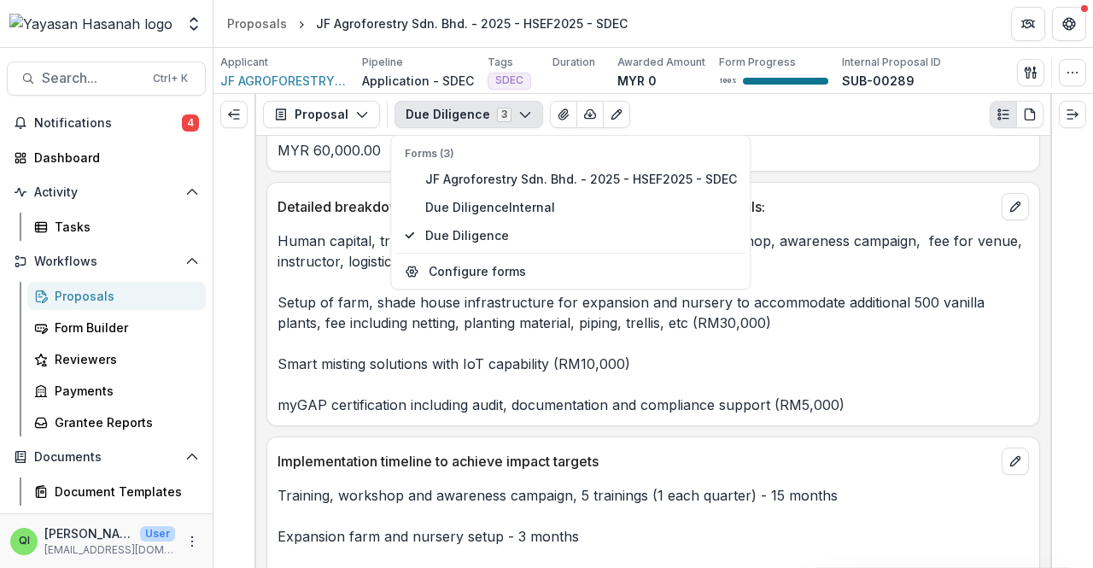
click at [922, 295] on p "Human capital, training - capacity building for 5 training sessions, workshop, …" at bounding box center [652, 322] width 751 height 184
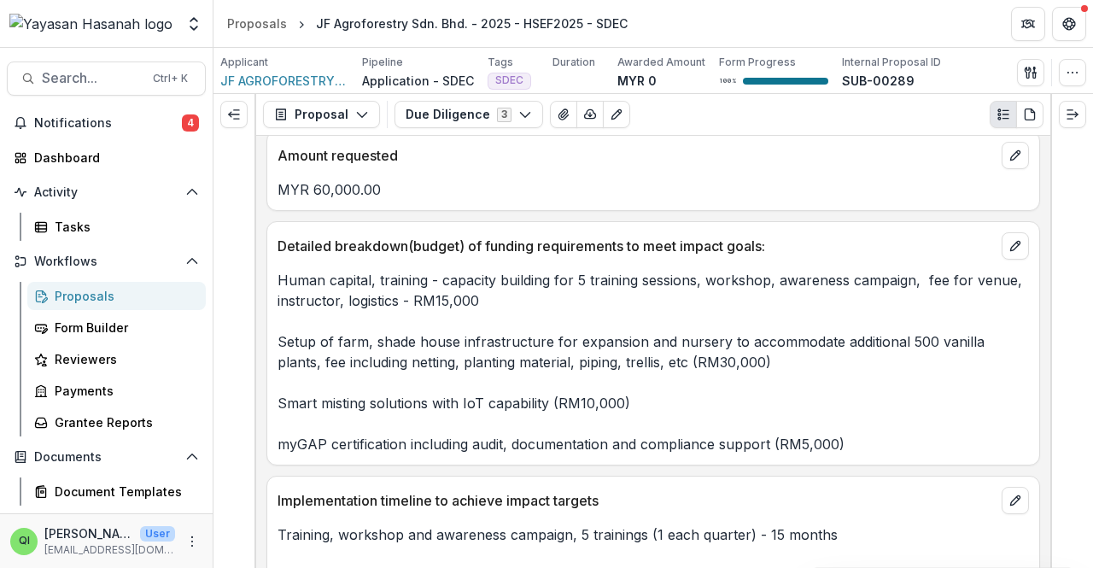
scroll to position [9914, 0]
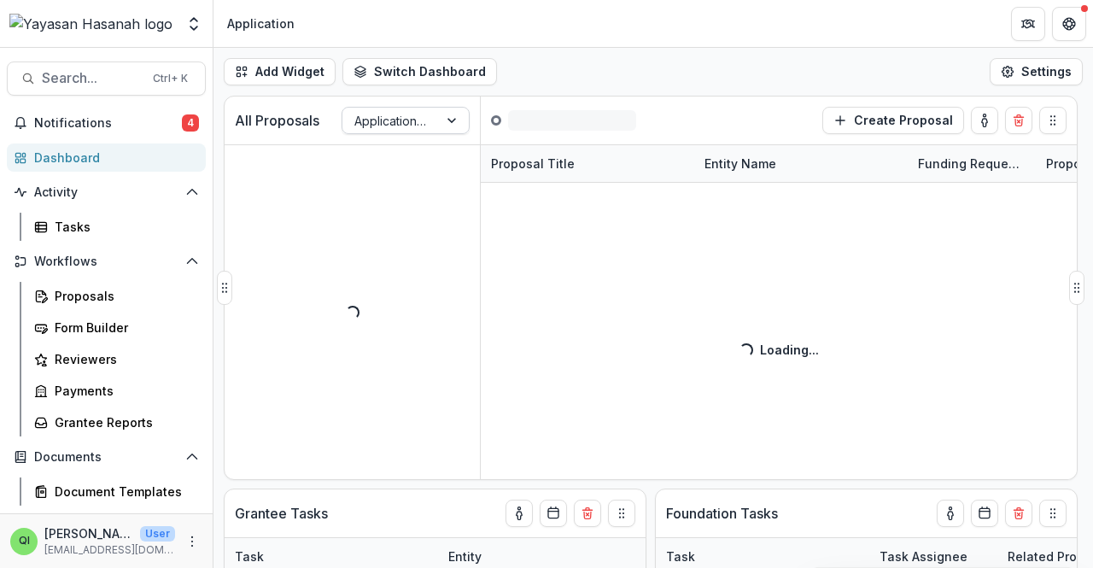
click at [393, 124] on div at bounding box center [390, 120] width 72 height 21
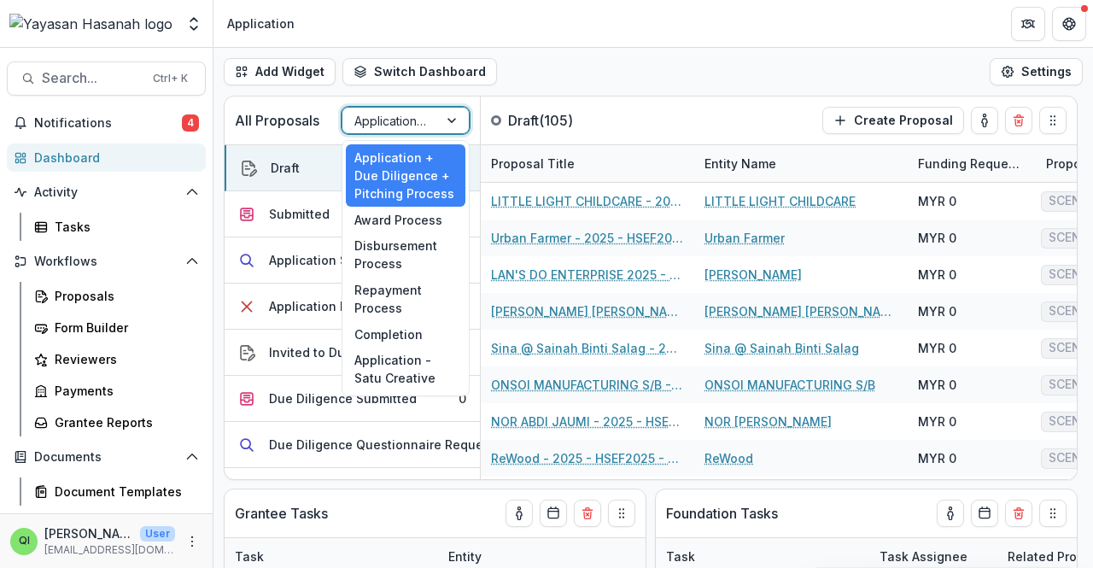
scroll to position [332, 0]
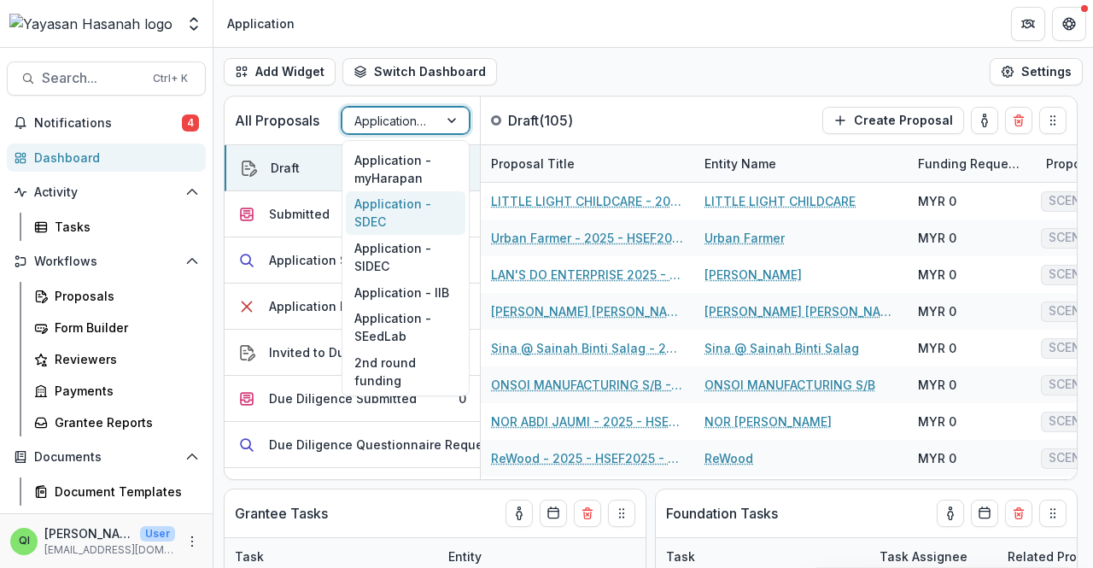
click at [384, 226] on div "Application - SDEC" at bounding box center [406, 213] width 120 height 44
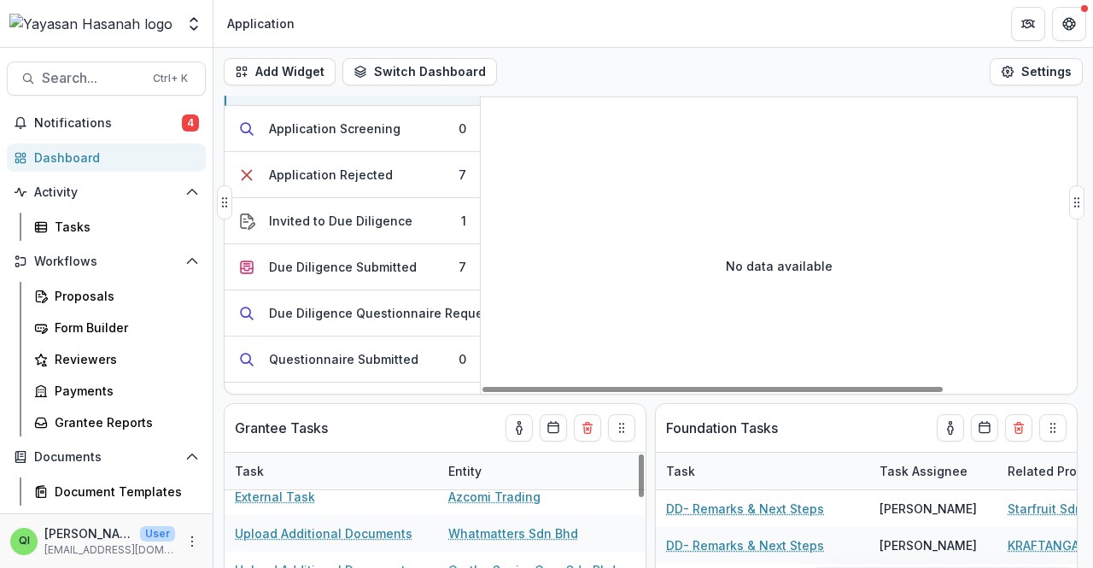
scroll to position [0, 0]
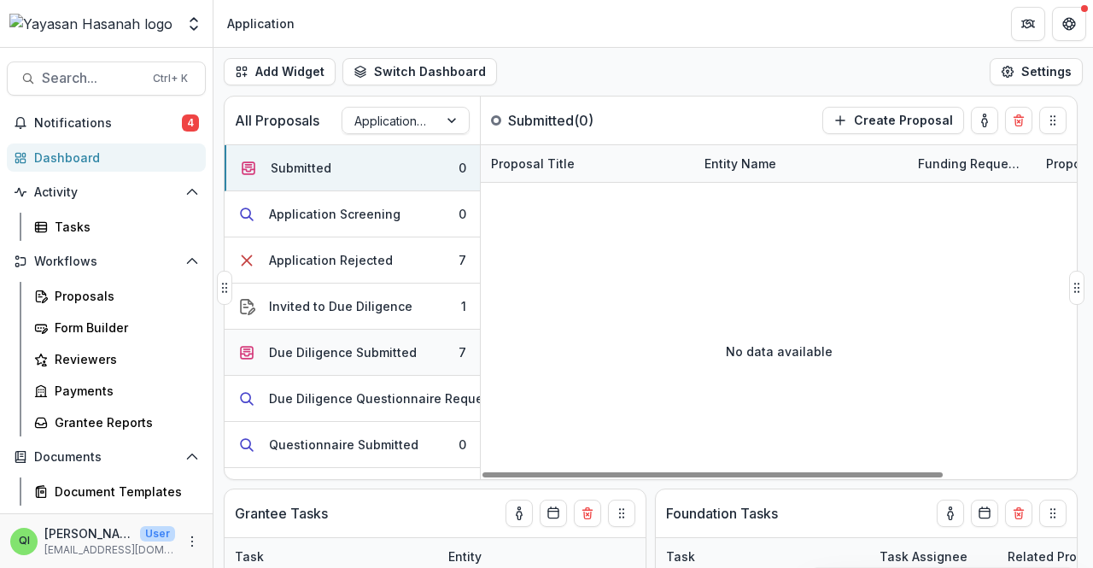
click at [360, 363] on button "Due Diligence Submitted 7" at bounding box center [352, 353] width 255 height 46
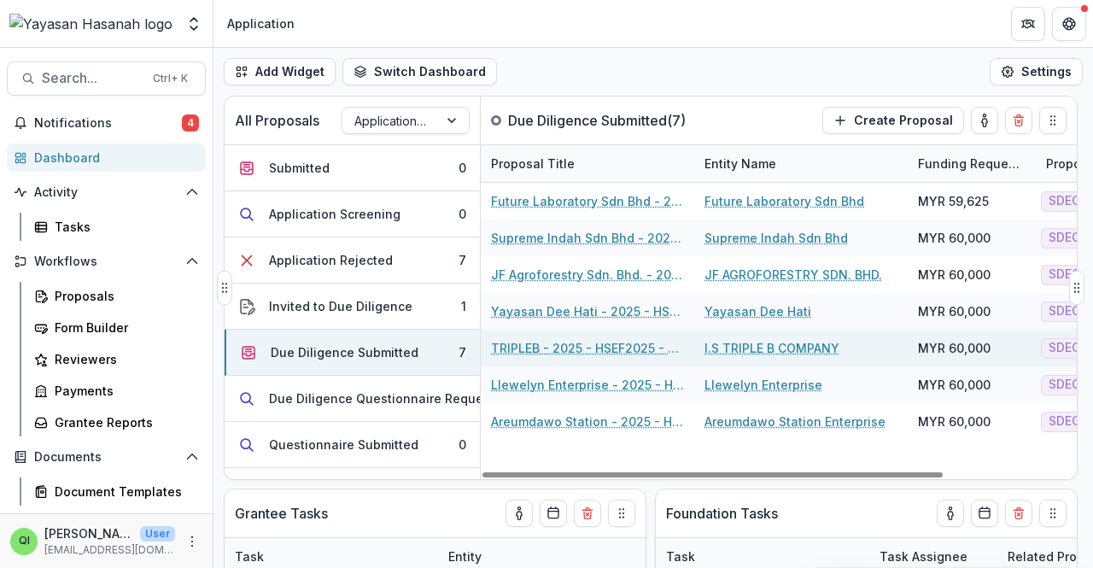
click at [569, 342] on link "TRIPLEB - 2025 - HSEF2025 - SDEC" at bounding box center [587, 348] width 193 height 18
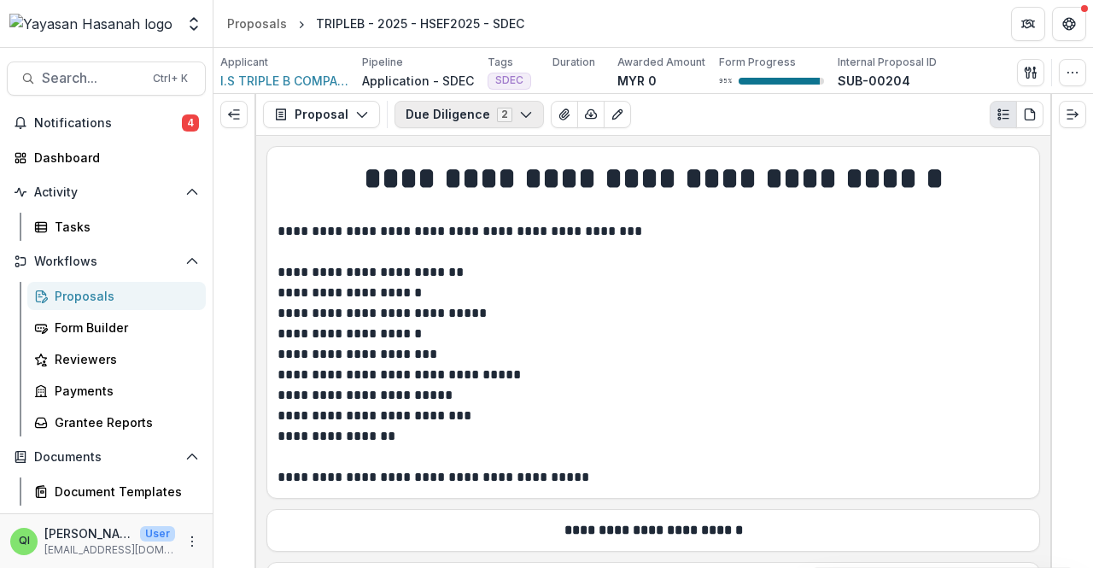
click at [519, 117] on icon "button" at bounding box center [526, 115] width 14 height 14
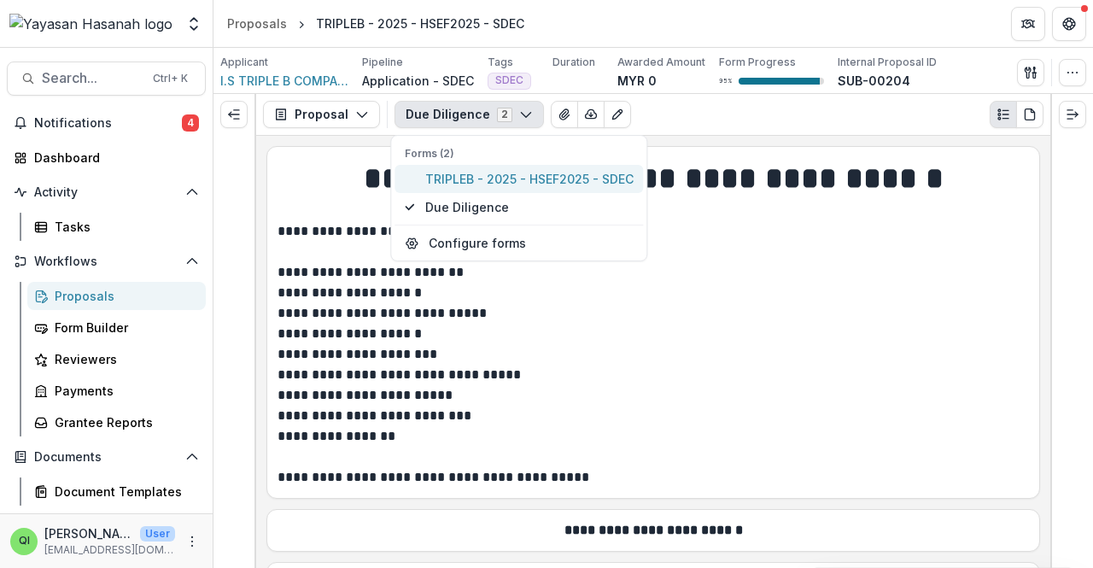
click at [541, 178] on span "TRIPLEB - 2025 - HSEF2025 - SDEC" at bounding box center [529, 179] width 208 height 18
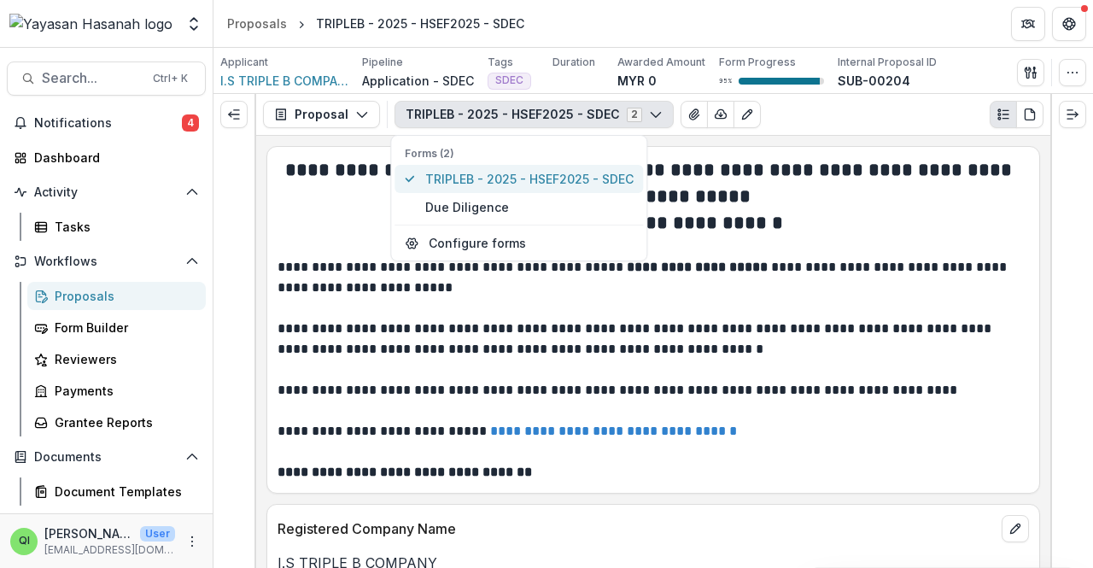
click at [541, 178] on span "TRIPLEB - 2025 - HSEF2025 - SDEC" at bounding box center [529, 179] width 208 height 18
click at [707, 201] on strong "**********" at bounding box center [781, 182] width 470 height 45
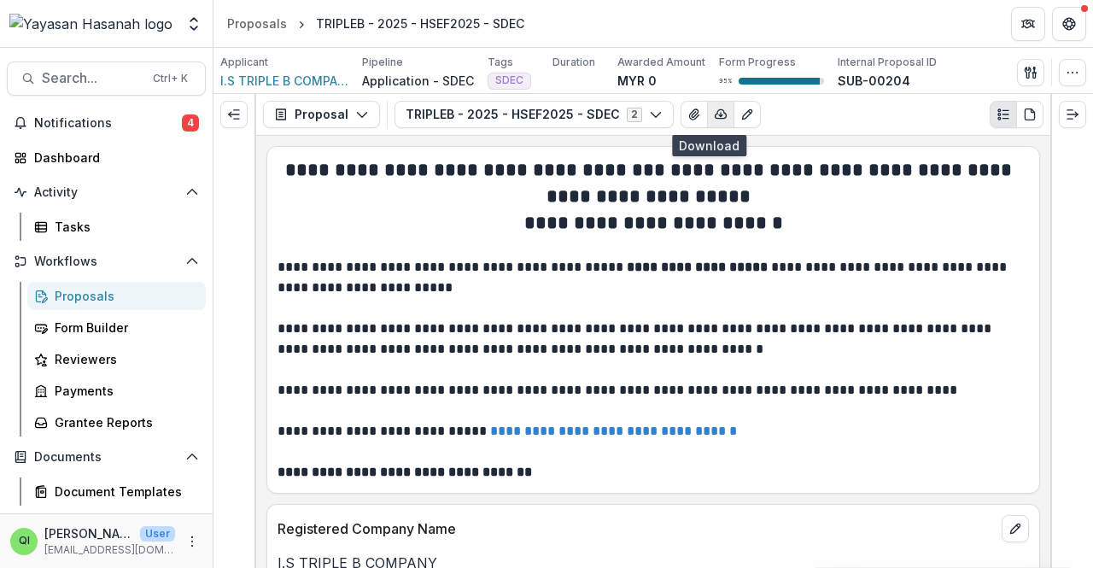
click at [708, 123] on button "button" at bounding box center [720, 114] width 27 height 27
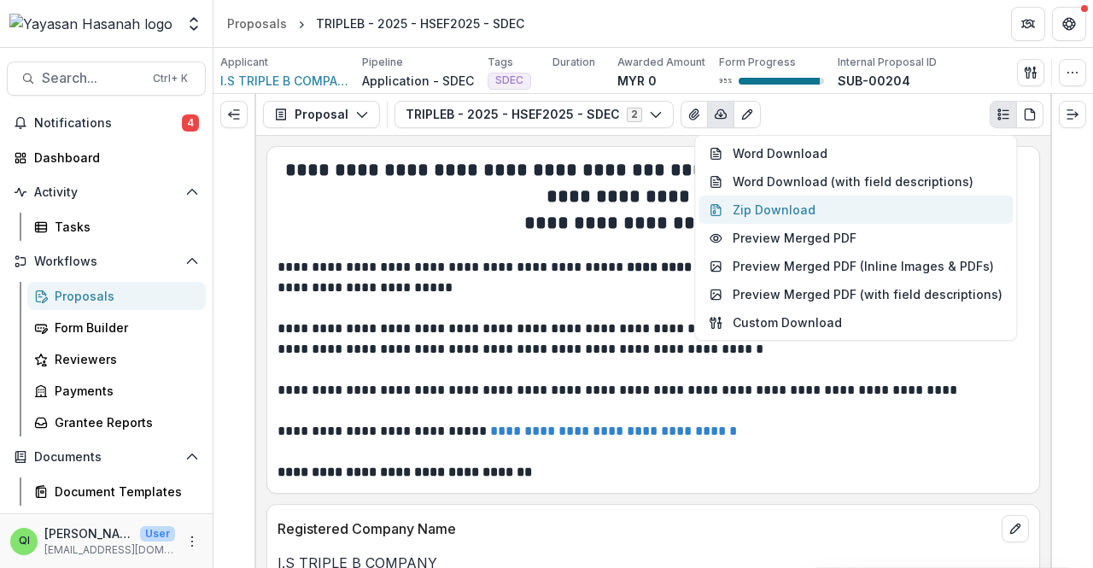
click at [763, 208] on button "Zip Download" at bounding box center [855, 209] width 314 height 28
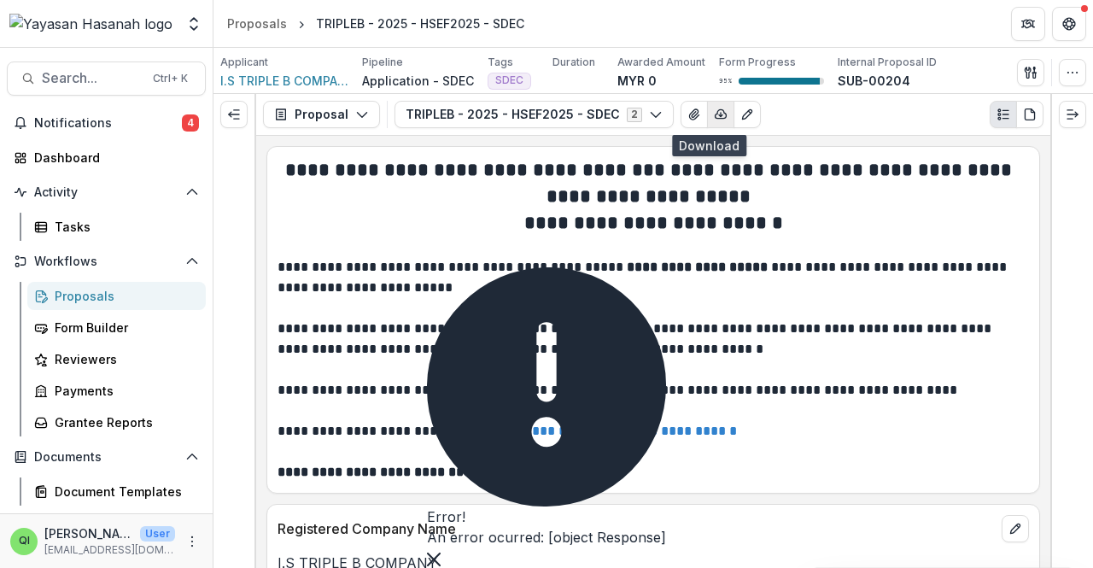
click at [715, 110] on icon "button" at bounding box center [720, 114] width 11 height 9
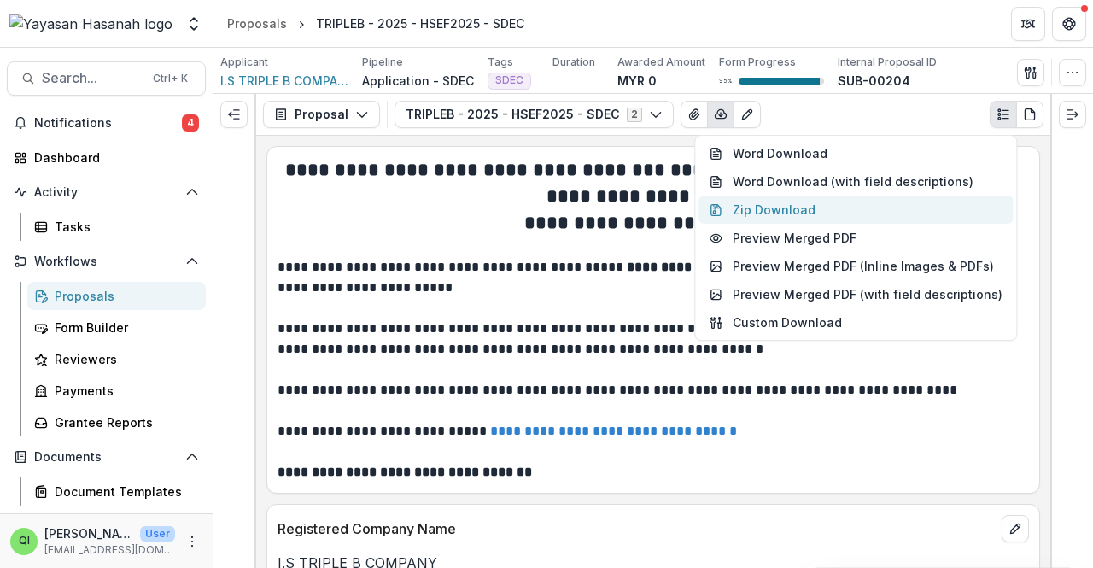
click at [755, 208] on button "Zip Download" at bounding box center [855, 209] width 314 height 28
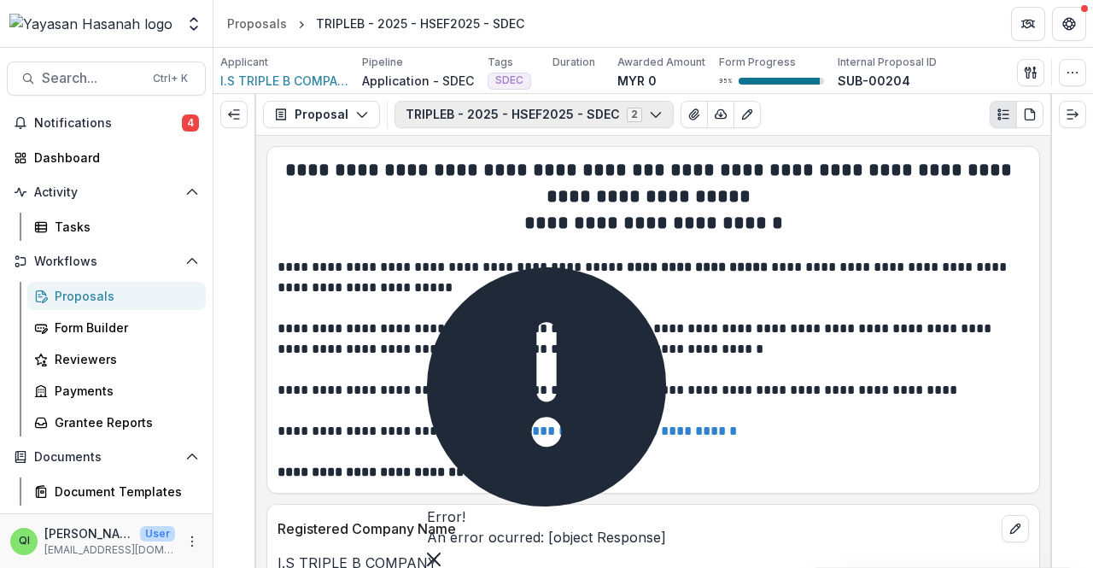
click at [649, 116] on icon "button" at bounding box center [656, 115] width 14 height 14
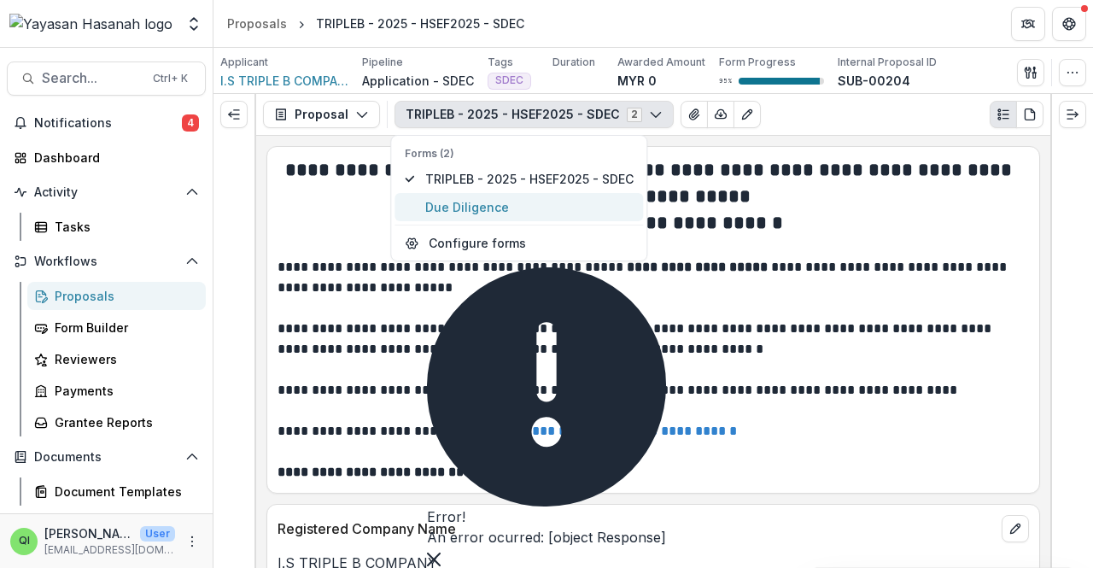
click at [617, 198] on span "Due Diligence" at bounding box center [529, 207] width 208 height 18
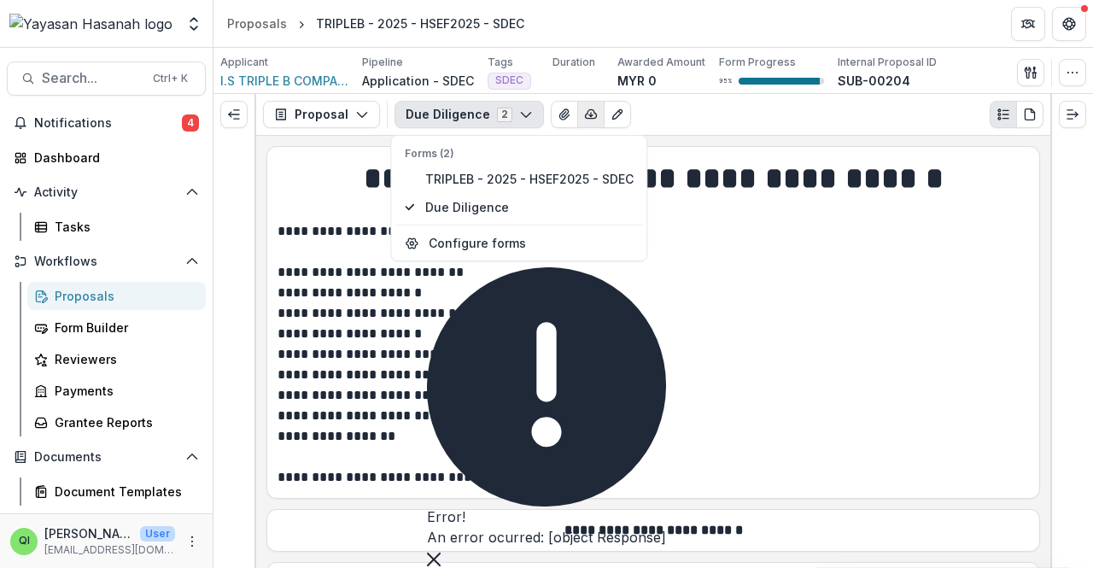
click at [591, 123] on button "button" at bounding box center [590, 114] width 27 height 27
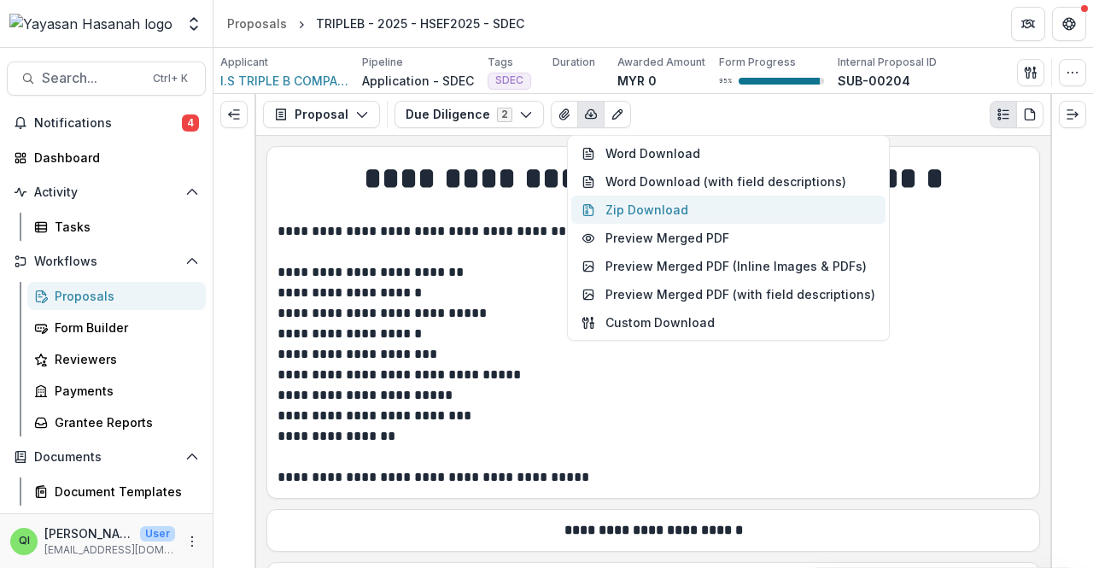
click at [672, 214] on button "Zip Download" at bounding box center [728, 209] width 314 height 28
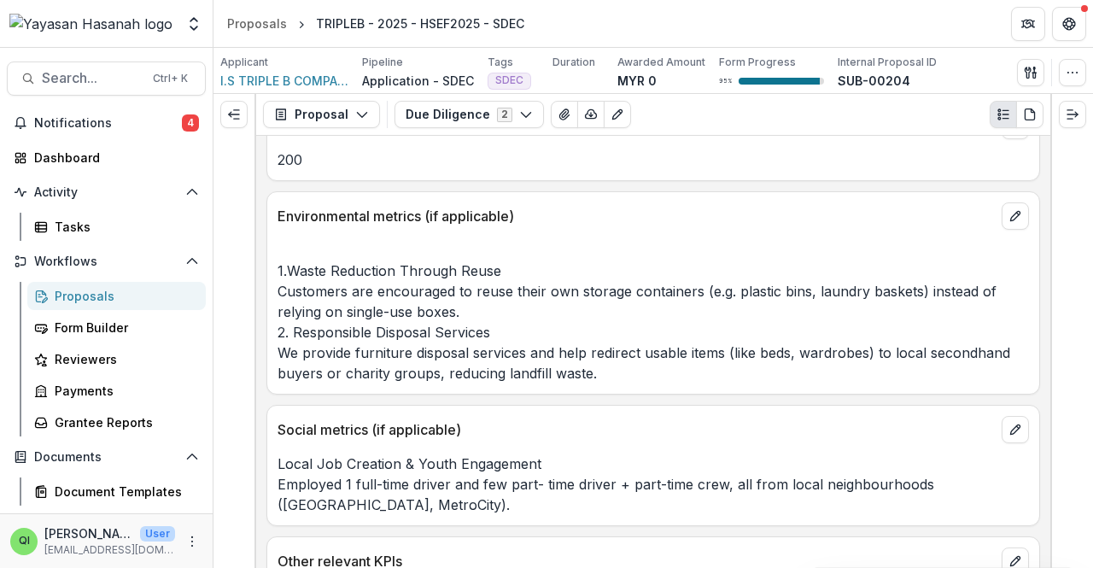
scroll to position [5805, 0]
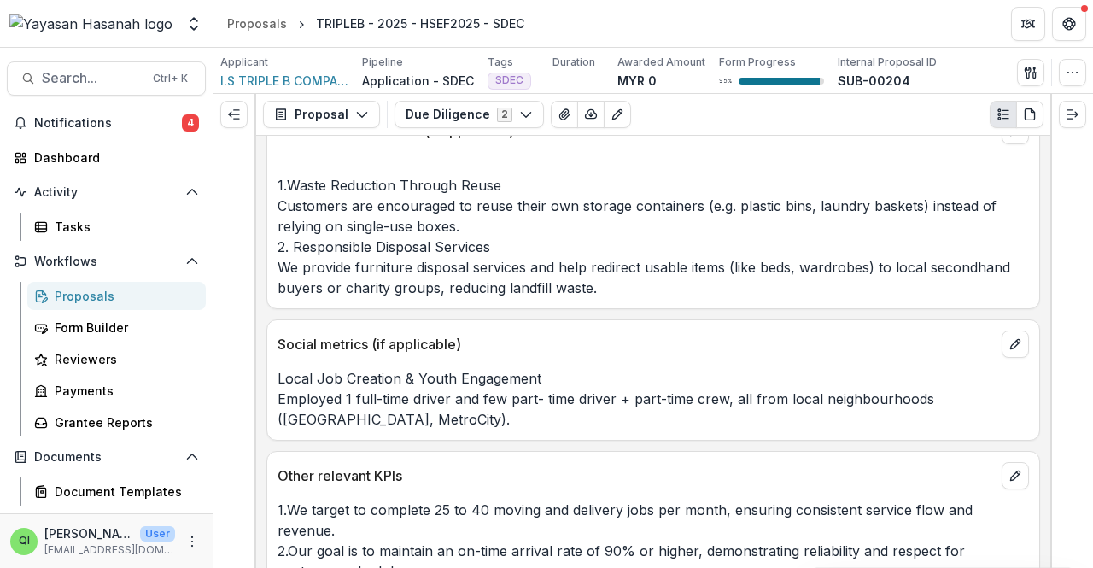
click at [345, 260] on div "Environmental metrics (if applicable) 1.Waste Reduction Through Reuse Customers…" at bounding box center [652, 207] width 773 height 203
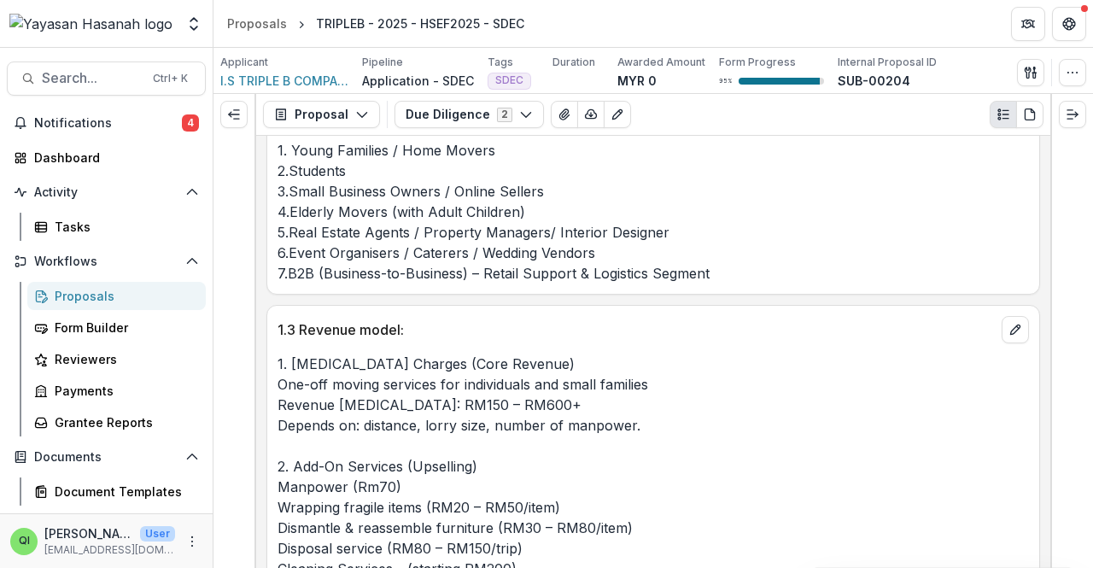
scroll to position [3244, 0]
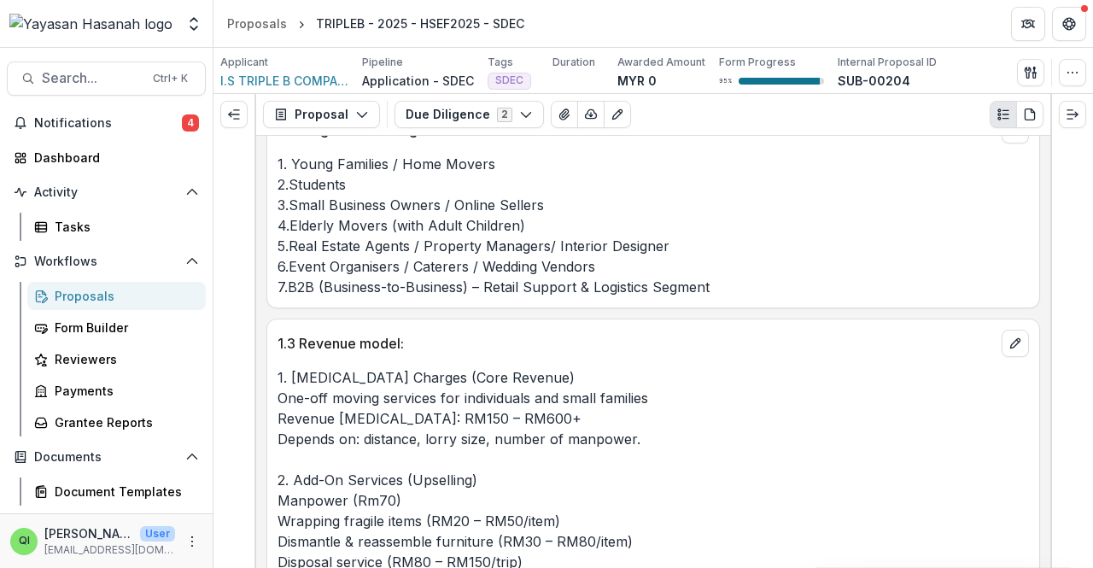
click at [400, 426] on p "1. Per-Trip Charges (Core Revenue) One-off moving services for individuals and …" at bounding box center [652, 541] width 751 height 348
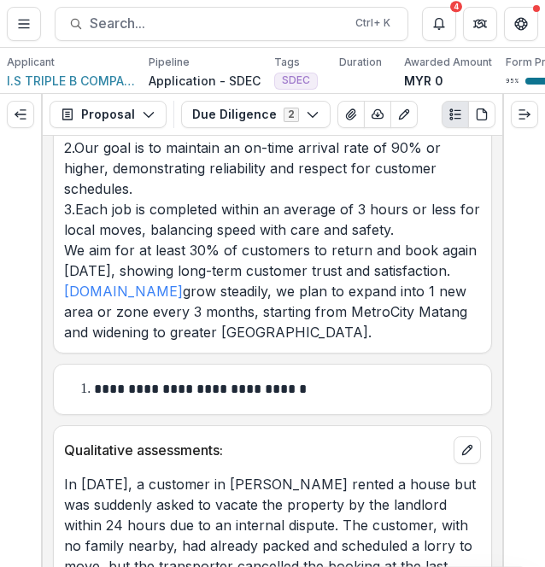
scroll to position [8016, 0]
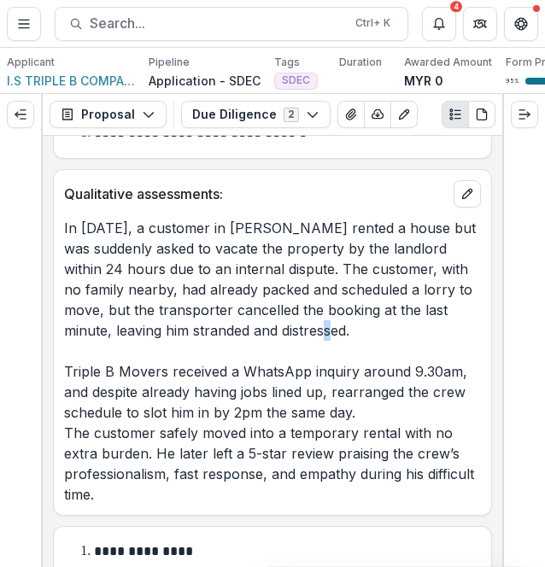
click at [227, 270] on p "In June 2025, a customer in Petra Jaya rented a house but was suddenly asked to…" at bounding box center [272, 361] width 417 height 287
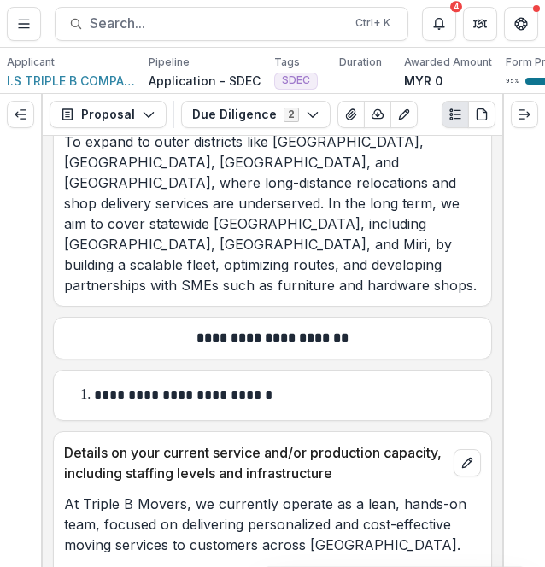
scroll to position [5882, 0]
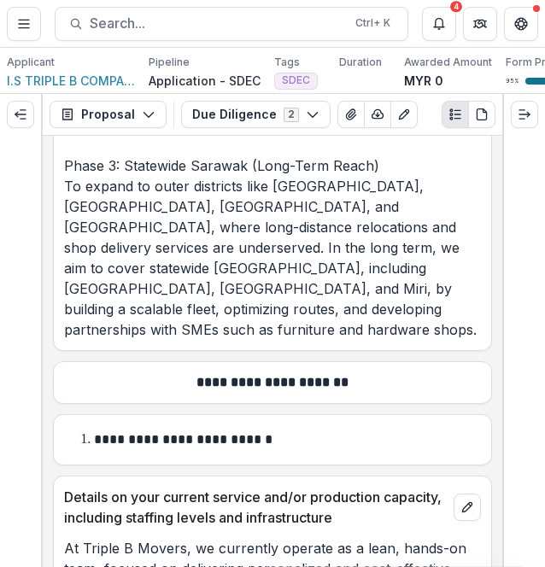
click at [232, 307] on div "**********" at bounding box center [272, 351] width 459 height 431
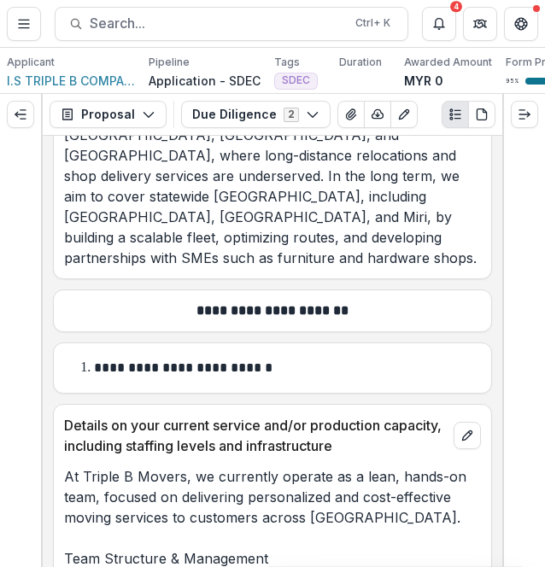
click at [188, 284] on div "**********" at bounding box center [272, 351] width 459 height 431
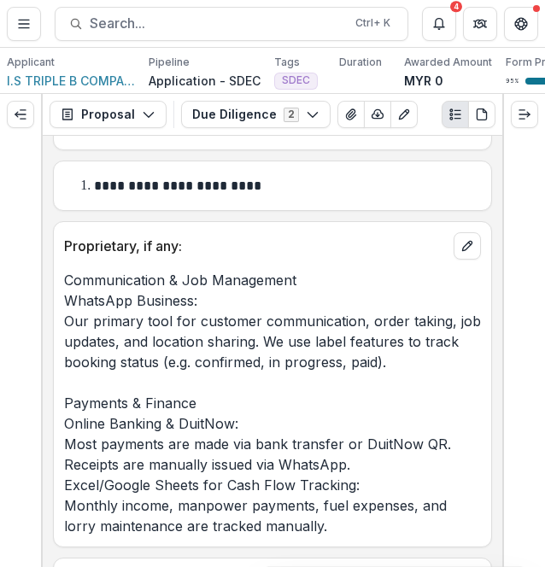
scroll to position [6650, 0]
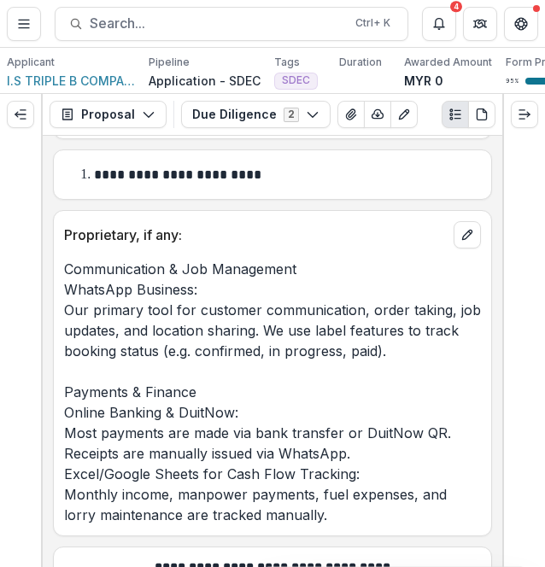
click at [248, 300] on p "Communication & Job Management WhatsApp Business: Our primary tool for customer…" at bounding box center [272, 392] width 417 height 266
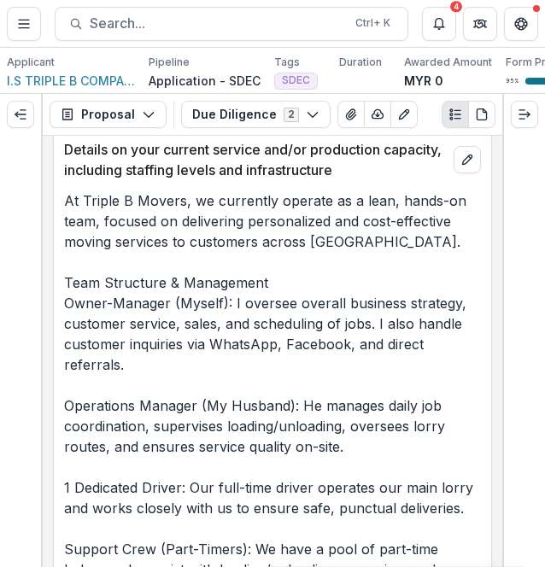
scroll to position [6138, 0]
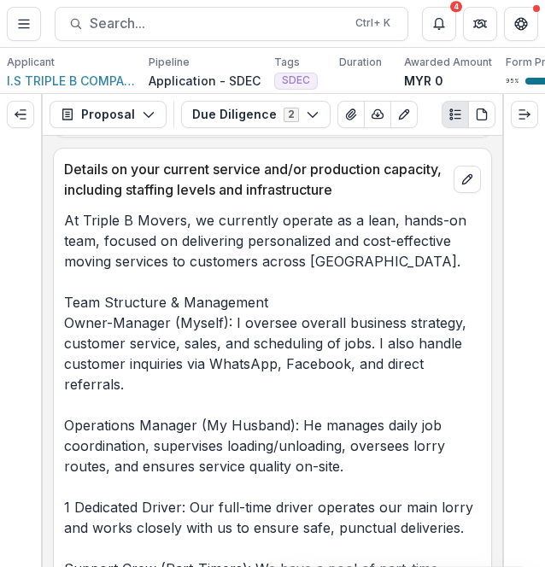
click at [260, 262] on p "At Triple B Movers, we currently operate as a lean, hands-on team, focused on d…" at bounding box center [272, 425] width 417 height 430
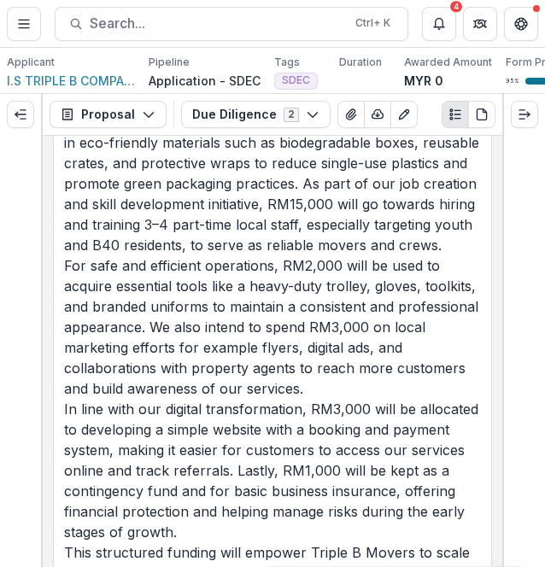
scroll to position [10833, 0]
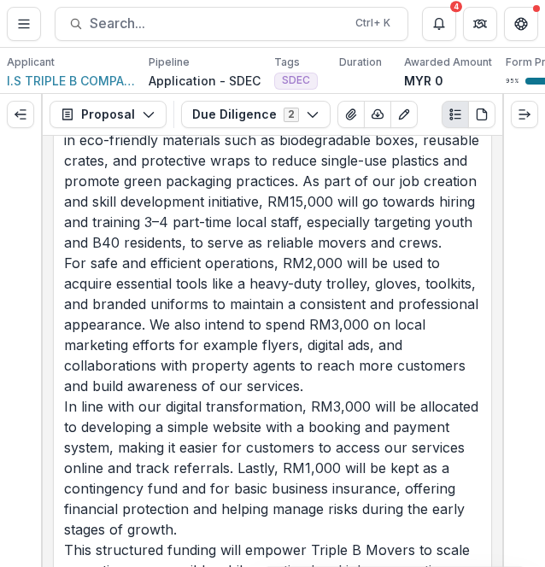
click at [330, 399] on p "We plan to allocate RM25,000 to purchase a used 1-ton lorry, which will enable …" at bounding box center [272, 303] width 417 height 635
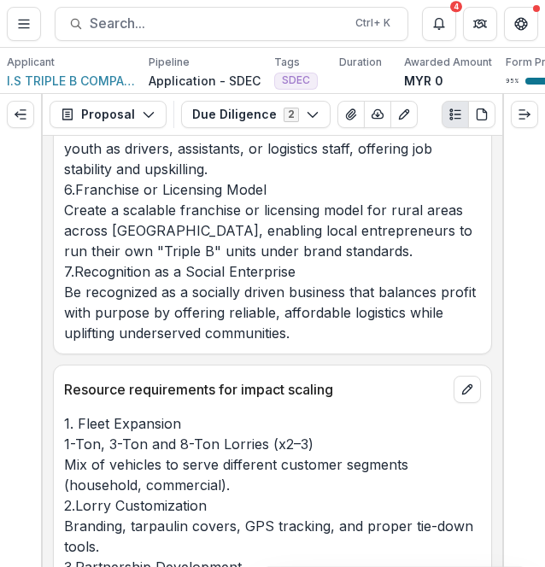
scroll to position [9211, 0]
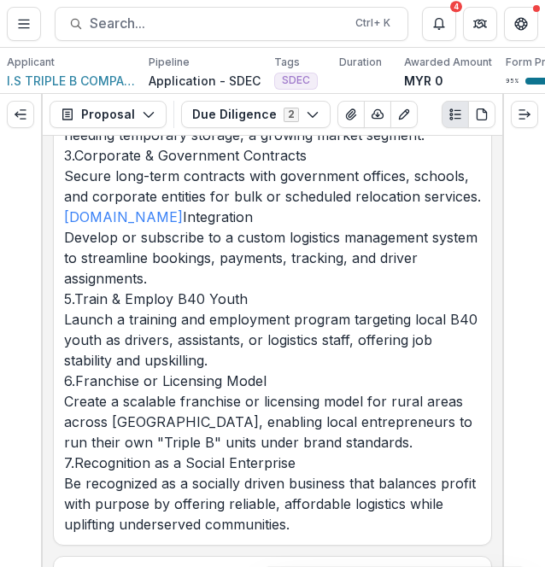
click at [219, 302] on p "1.Statewide Coverage Extend services to cover major districts across Sarawak, i…" at bounding box center [272, 248] width 417 height 574
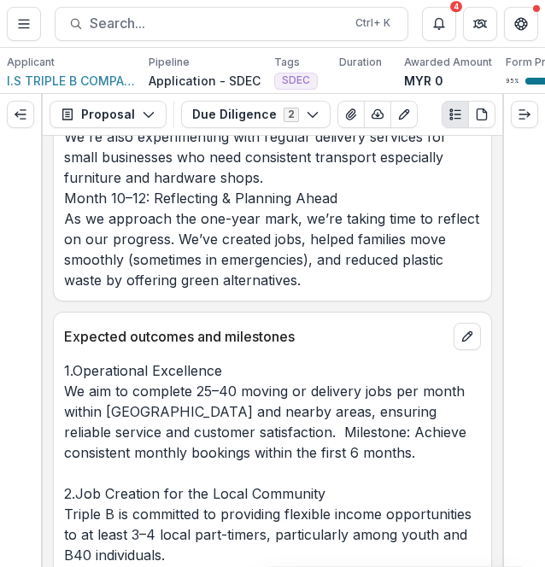
scroll to position [12060, 0]
